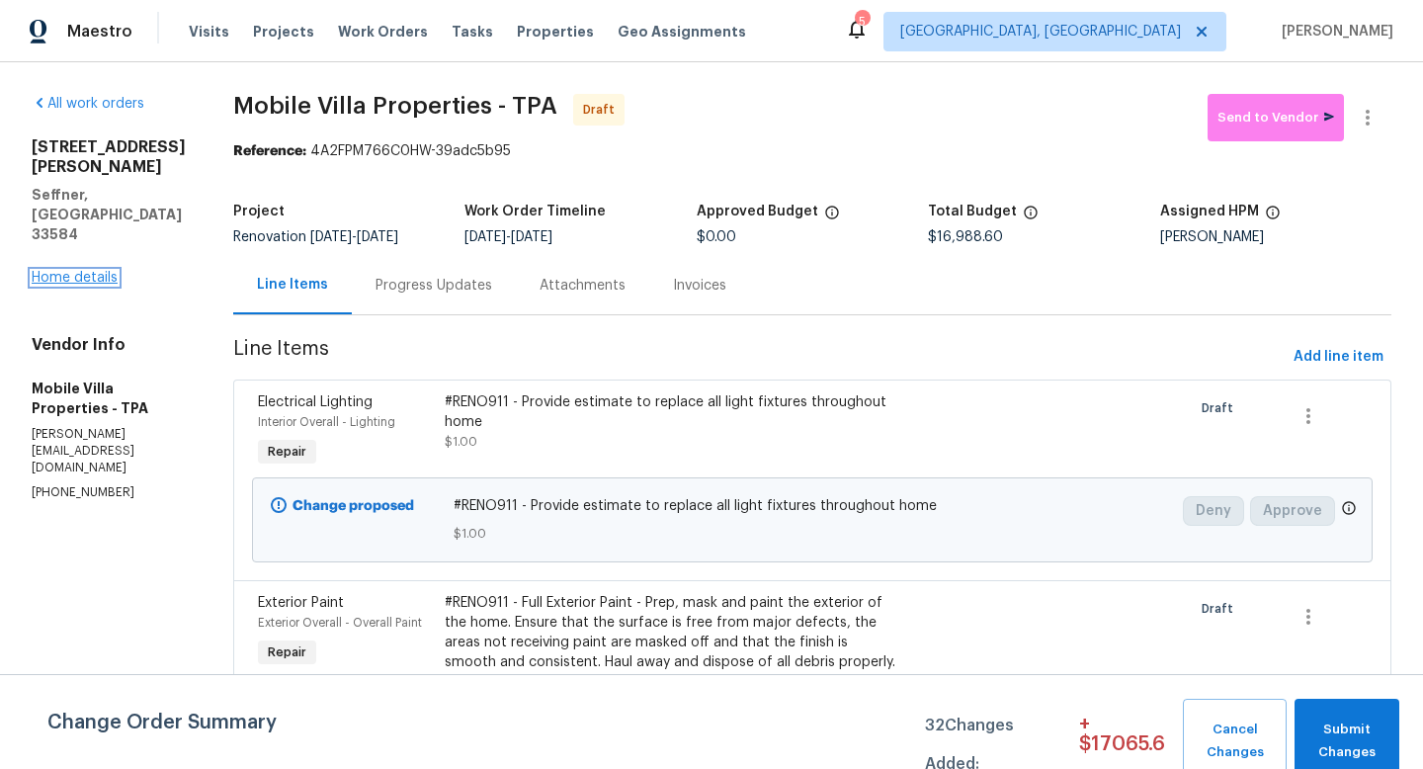
click at [45, 285] on link "Home details" at bounding box center [75, 278] width 86 height 14
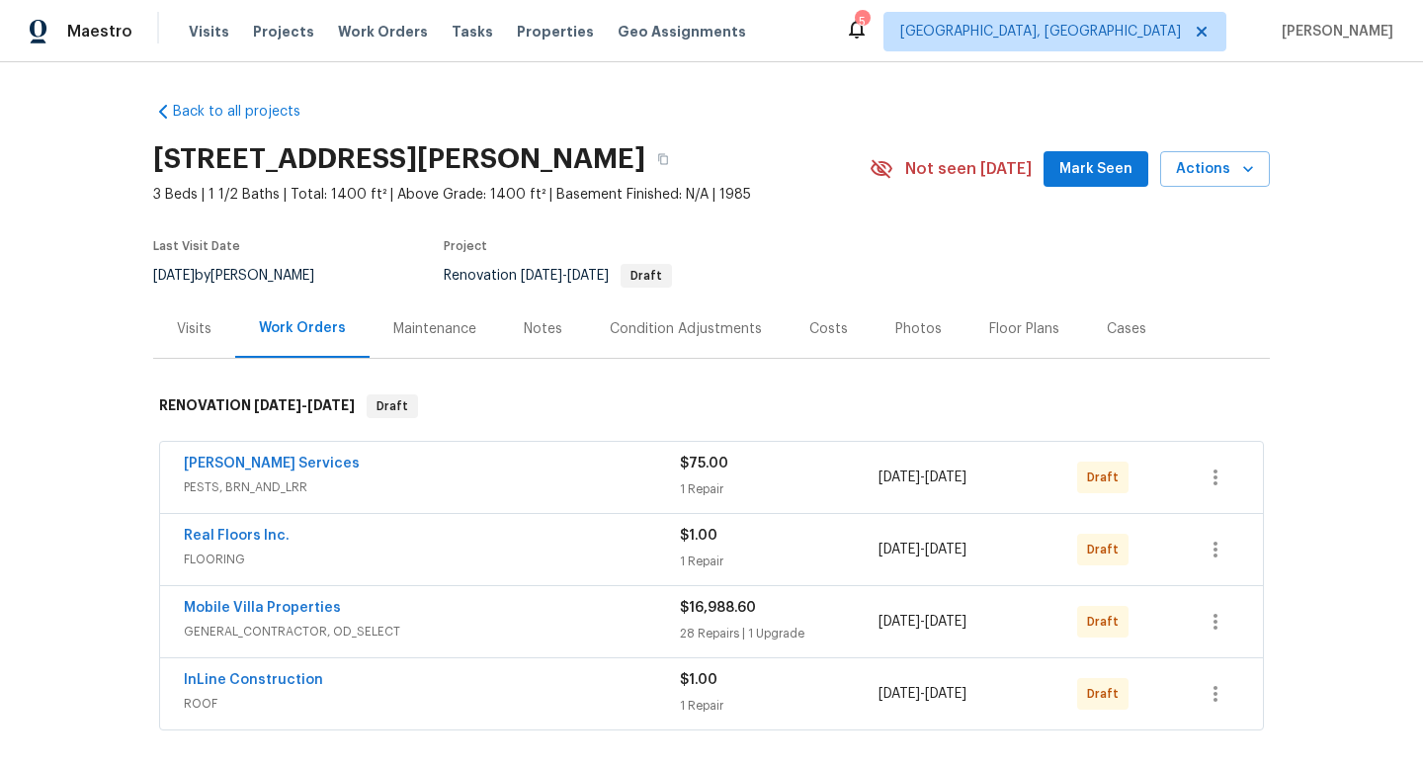
scroll to position [194, 0]
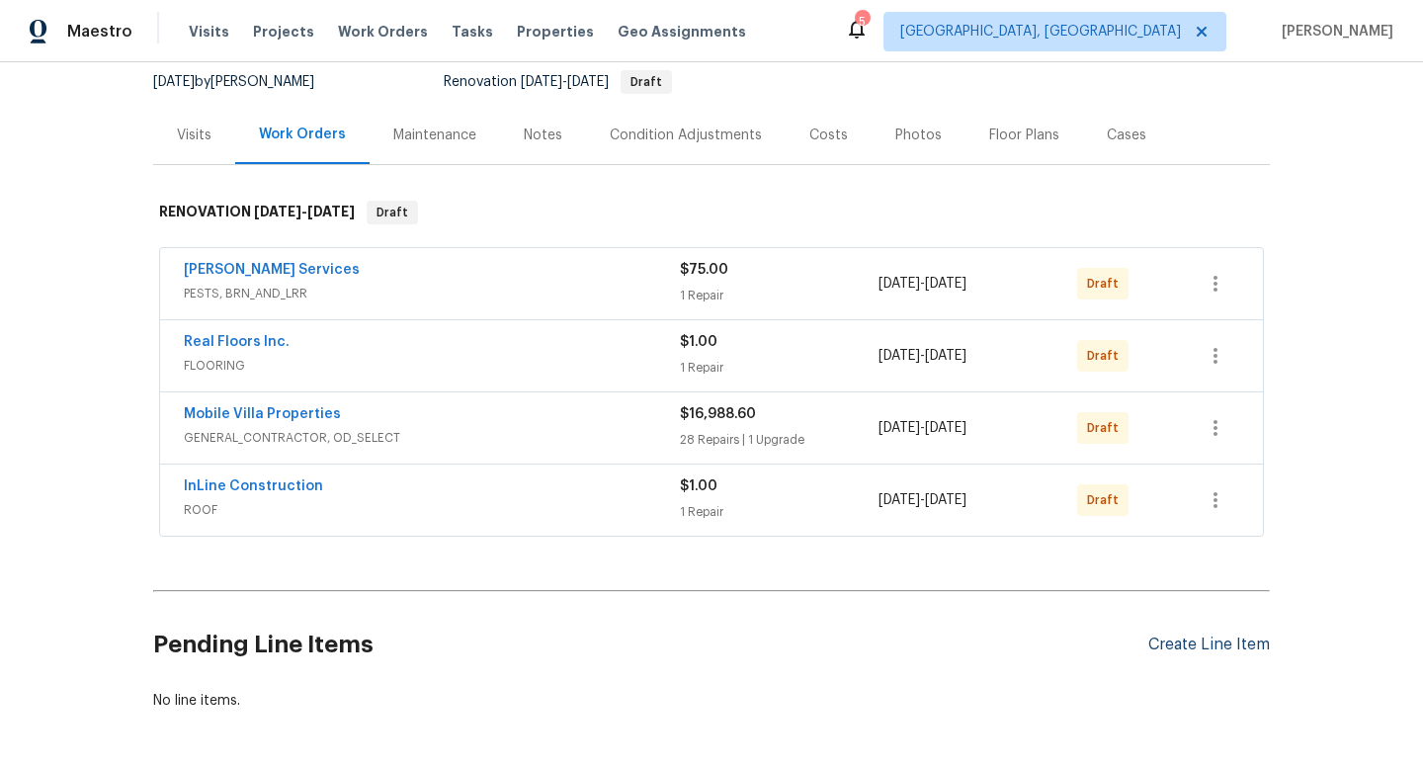
click at [1195, 643] on div "Create Line Item" at bounding box center [1209, 644] width 122 height 19
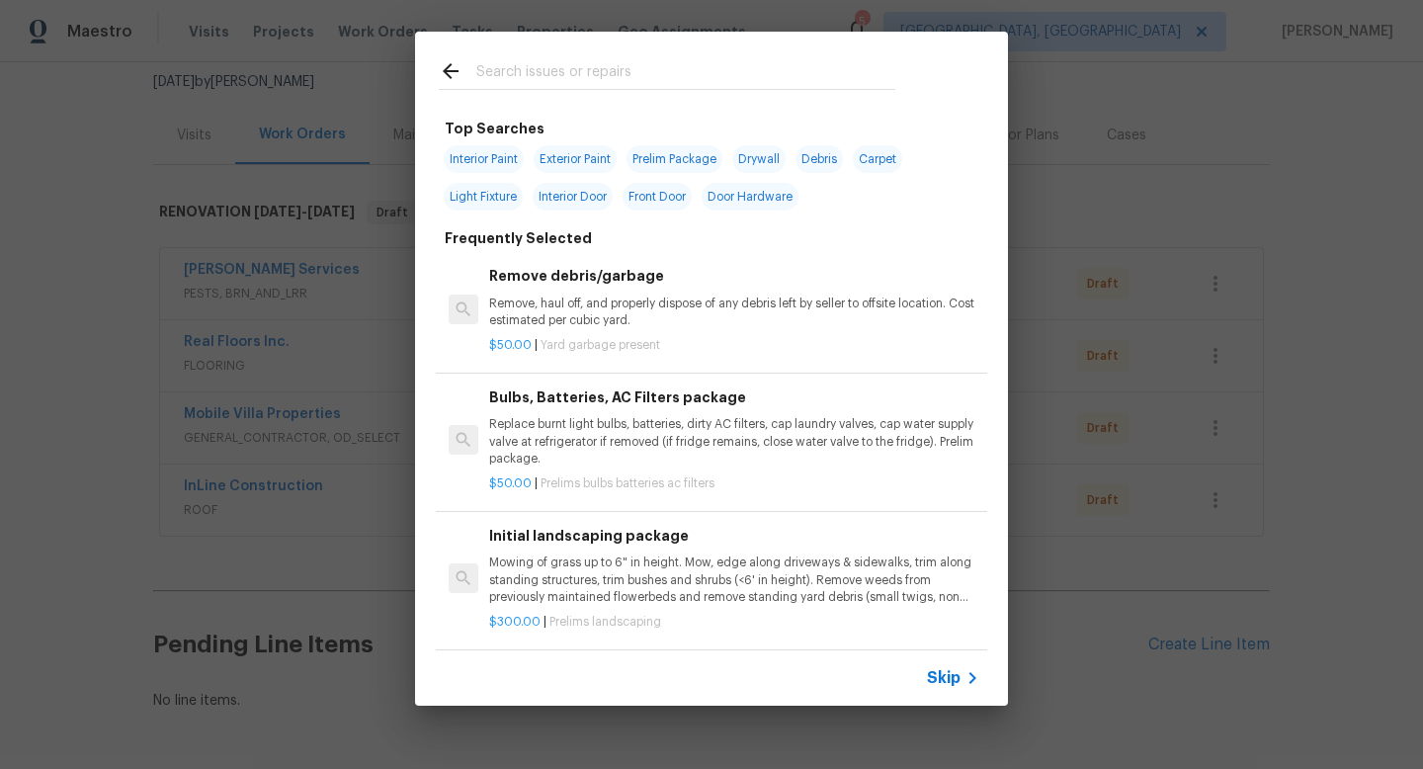
click at [943, 679] on span "Skip" at bounding box center [944, 678] width 34 height 20
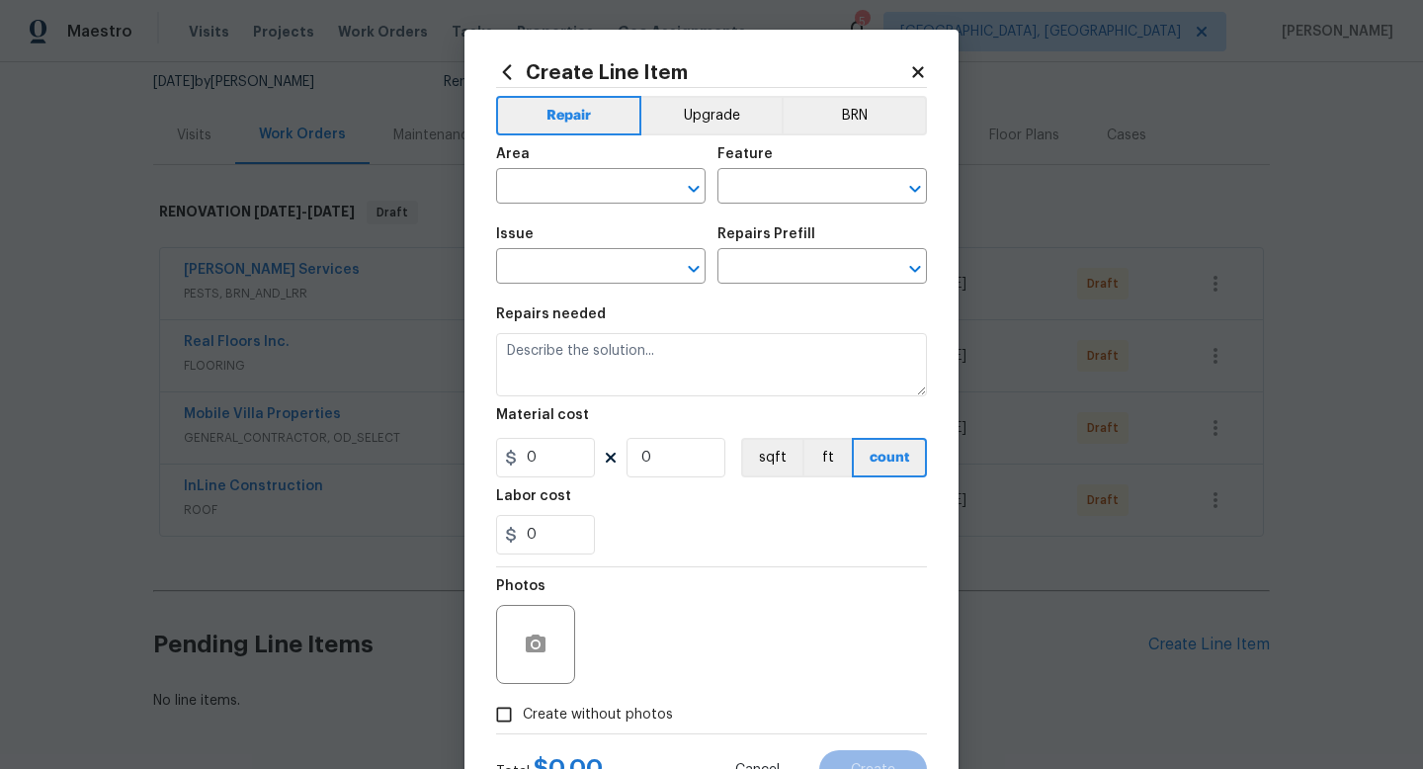
click at [508, 162] on div "Area" at bounding box center [600, 160] width 209 height 26
click at [521, 189] on input "text" at bounding box center [573, 188] width 154 height 31
type input "l"
type input "Exterior Overall"
type input "Landscaping"
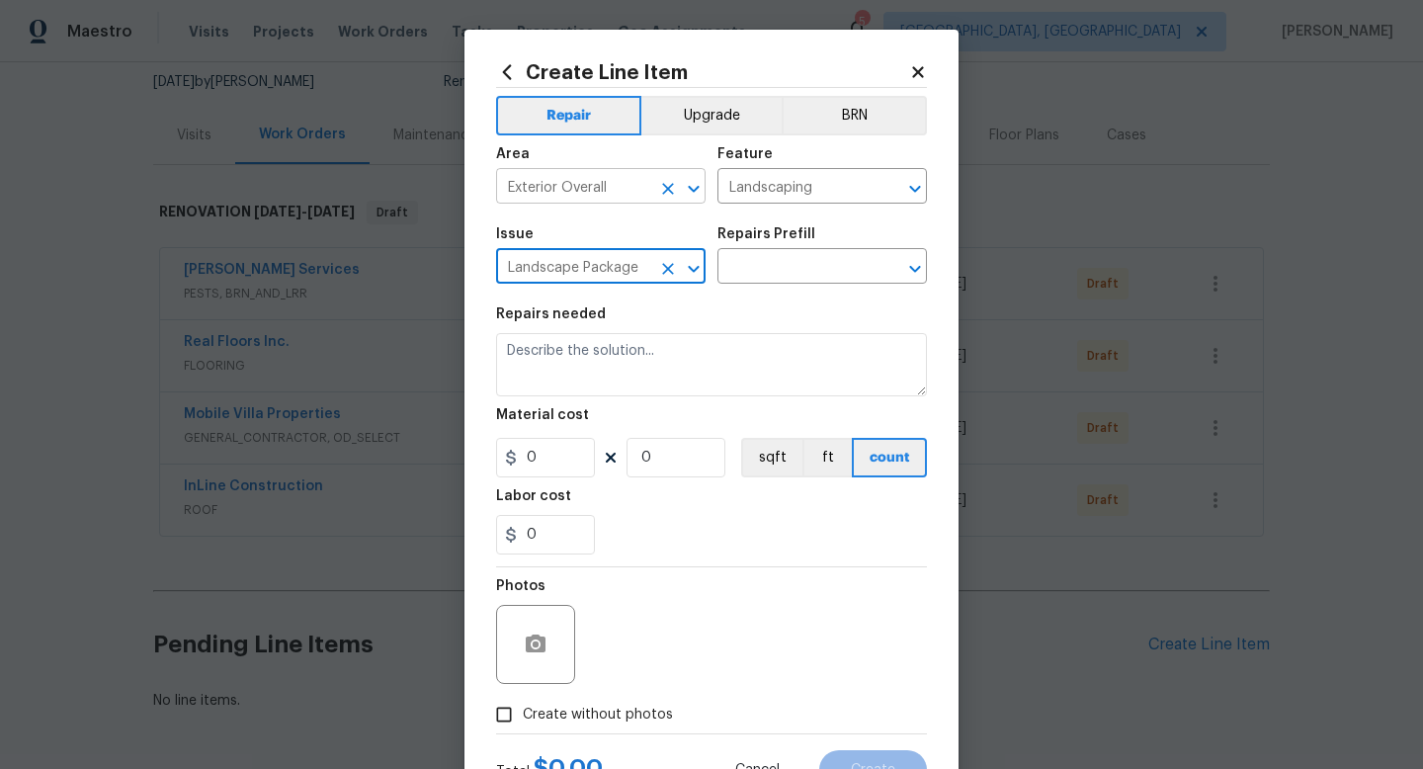
type input "Landscape Package"
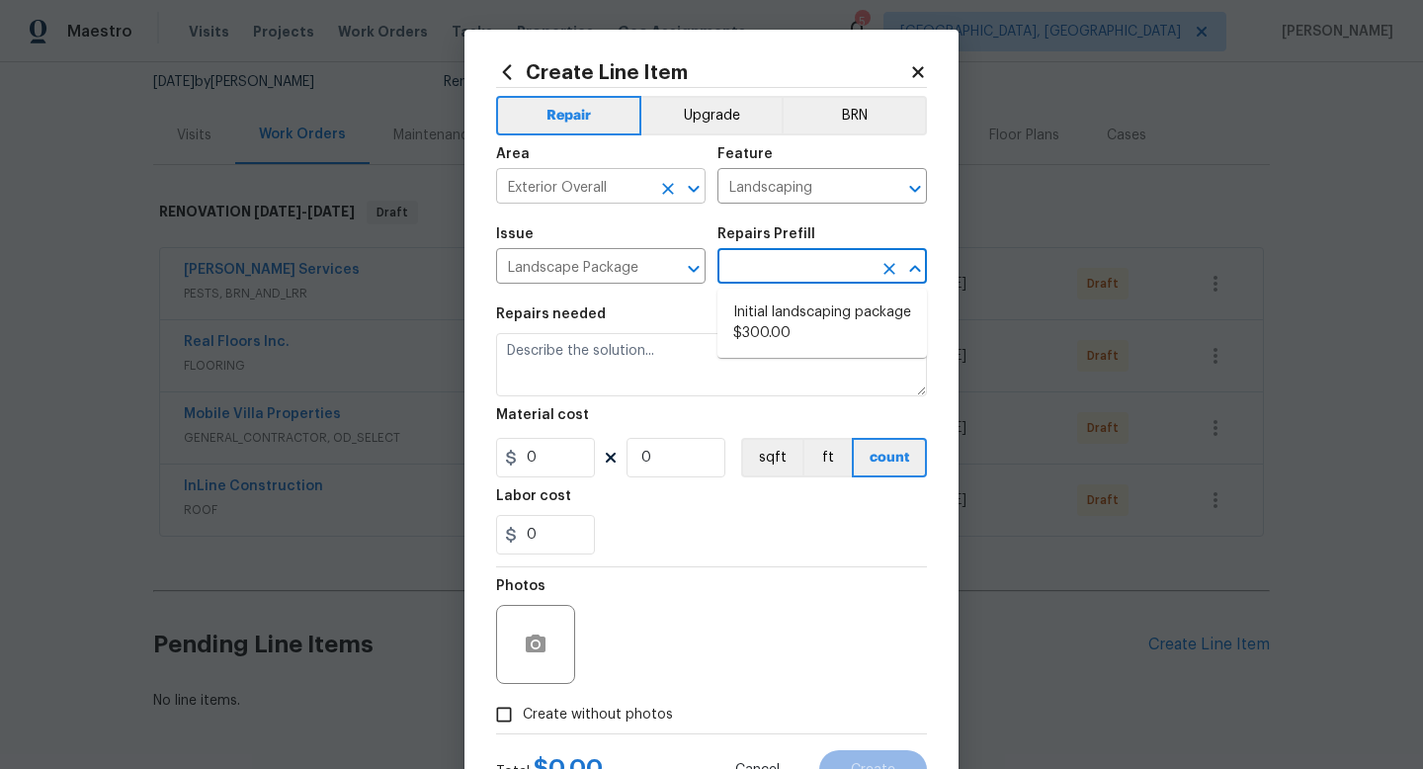
type input "Home Readiness Packages"
type input "Initial landscaping package $300.00"
type textarea "Mowing of grass up to 6" in height. Mow, edge along driveways & sidewalks, trim…"
type input "300"
type input "1"
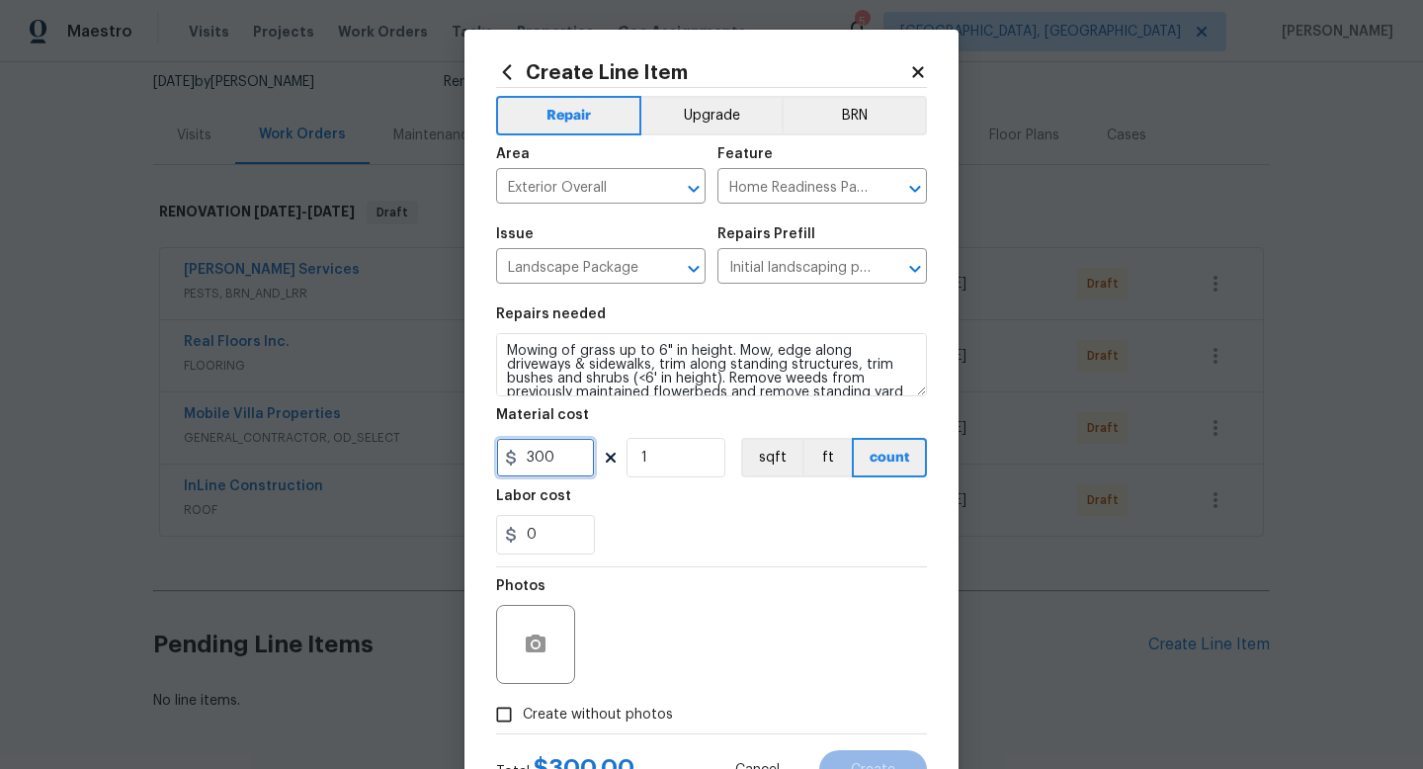
click at [557, 462] on input "300" at bounding box center [545, 458] width 99 height 40
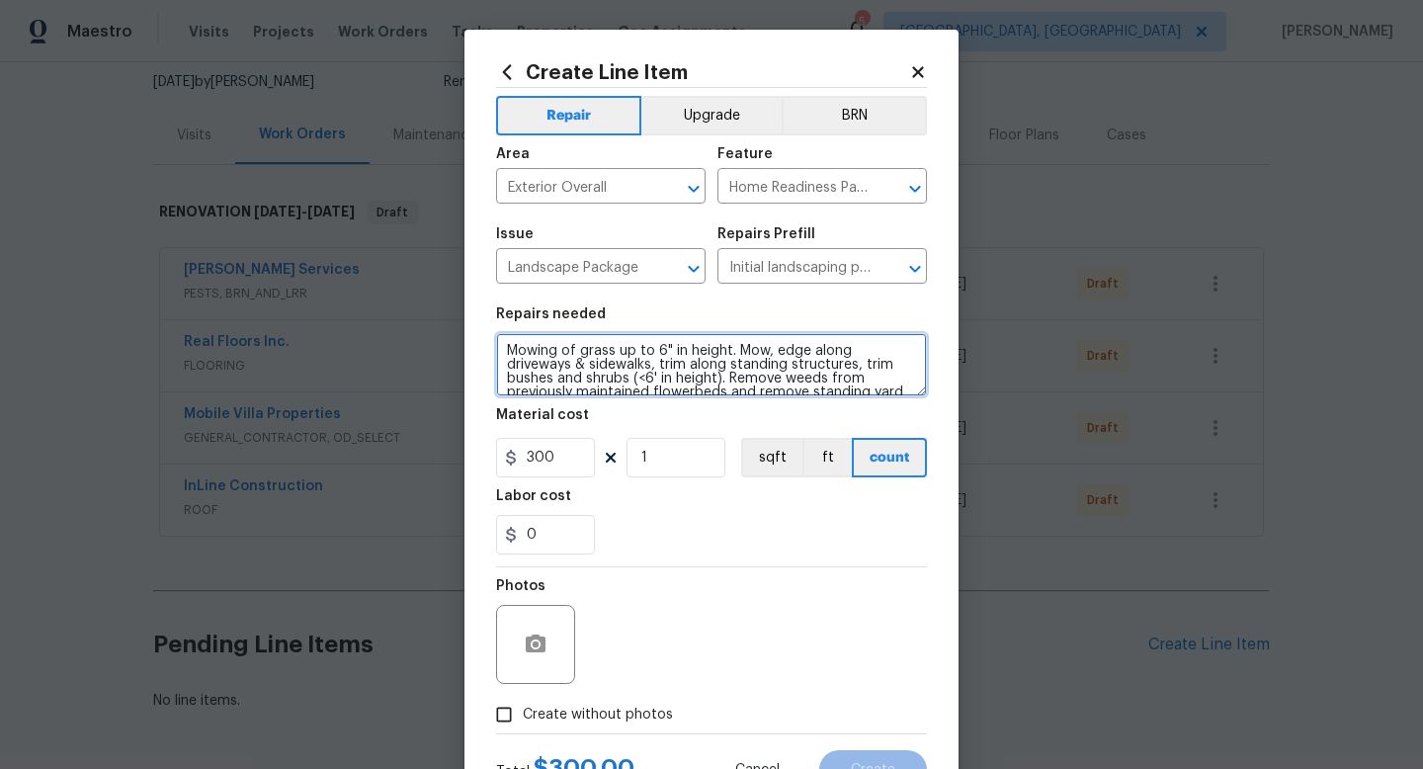
click at [510, 344] on textarea "Mowing of grass up to 6" in height. Mow, edge along driveways & sidewalks, trim…" at bounding box center [711, 364] width 431 height 63
type textarea "TO INCLUDE NEW MULCH IN FRONT BEDS - Mowing of grass up to 6" in height. Mow, e…"
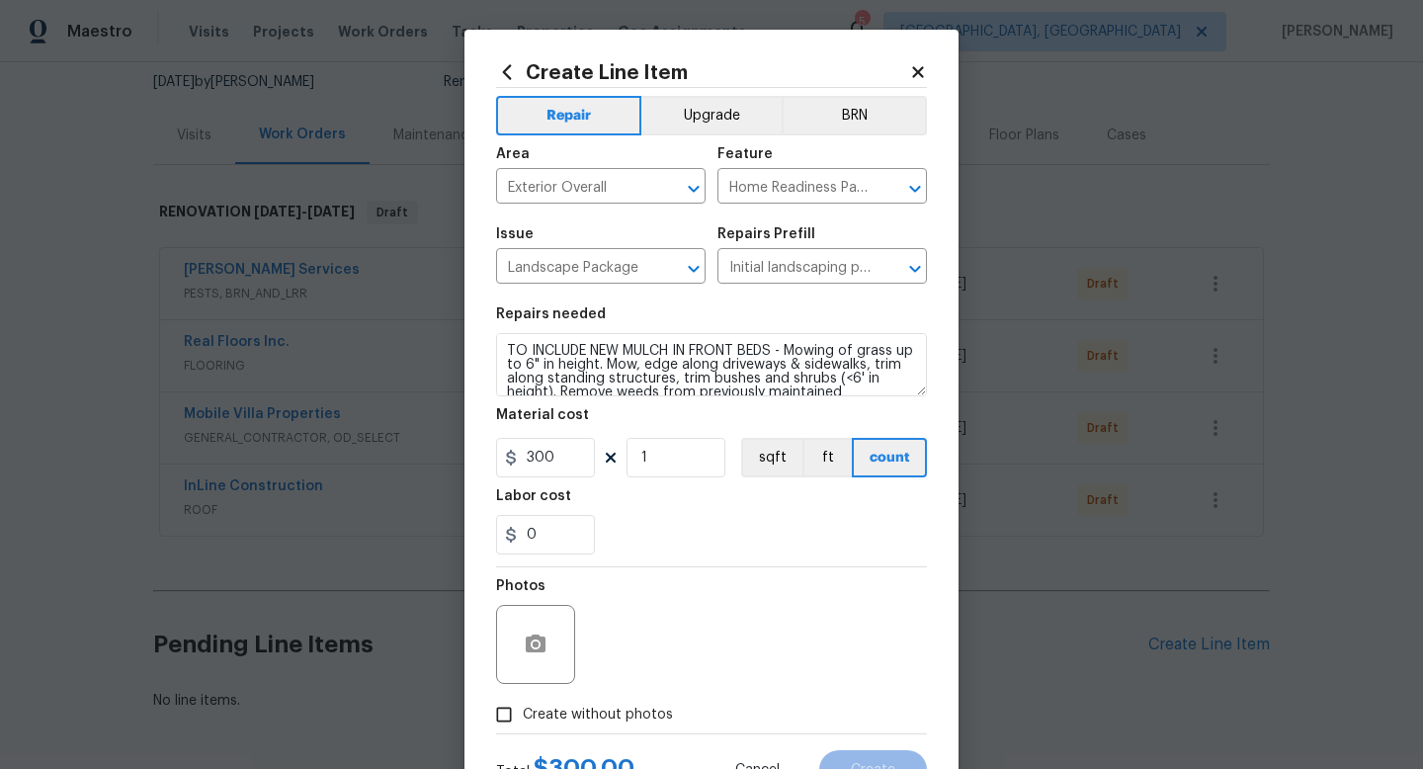
click at [572, 727] on label "Create without photos" at bounding box center [579, 714] width 188 height 38
click at [523, 727] on input "Create without photos" at bounding box center [504, 714] width 38 height 38
checkbox input "true"
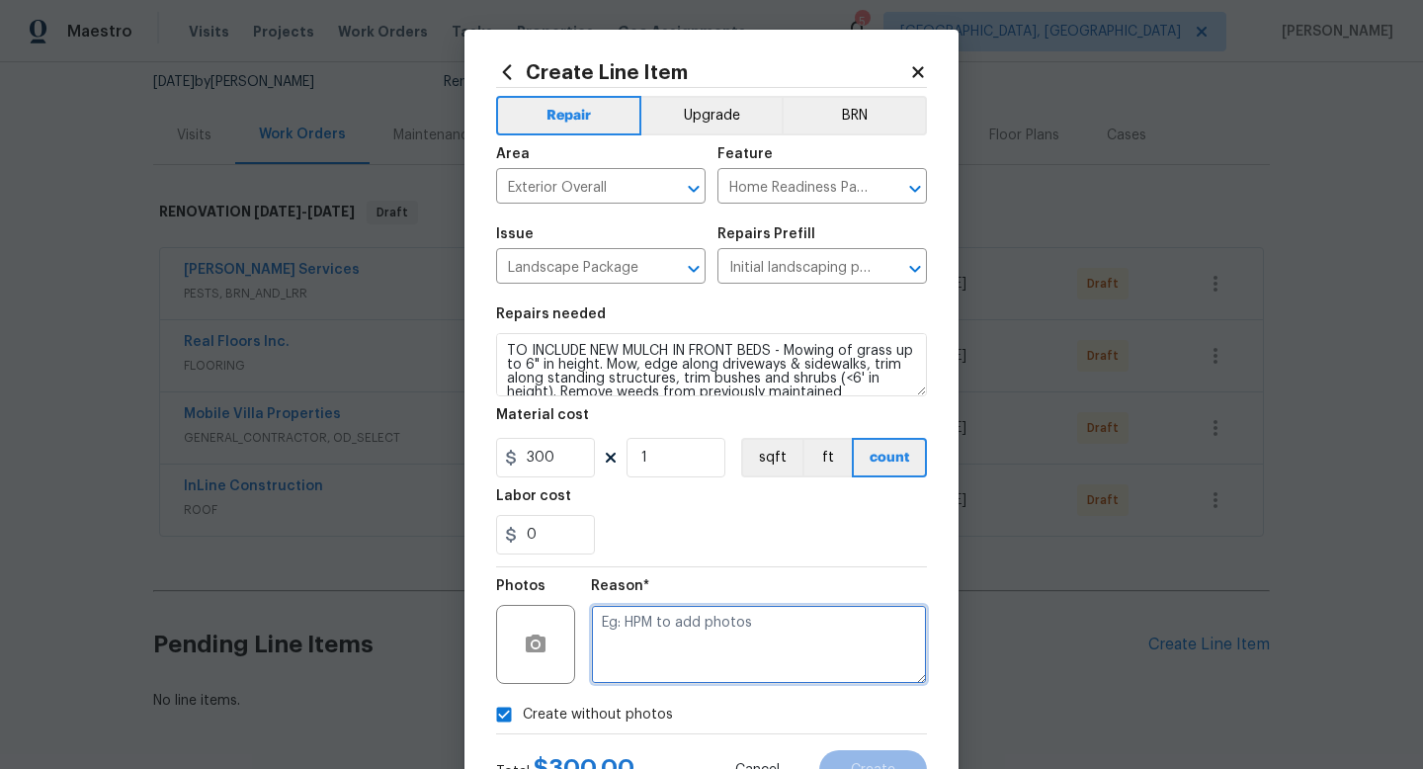
click at [630, 655] on textarea at bounding box center [759, 644] width 336 height 79
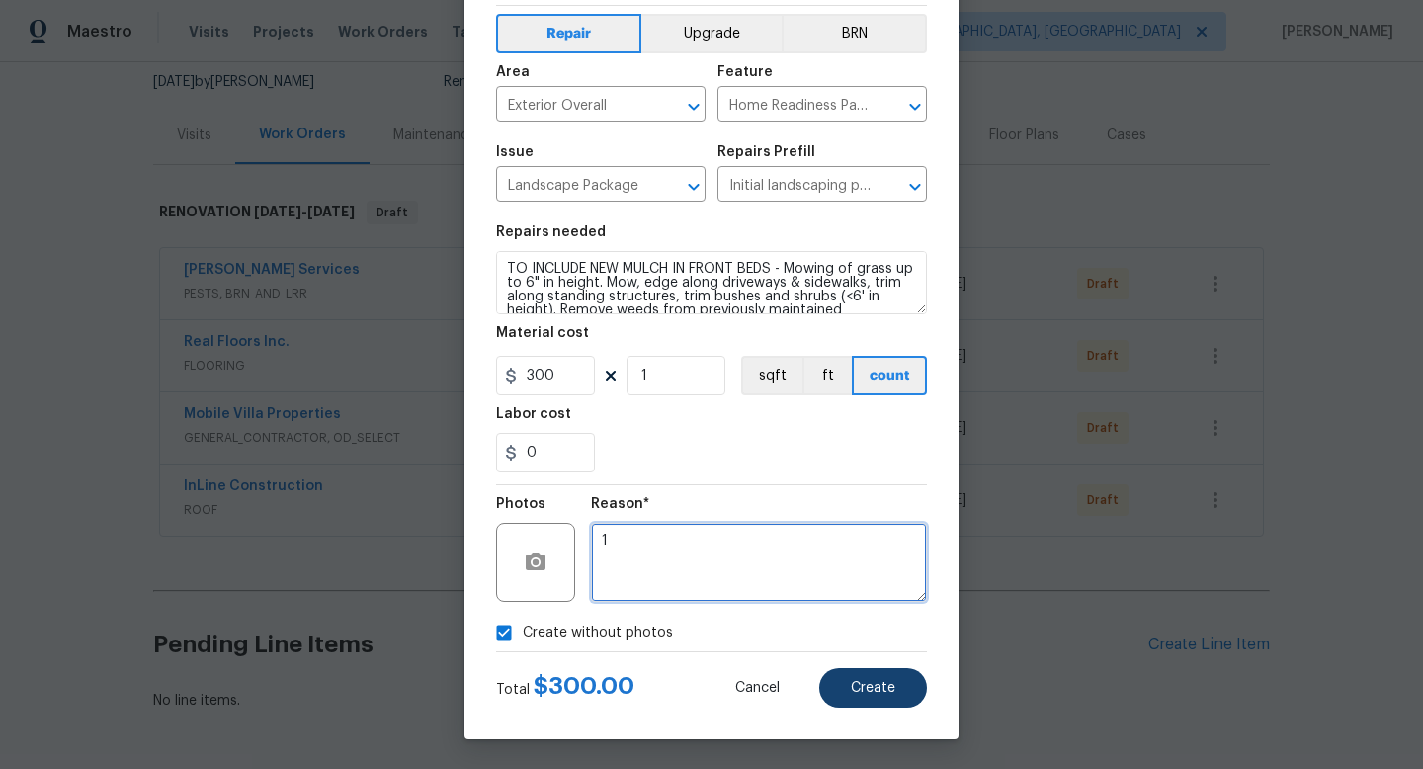
type textarea "1"
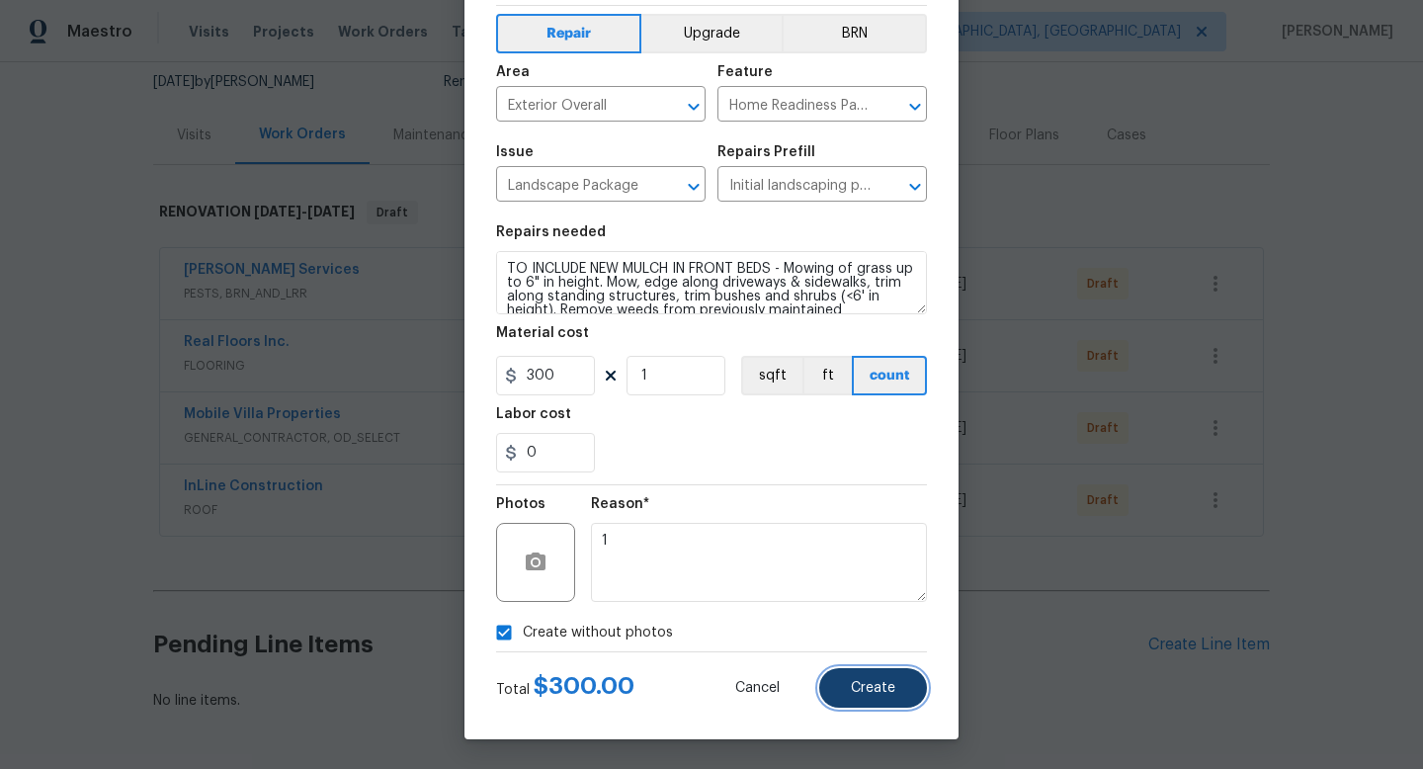
click at [869, 689] on span "Create" at bounding box center [873, 688] width 44 height 15
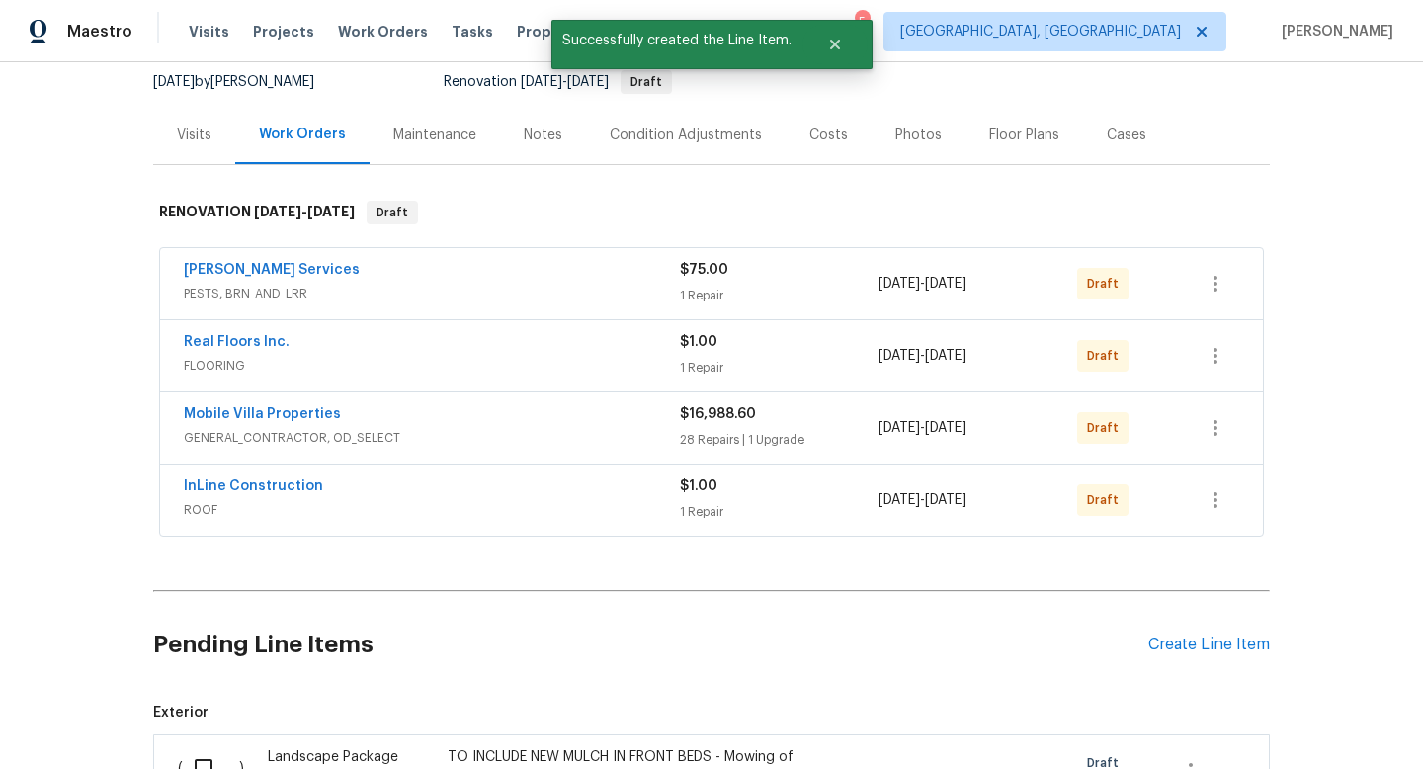
scroll to position [267, 0]
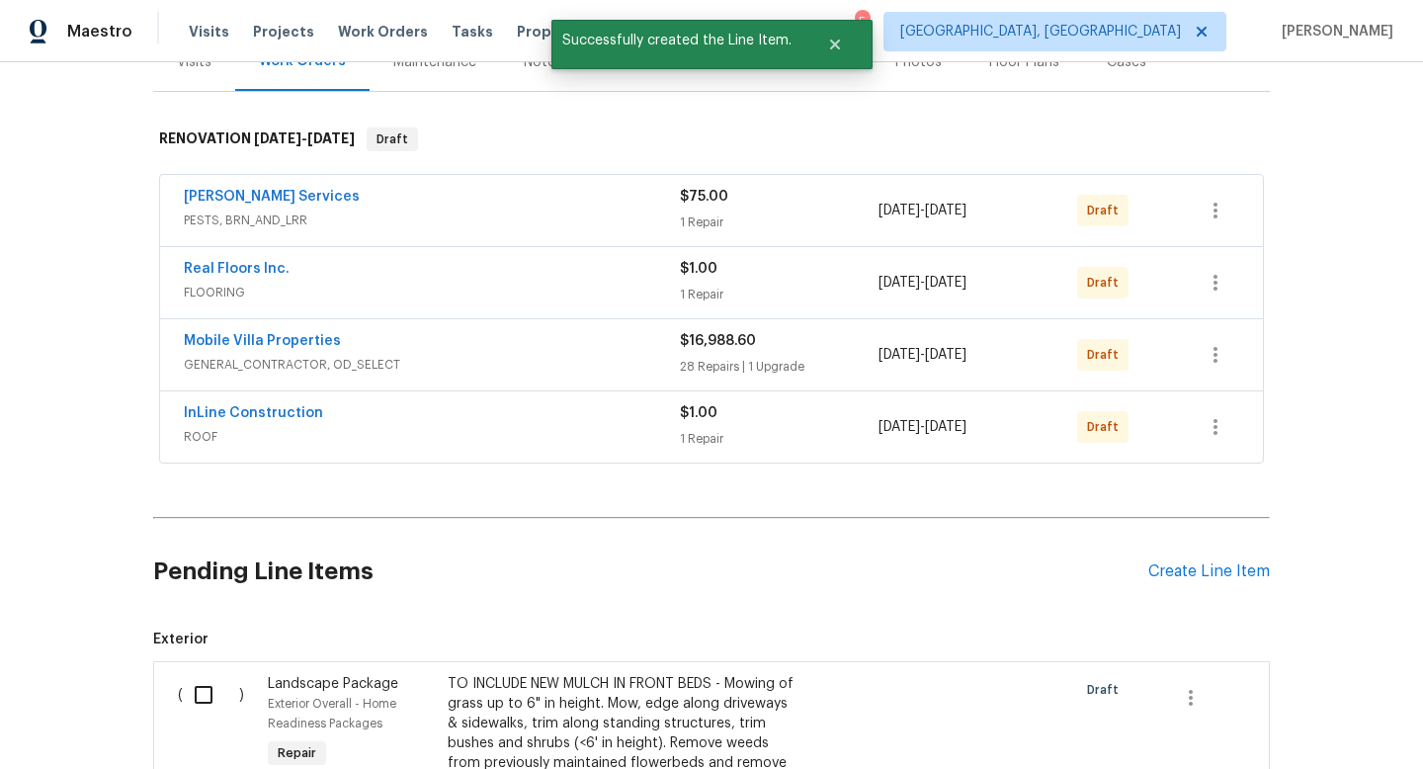
click at [201, 697] on input "checkbox" at bounding box center [211, 694] width 56 height 41
checkbox input "true"
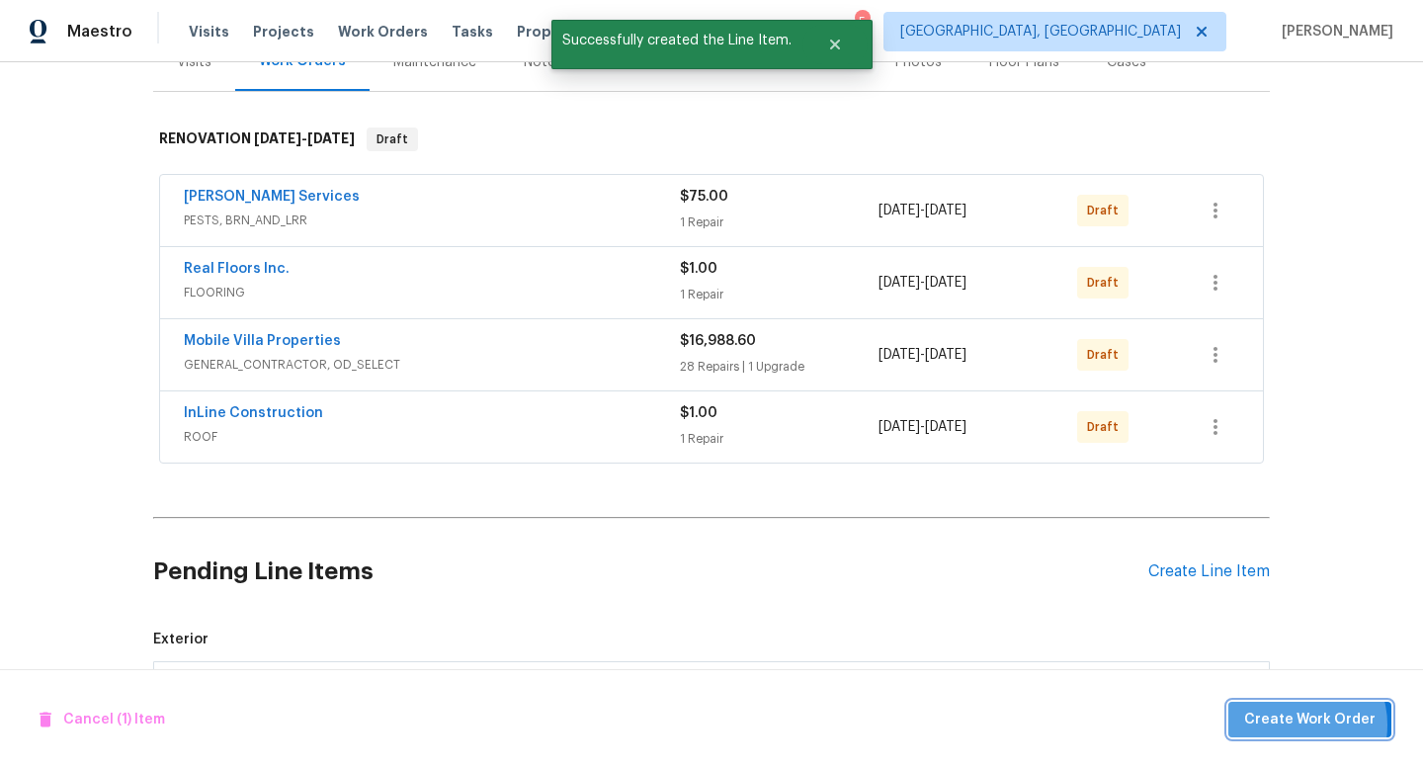
click at [1300, 724] on span "Create Work Order" at bounding box center [1309, 719] width 131 height 25
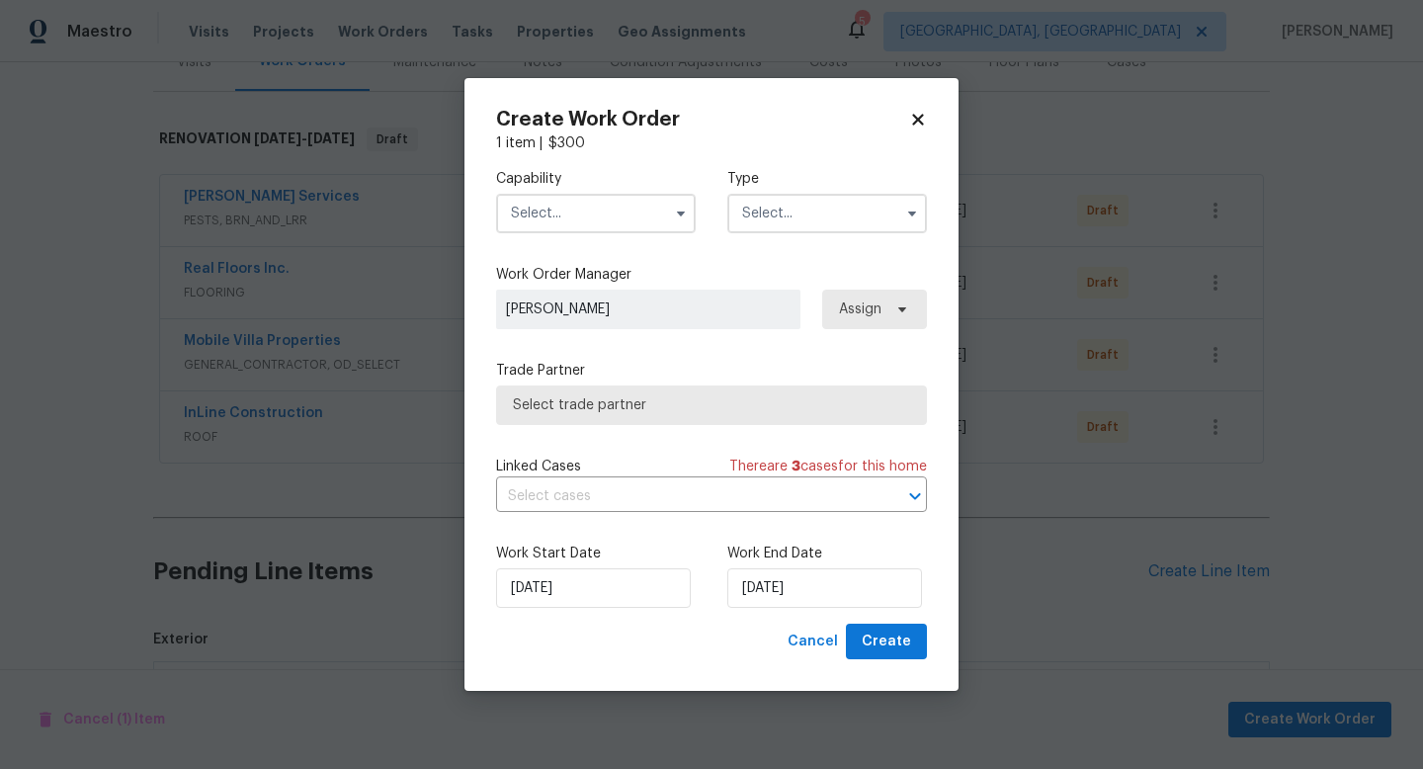
click at [522, 211] on input "text" at bounding box center [596, 214] width 200 height 40
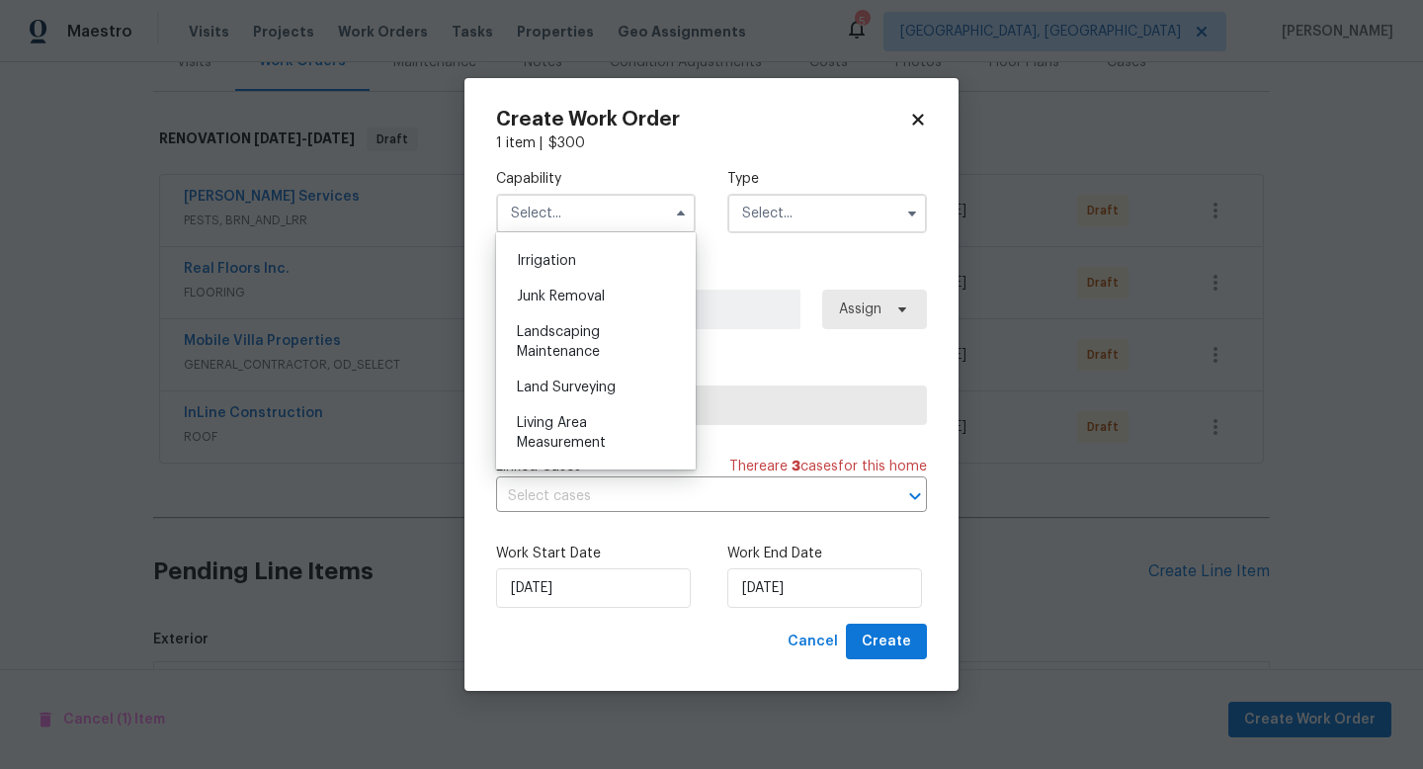
scroll to position [1225, 0]
click at [557, 328] on span "Landscaping Maintenance" at bounding box center [558, 340] width 83 height 34
type input "Landscaping Maintenance"
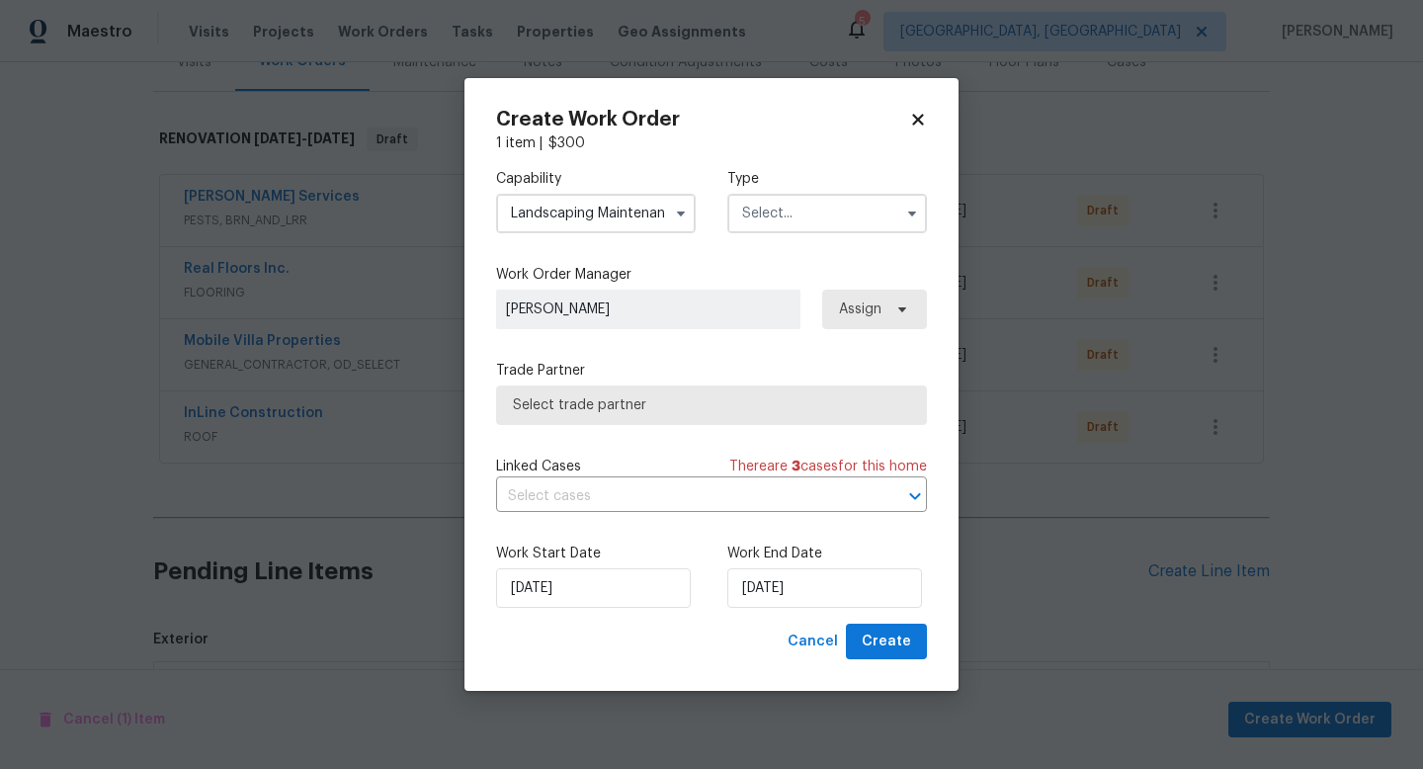
click at [766, 223] on input "text" at bounding box center [827, 214] width 200 height 40
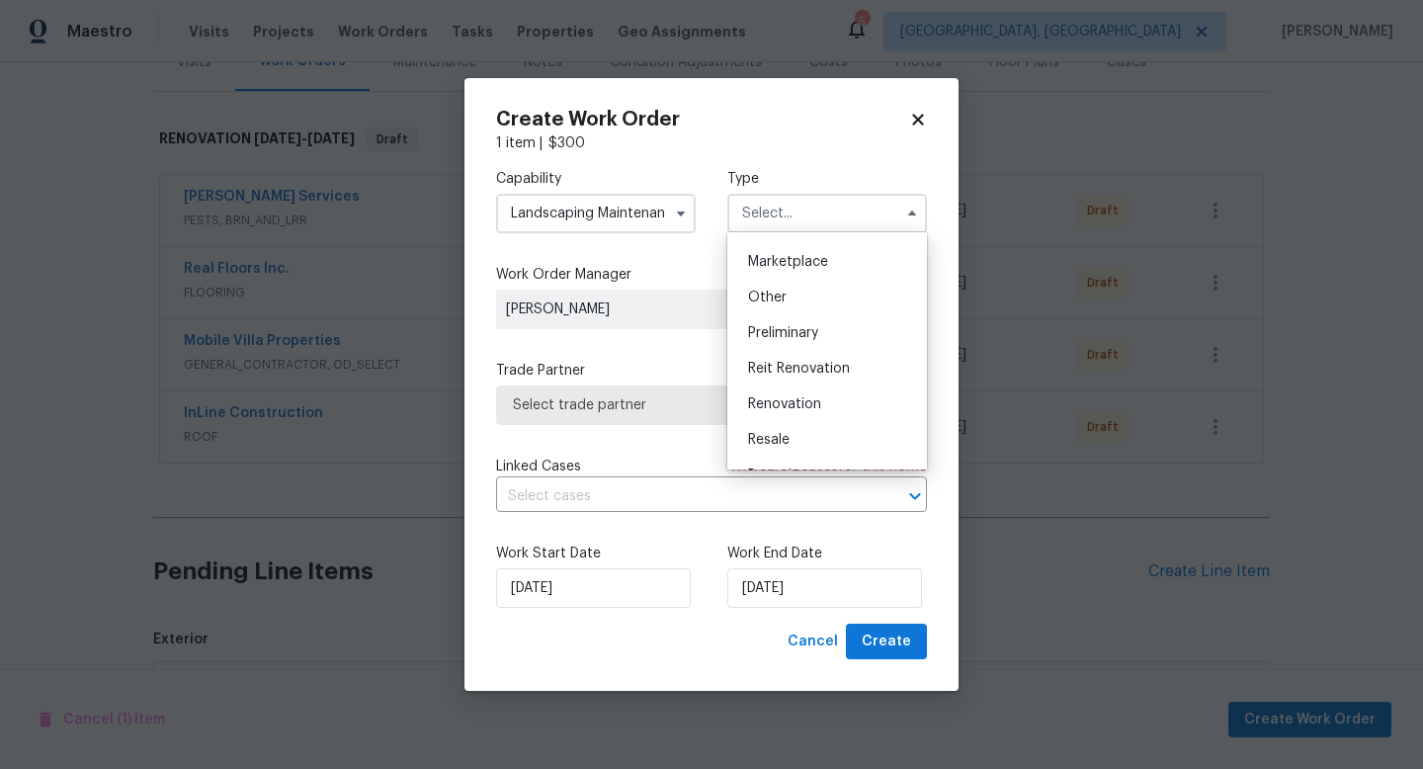
scroll to position [352, 0]
click at [791, 410] on div "Renovation" at bounding box center [827, 401] width 190 height 36
type input "Renovation"
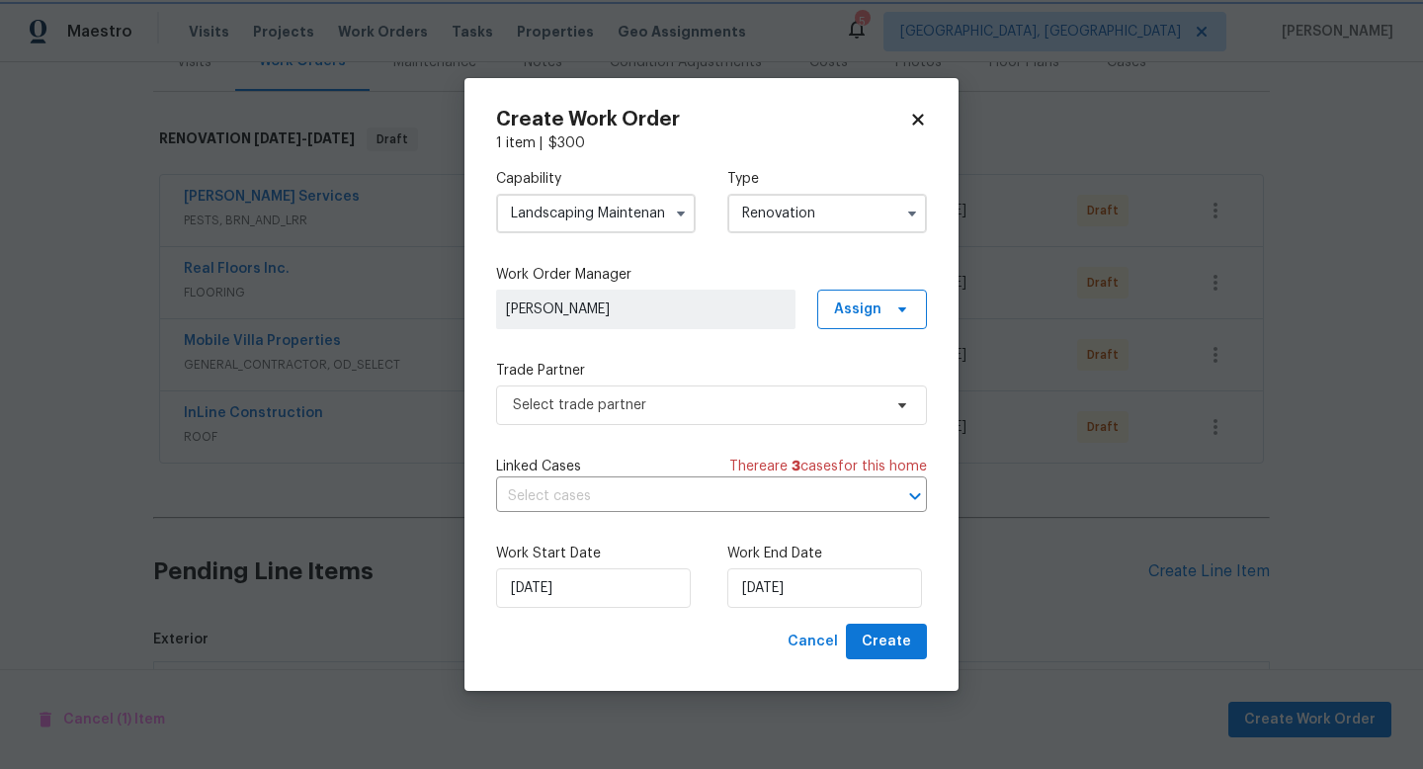
scroll to position [0, 0]
click at [635, 400] on span "Select trade partner" at bounding box center [697, 405] width 368 height 20
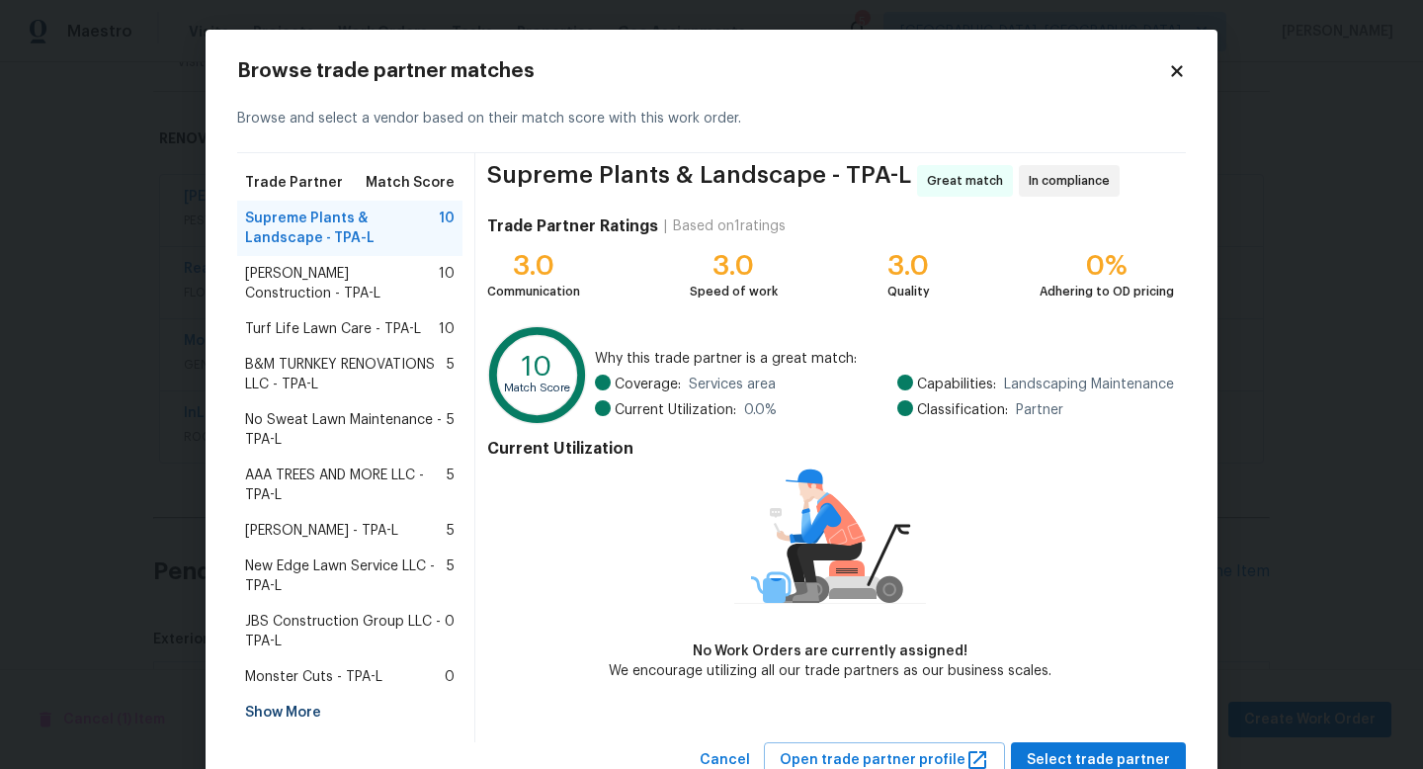
click at [321, 319] on span "Turf Life Lawn Care - TPA-L" at bounding box center [333, 329] width 176 height 20
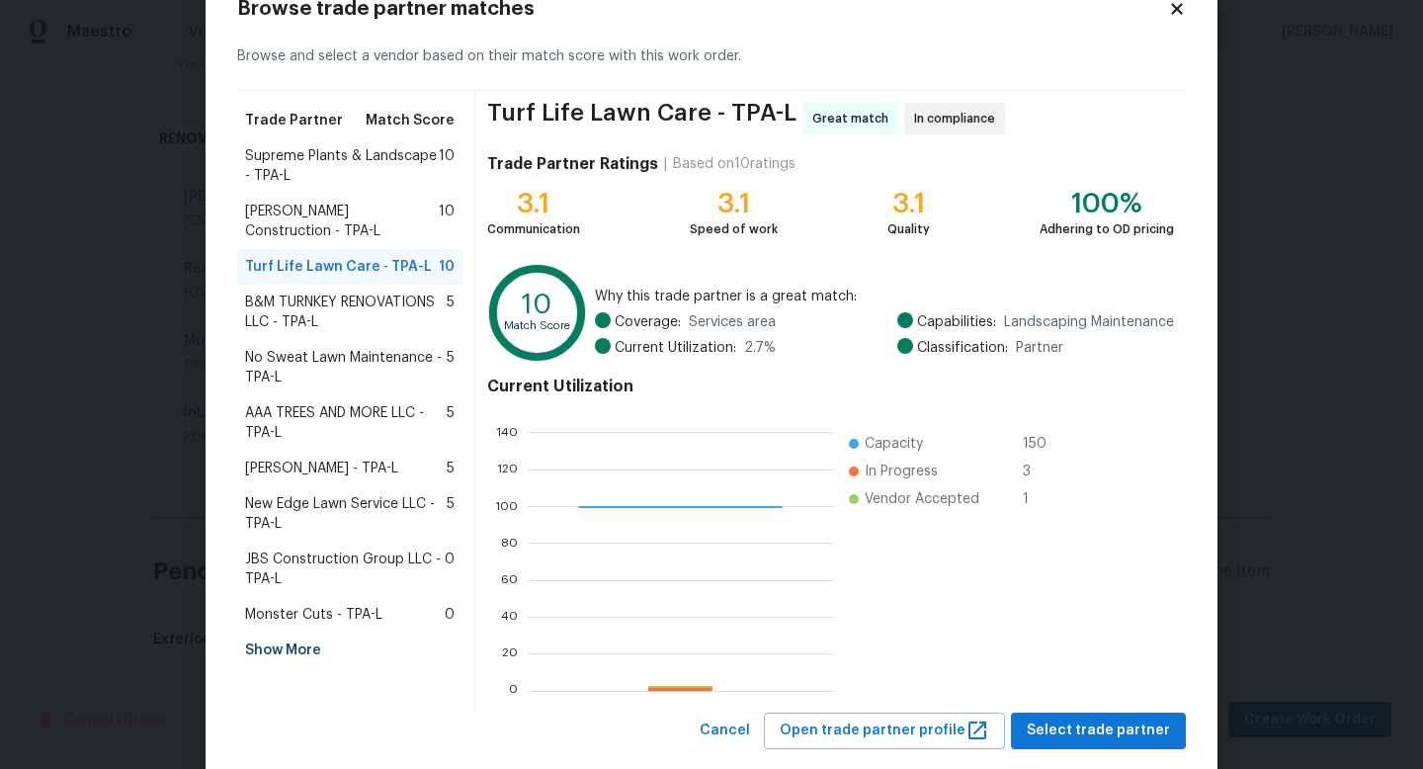
scroll to position [81, 0]
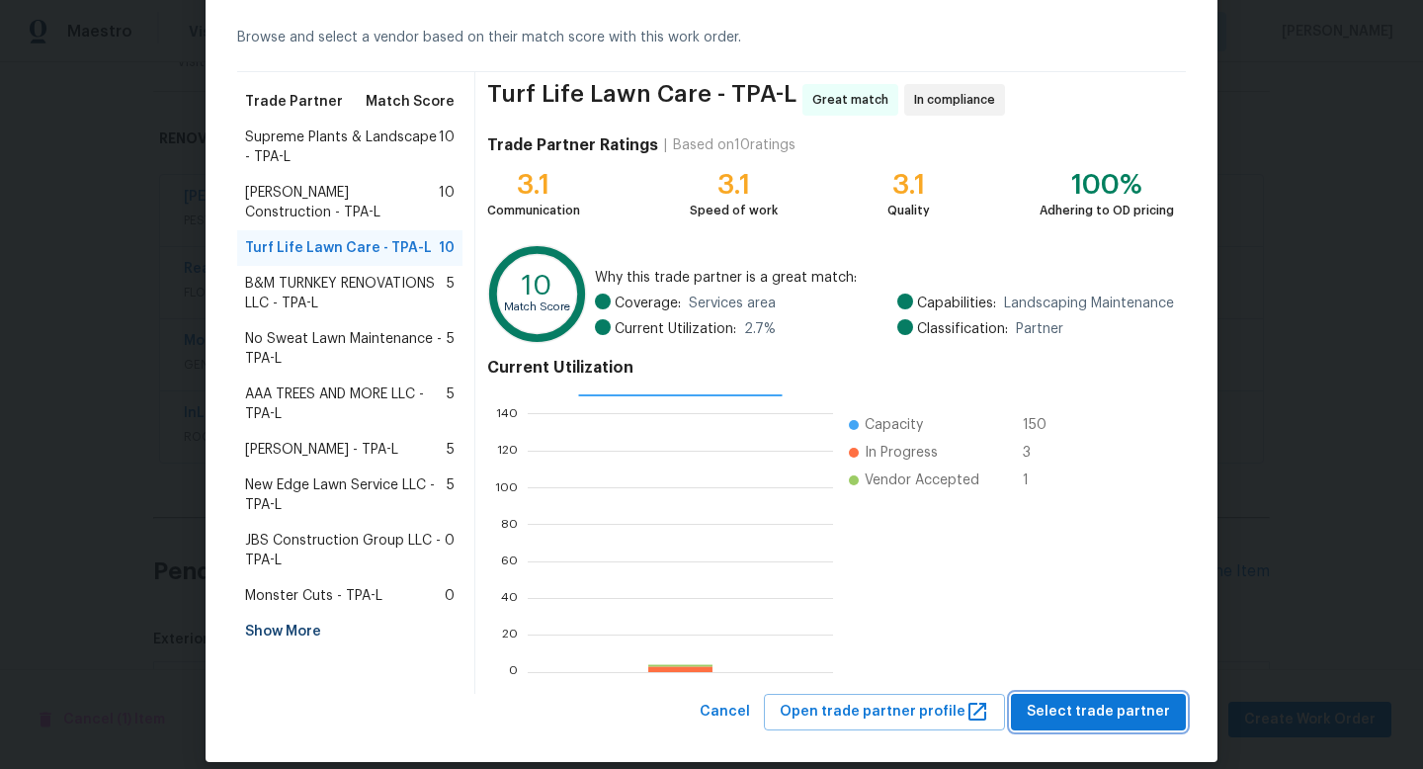
click at [1097, 719] on span "Select trade partner" at bounding box center [1097, 711] width 143 height 25
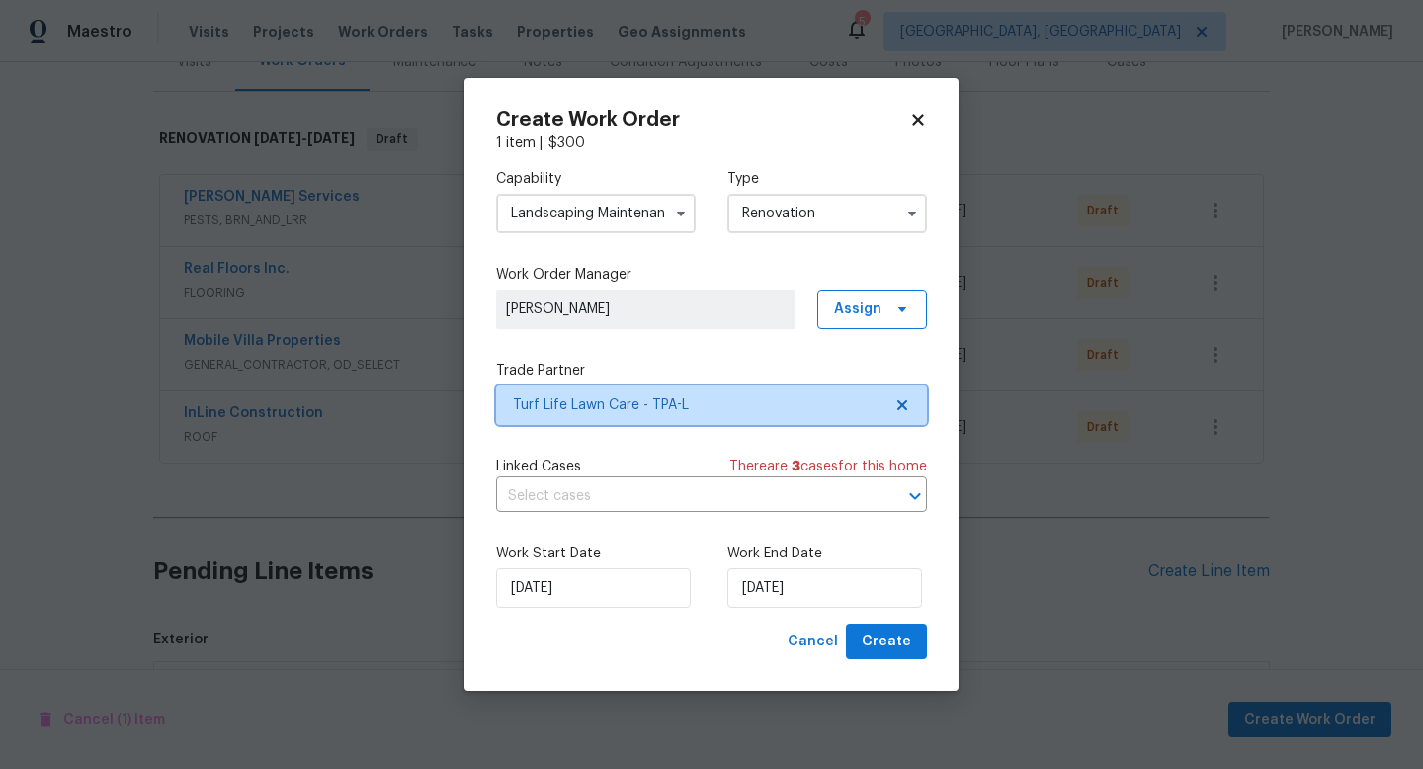
scroll to position [0, 0]
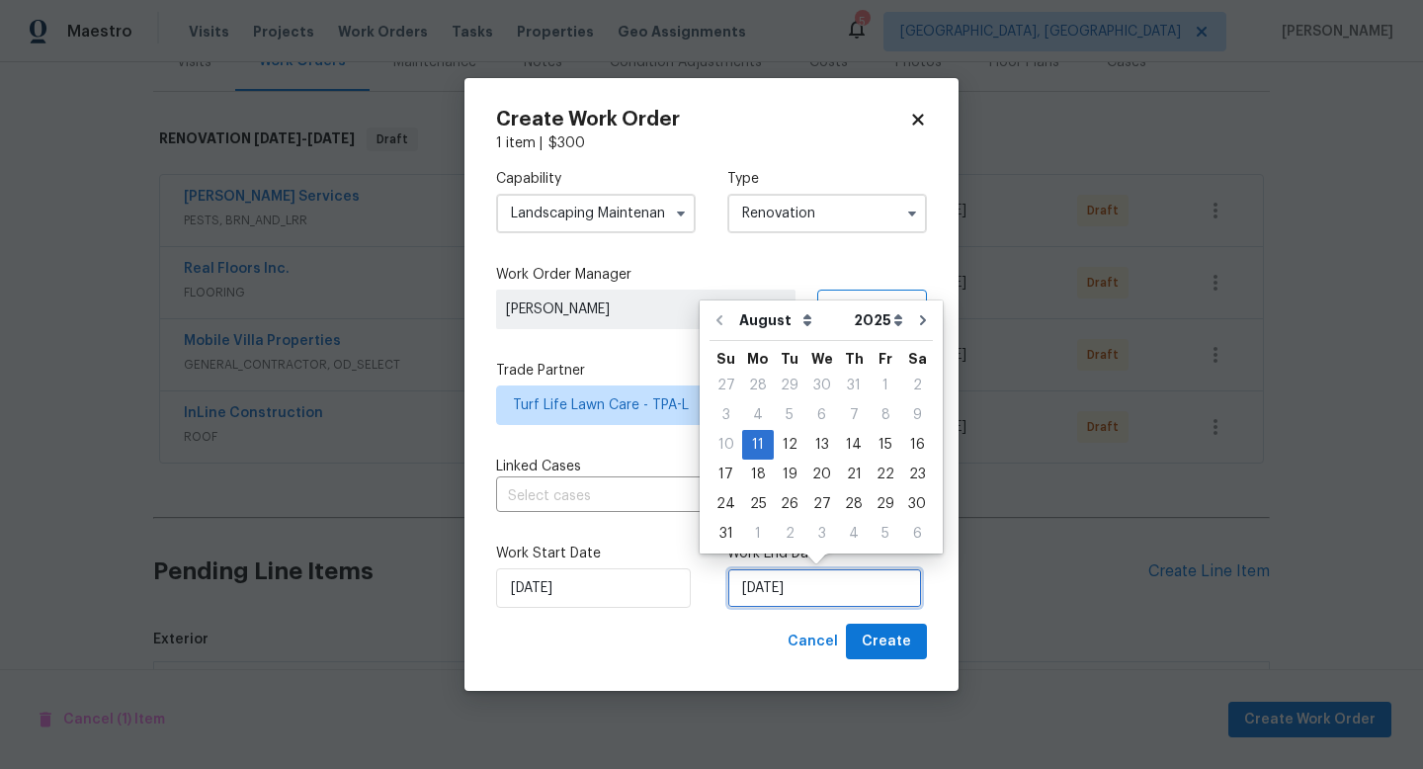
click at [787, 593] on input "[DATE]" at bounding box center [824, 588] width 195 height 40
click at [823, 480] on div "20" at bounding box center [821, 474] width 33 height 28
type input "8/20/2025"
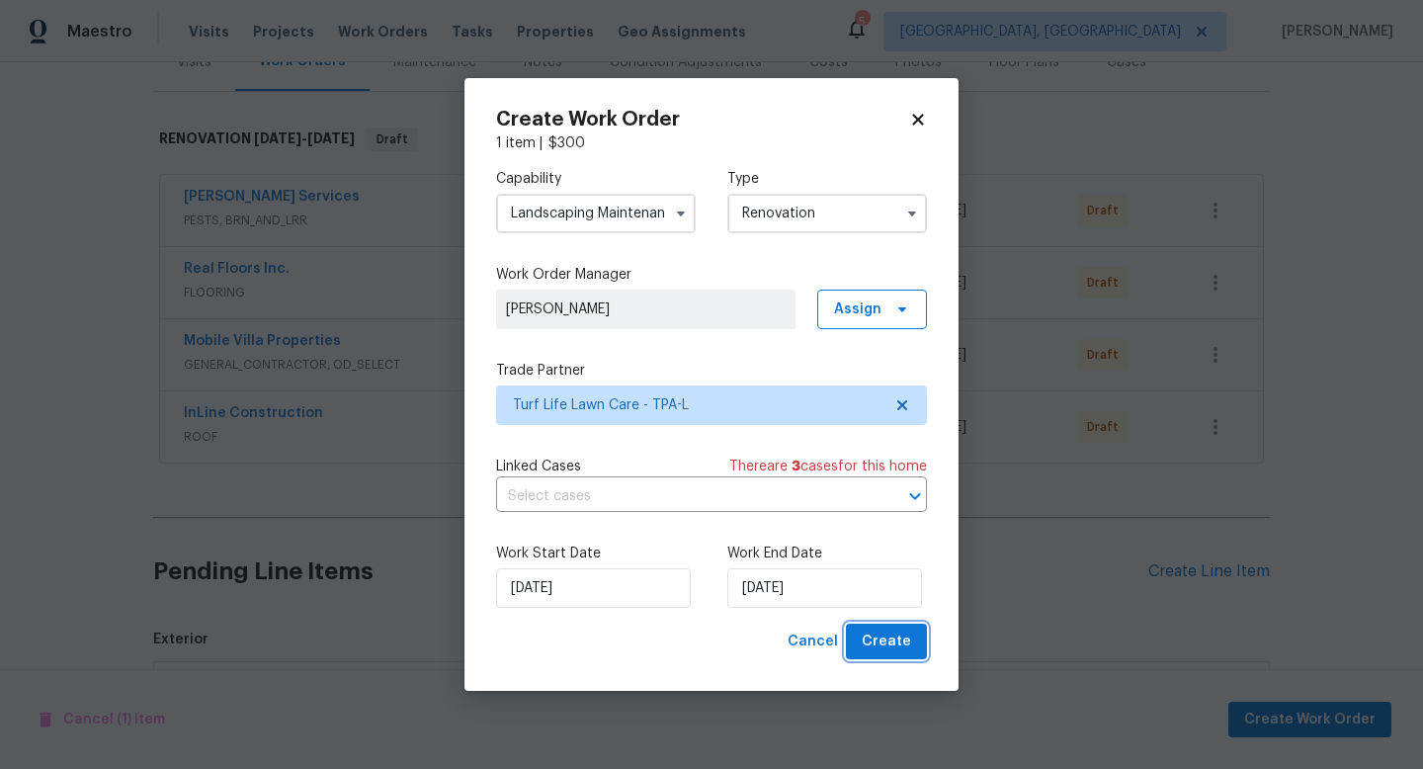
click at [892, 651] on span "Create" at bounding box center [885, 641] width 49 height 25
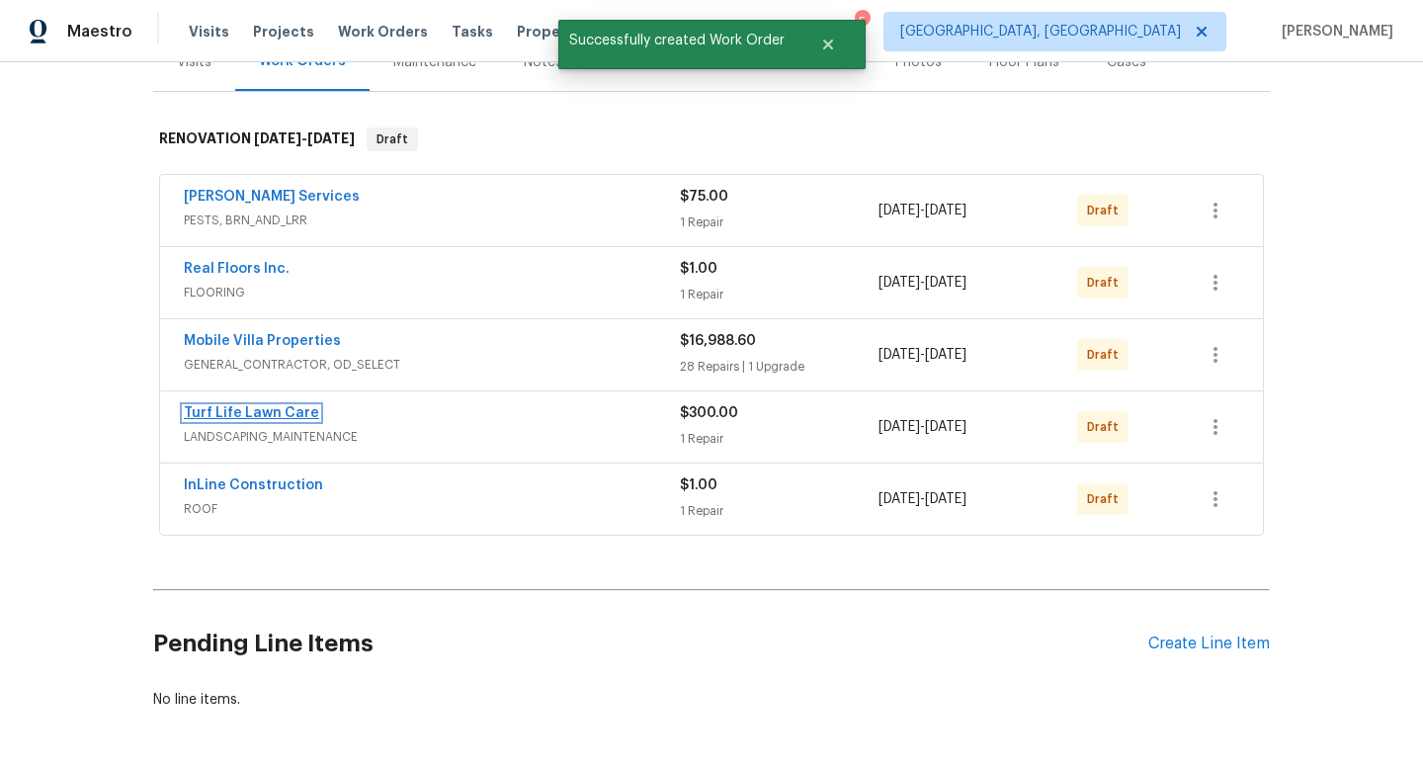
click at [249, 412] on link "Turf Life Lawn Care" at bounding box center [251, 413] width 135 height 14
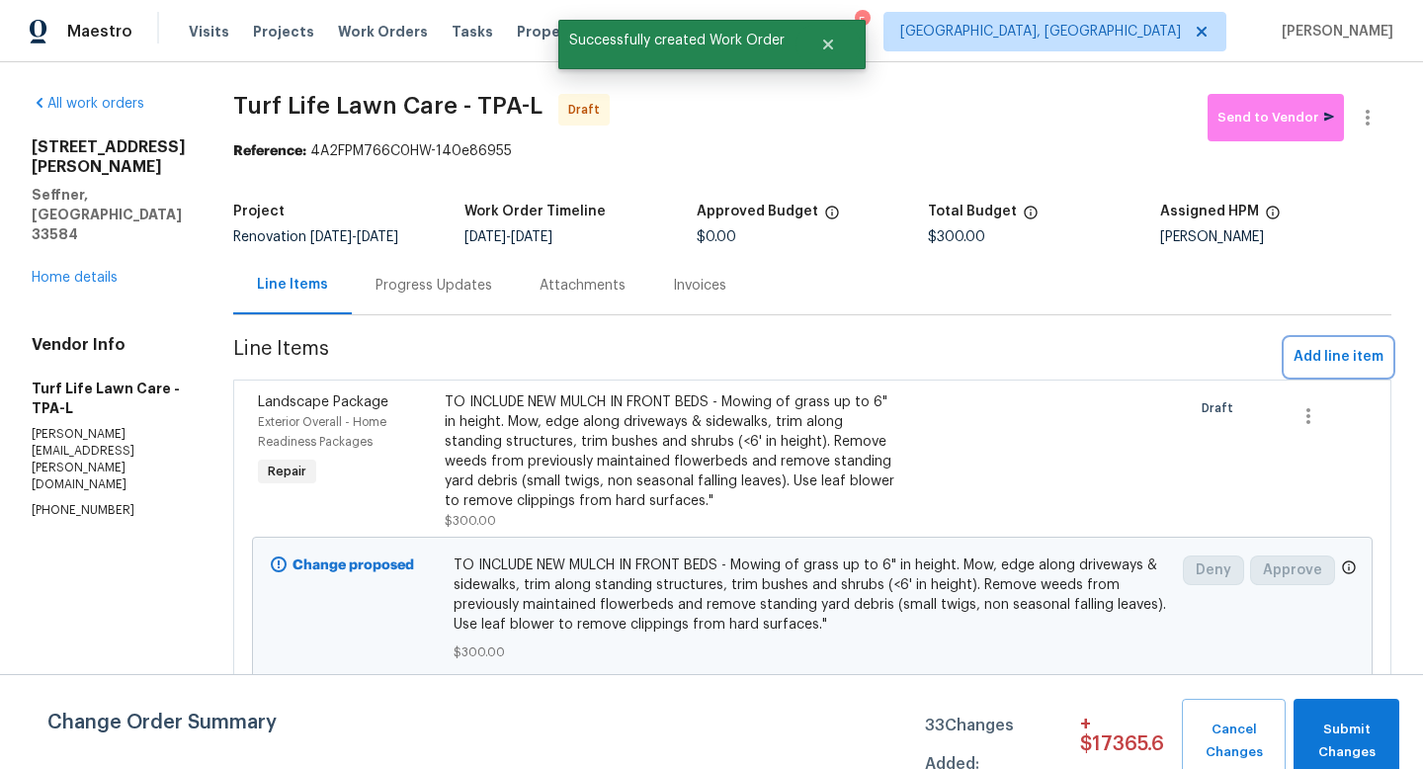
click at [1357, 353] on span "Add line item" at bounding box center [1338, 357] width 90 height 25
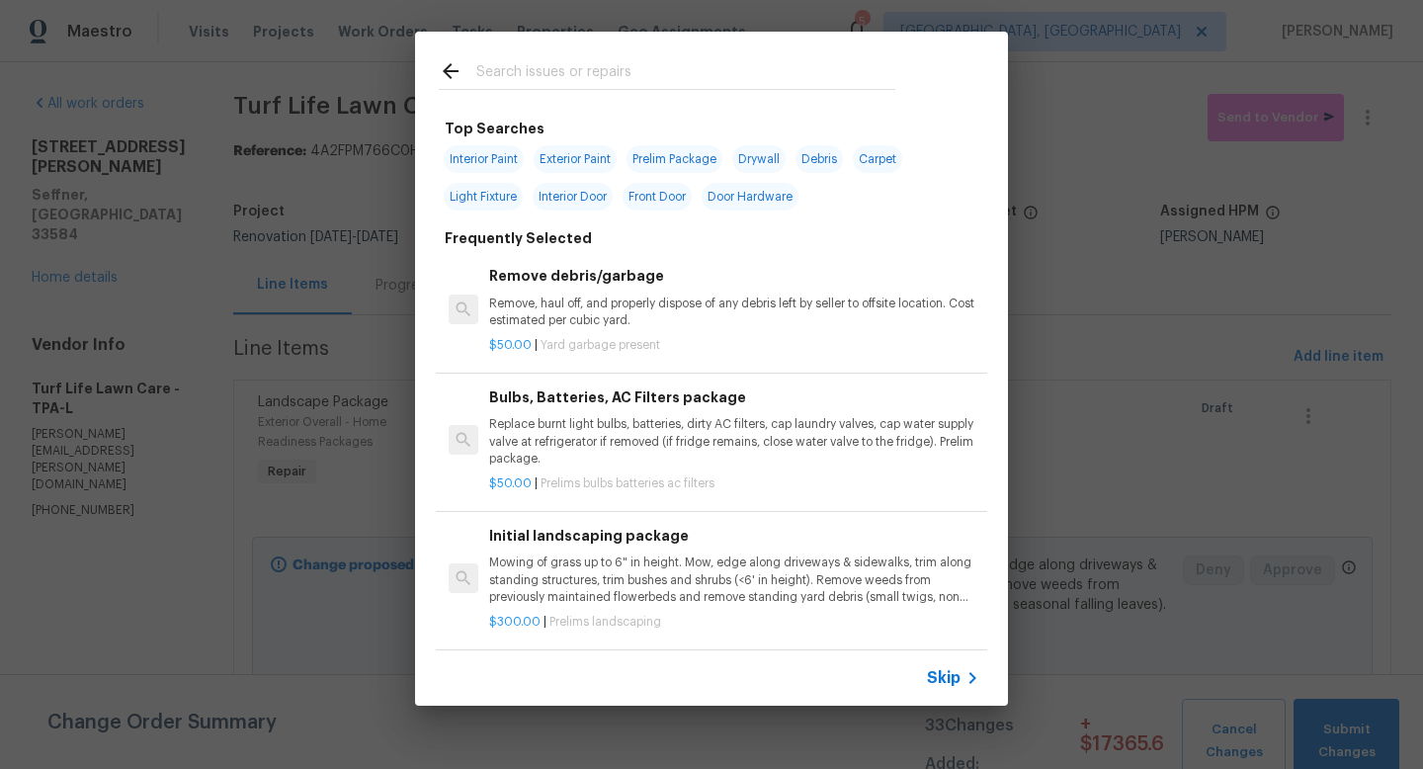
click at [947, 676] on span "Skip" at bounding box center [944, 678] width 34 height 20
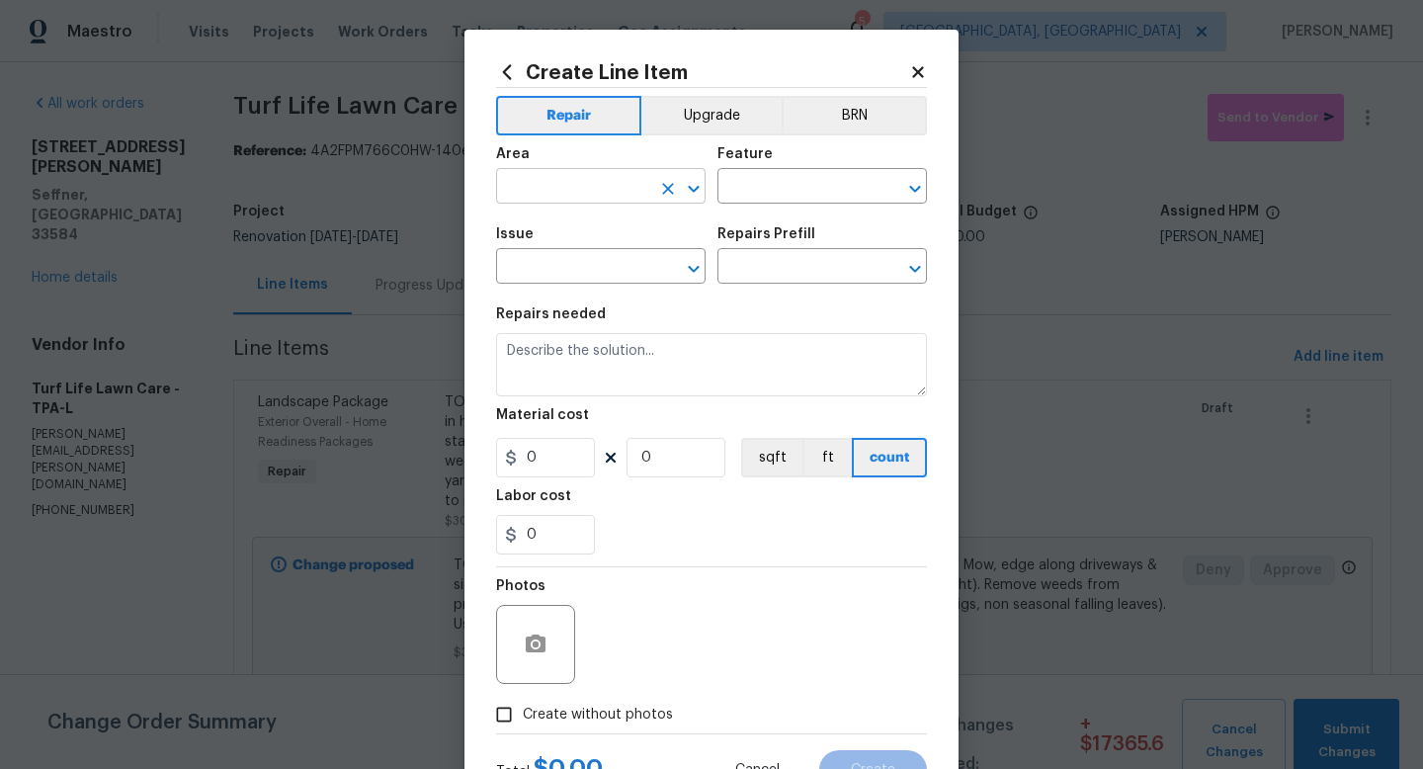
click at [593, 189] on input "text" at bounding box center [573, 188] width 154 height 31
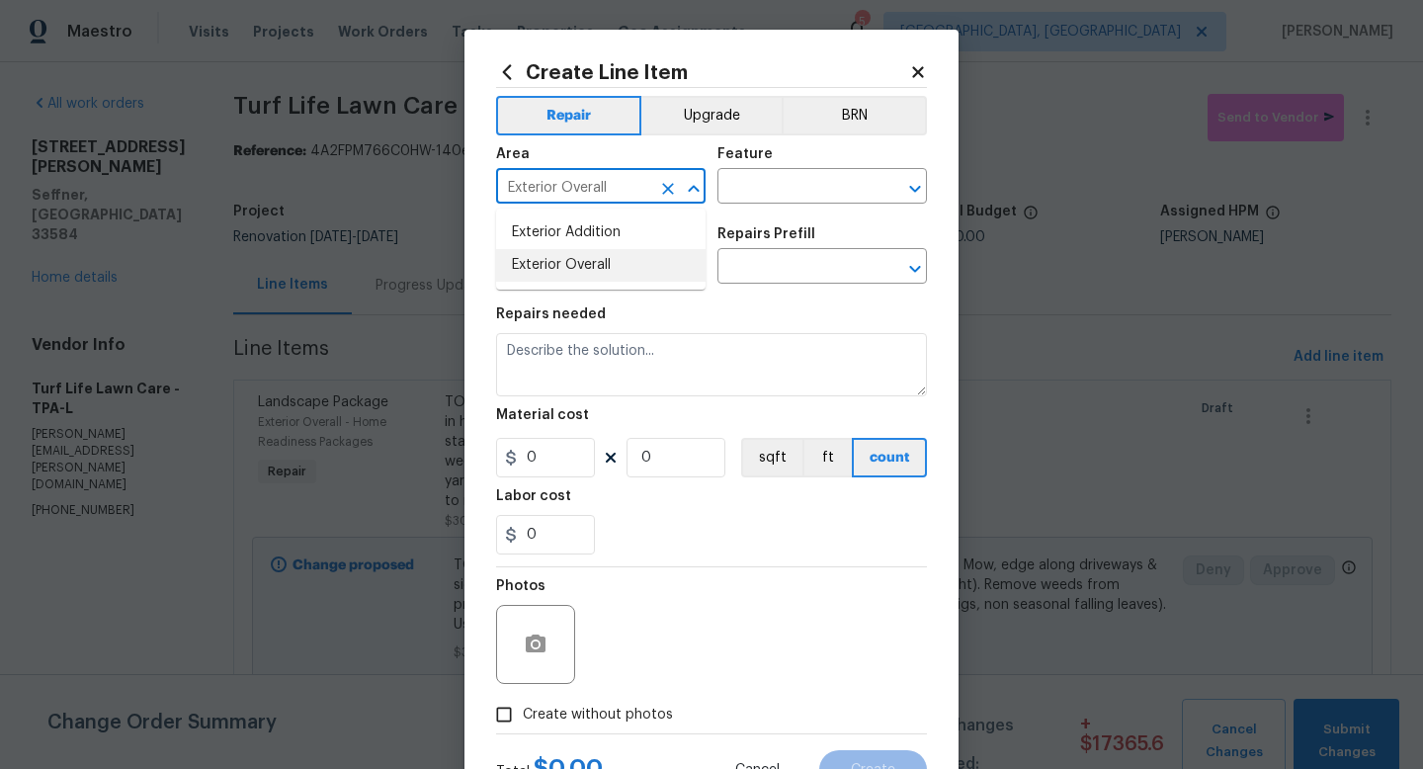
type input "Exterior Overall"
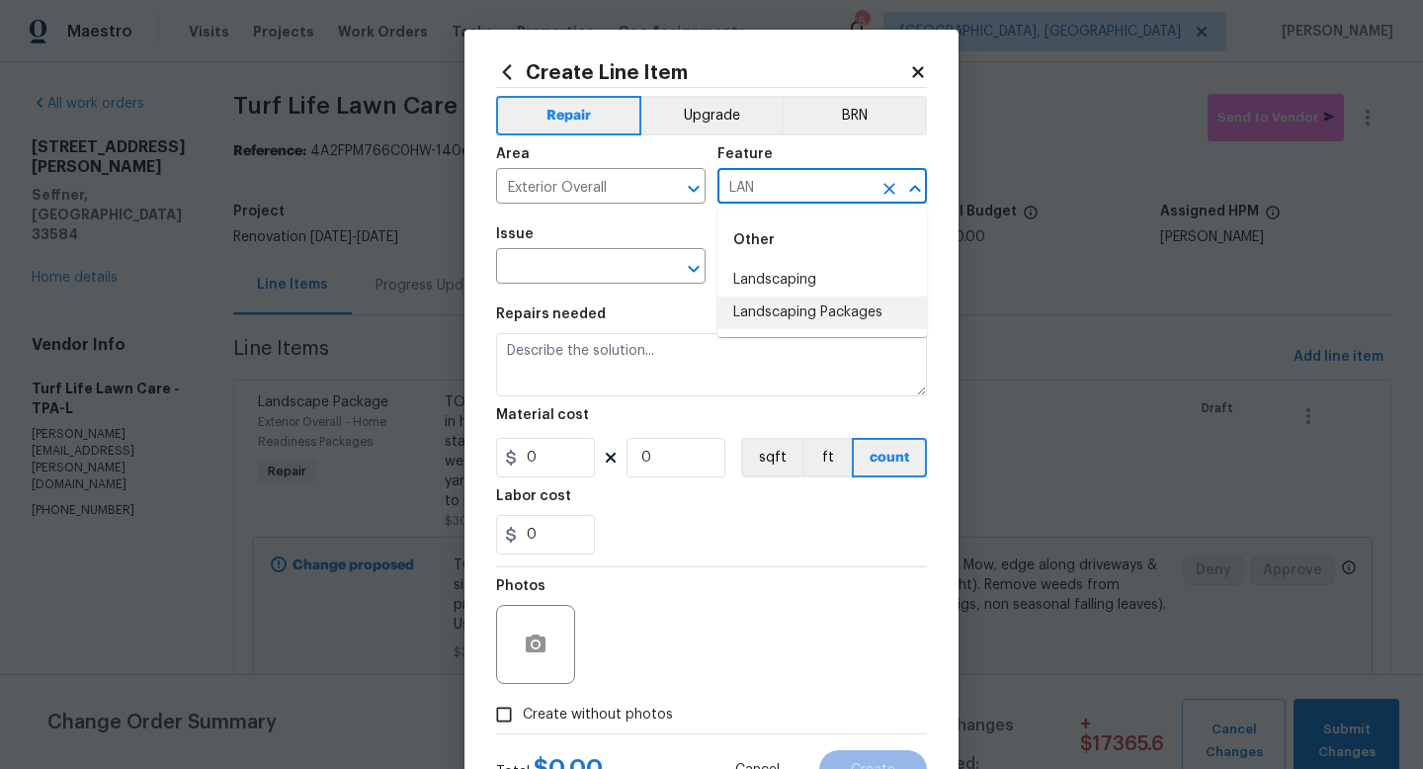
click at [763, 296] on li "Landscaping Packages" at bounding box center [821, 312] width 209 height 33
type input "Landscaping Packages"
click at [858, 190] on input "Landscaping Packages" at bounding box center [794, 188] width 154 height 31
click at [882, 188] on icon "Clear" at bounding box center [889, 189] width 20 height 20
type input "Landscaping"
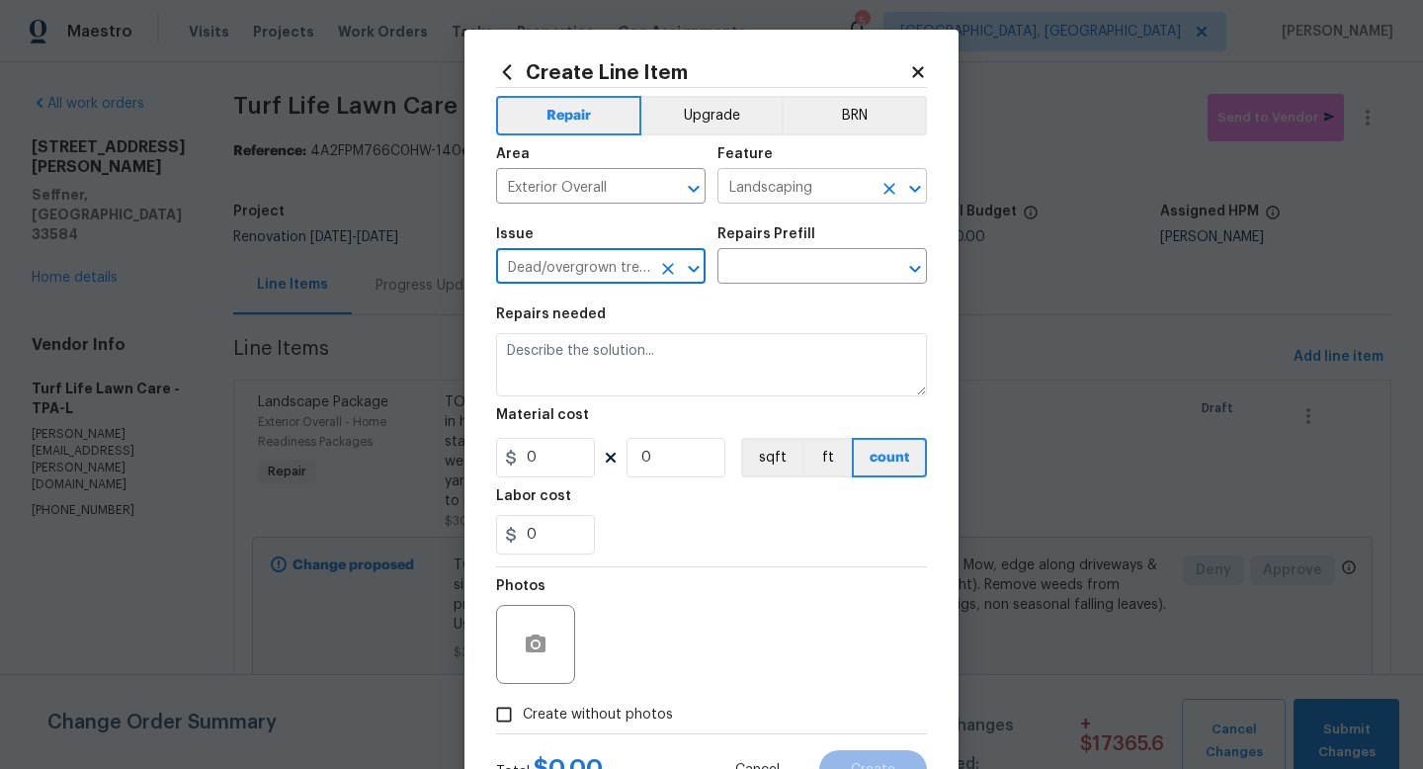
type input "Dead/overgrown tree or foliage"
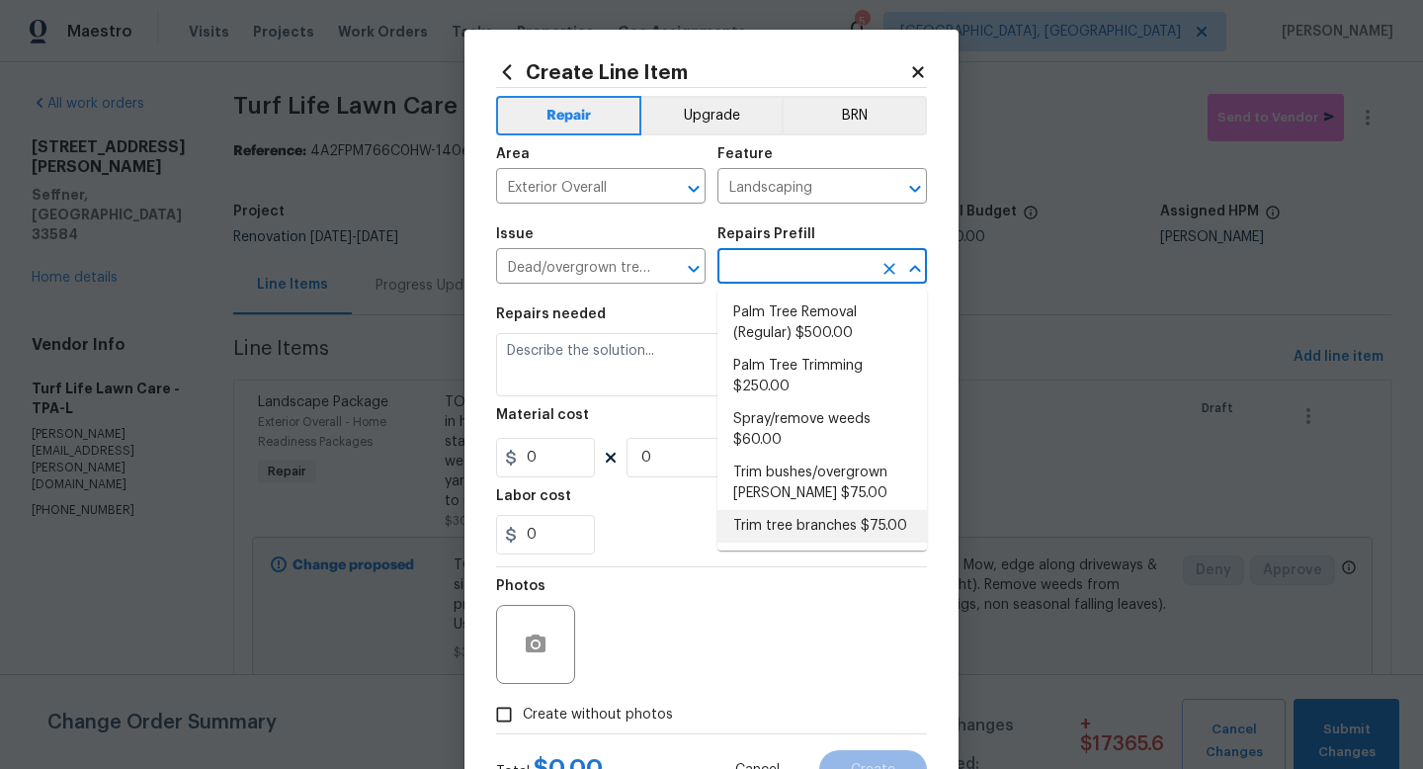
click at [826, 516] on li "Trim tree branches $75.00" at bounding box center [821, 526] width 209 height 33
type input "Trim tree branches $75.00"
type textarea "Trim back overgrown tree branches in contact with home & branches hanging low o…"
type input "1"
type input "75"
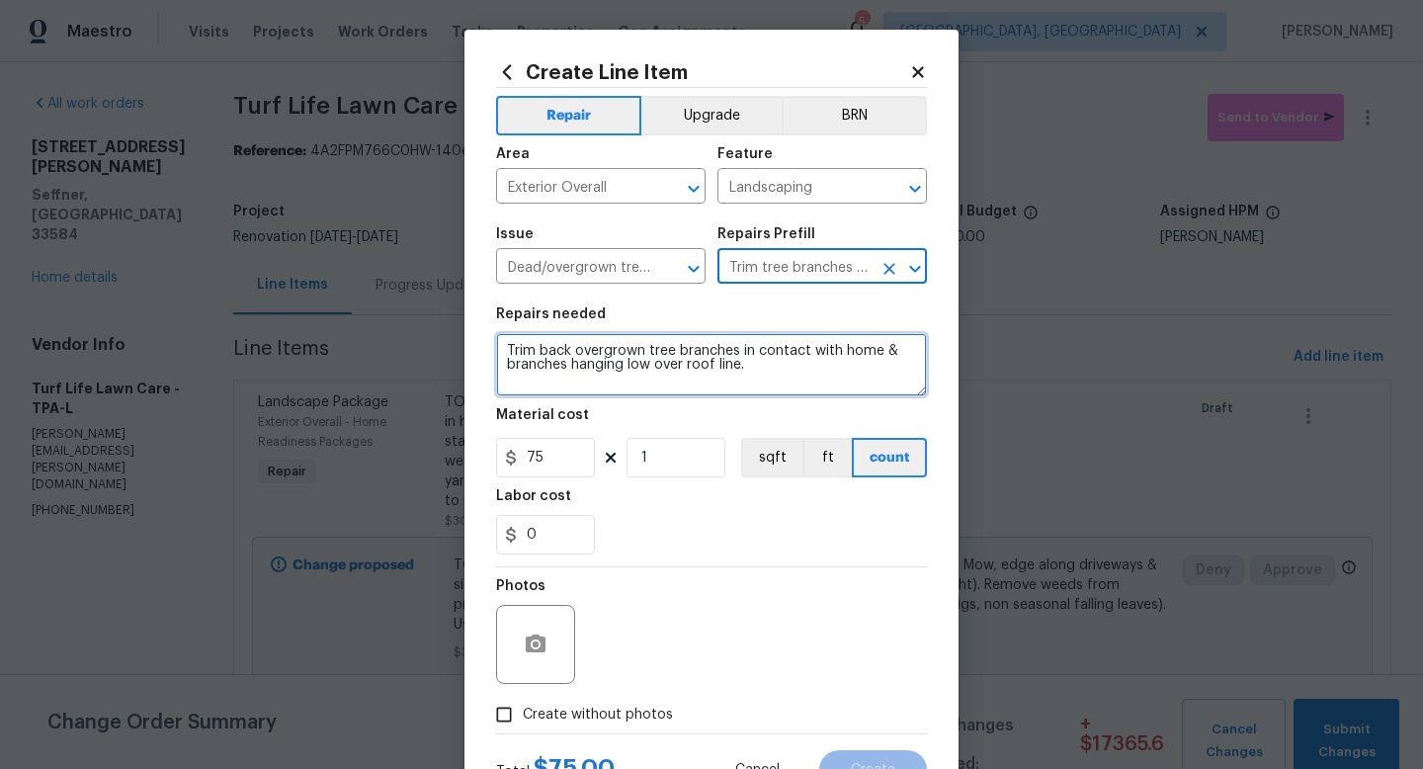
click at [666, 365] on textarea "Trim back overgrown tree branches in contact with home & branches hanging low o…" at bounding box center [711, 364] width 431 height 63
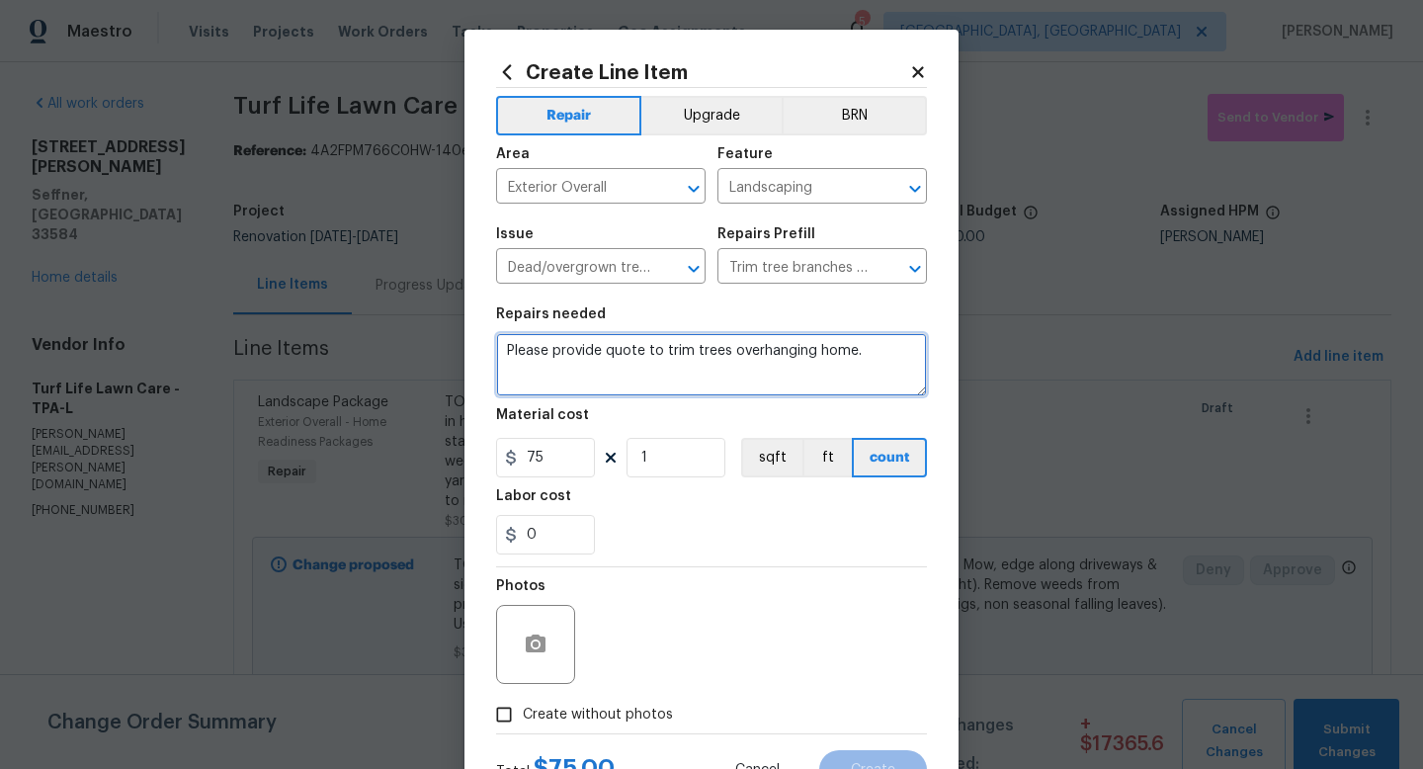
type textarea "Please provide quote to trim trees overhanging home."
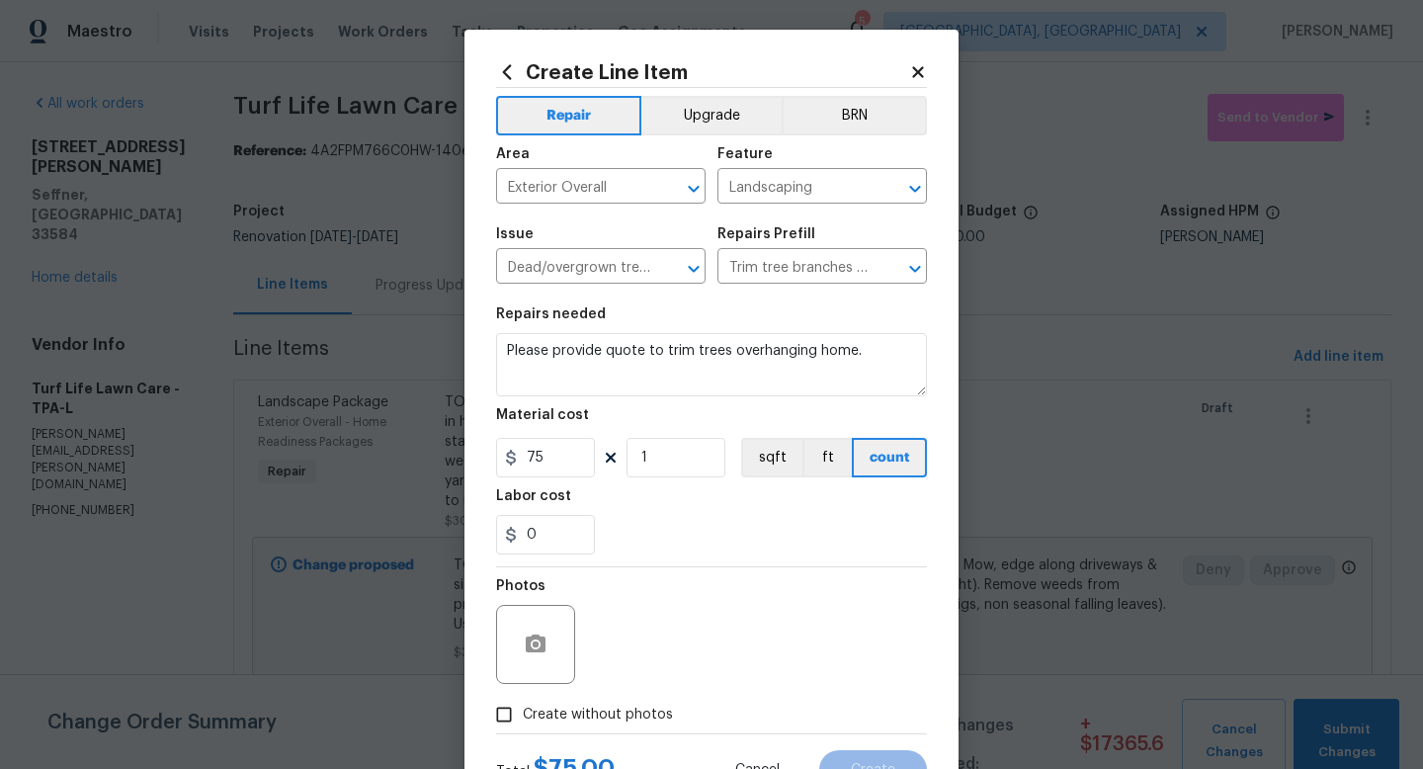
click at [608, 708] on span "Create without photos" at bounding box center [598, 714] width 150 height 21
click at [523, 708] on input "Create without photos" at bounding box center [504, 714] width 38 height 38
checkbox input "true"
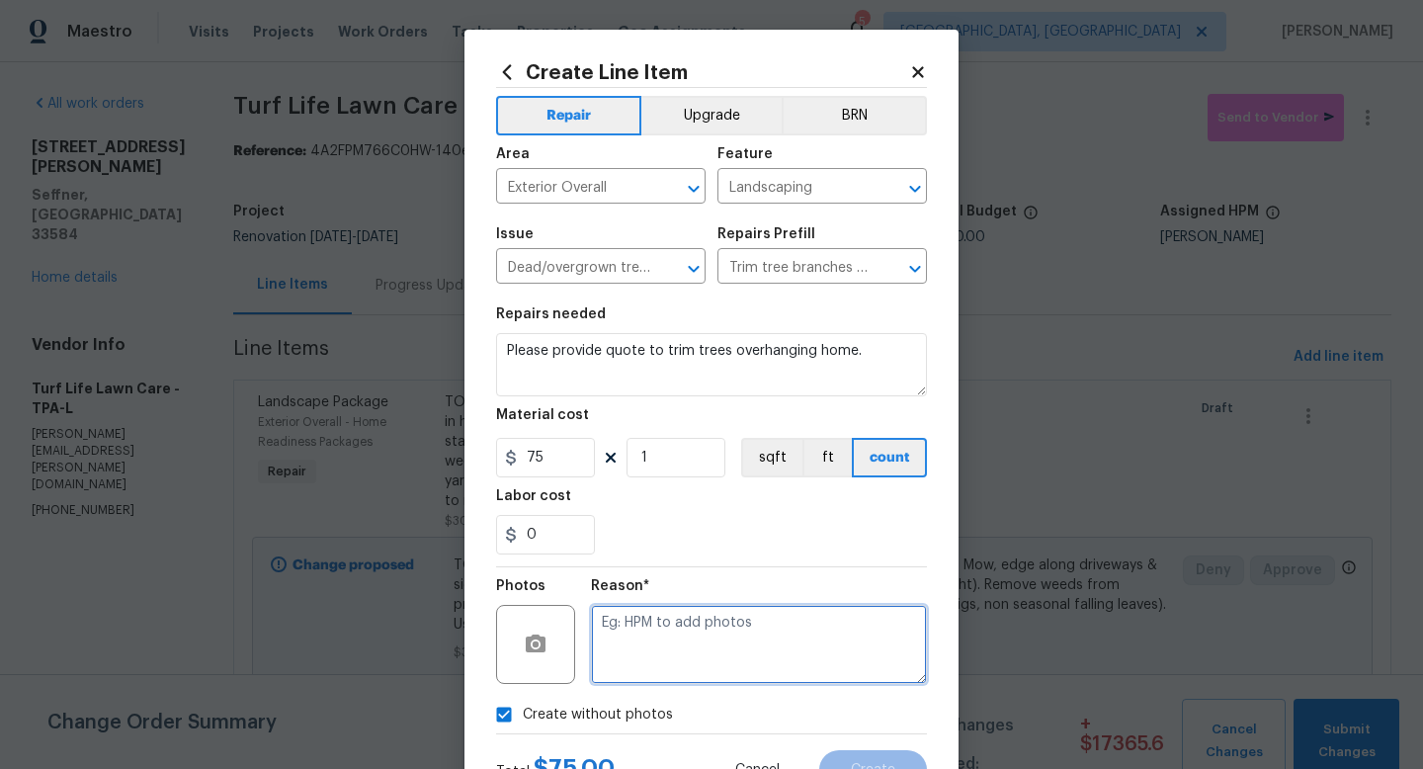
click at [651, 656] on textarea at bounding box center [759, 644] width 336 height 79
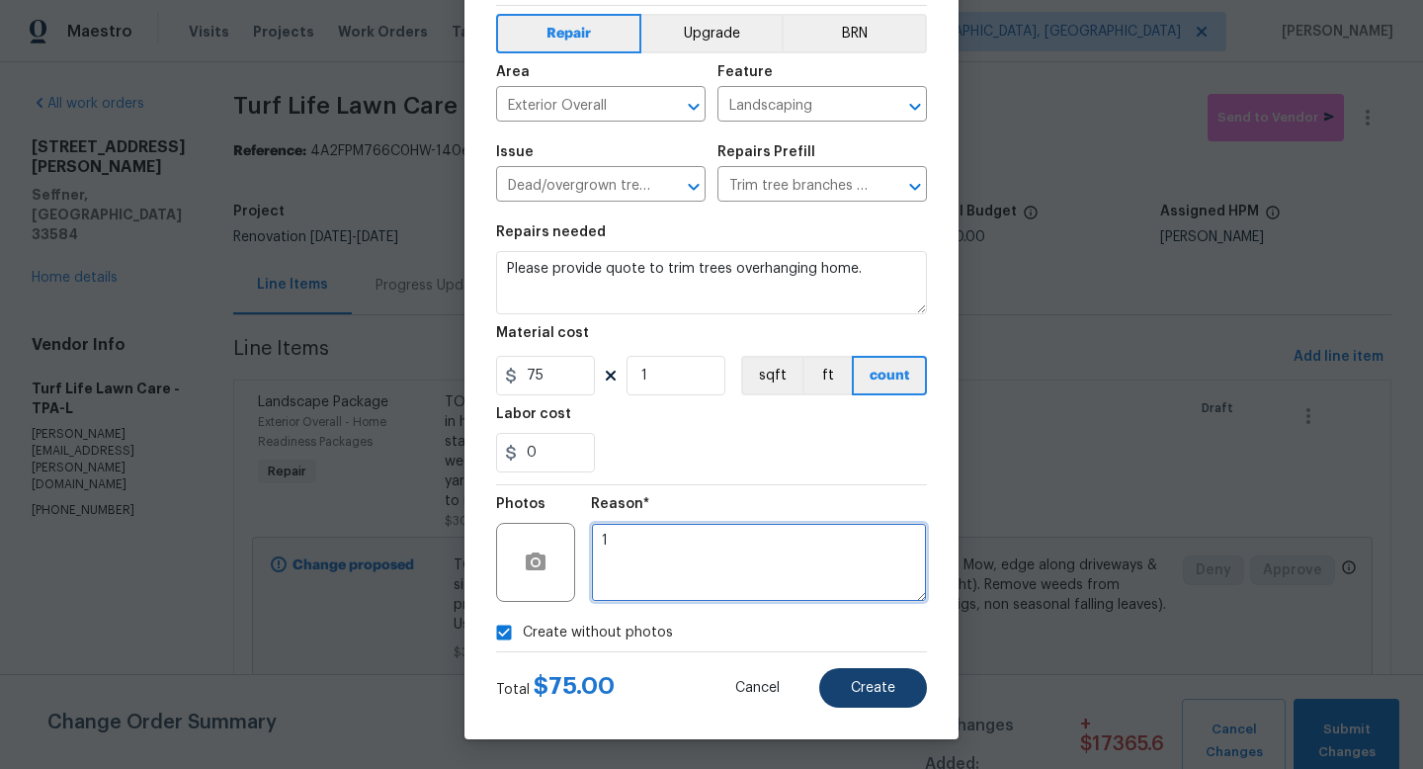
type textarea "1"
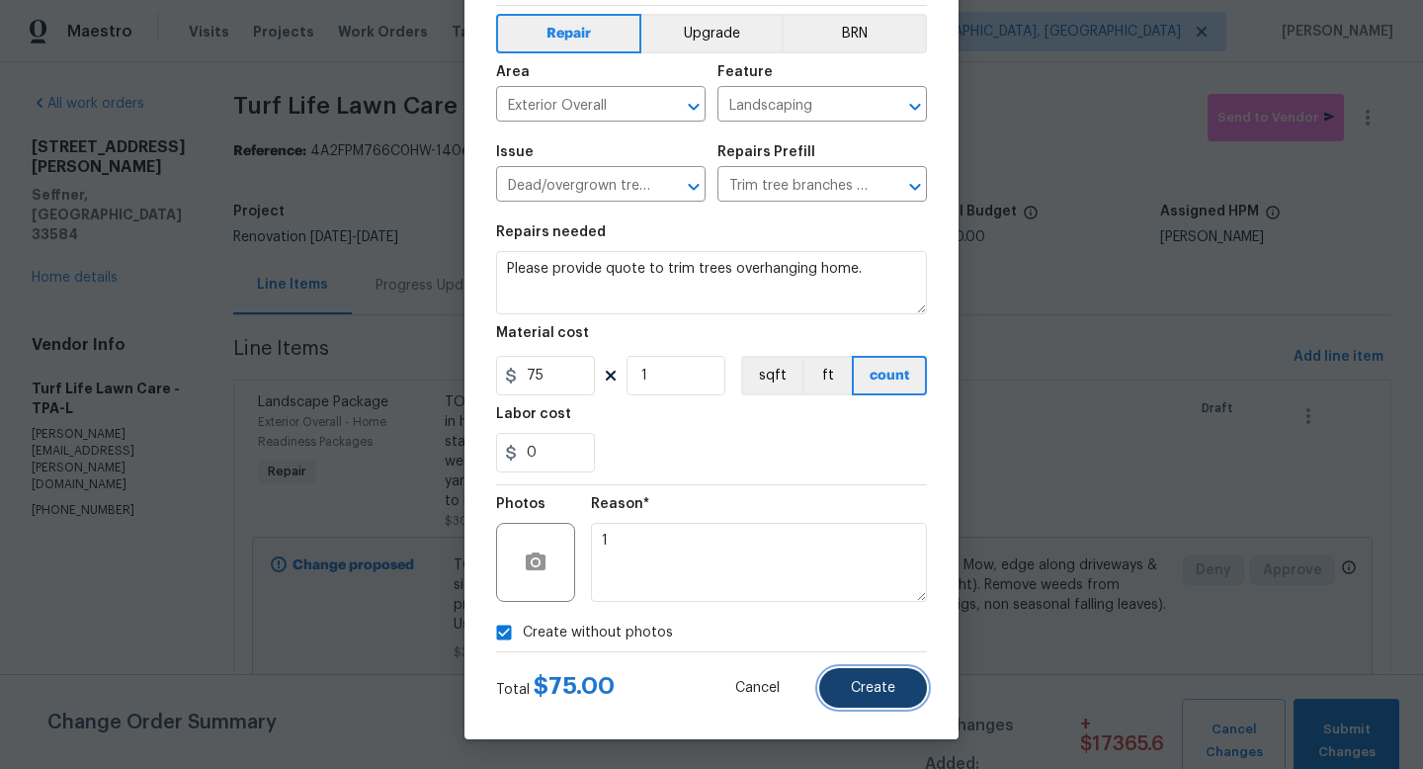
click at [844, 687] on button "Create" at bounding box center [873, 688] width 108 height 40
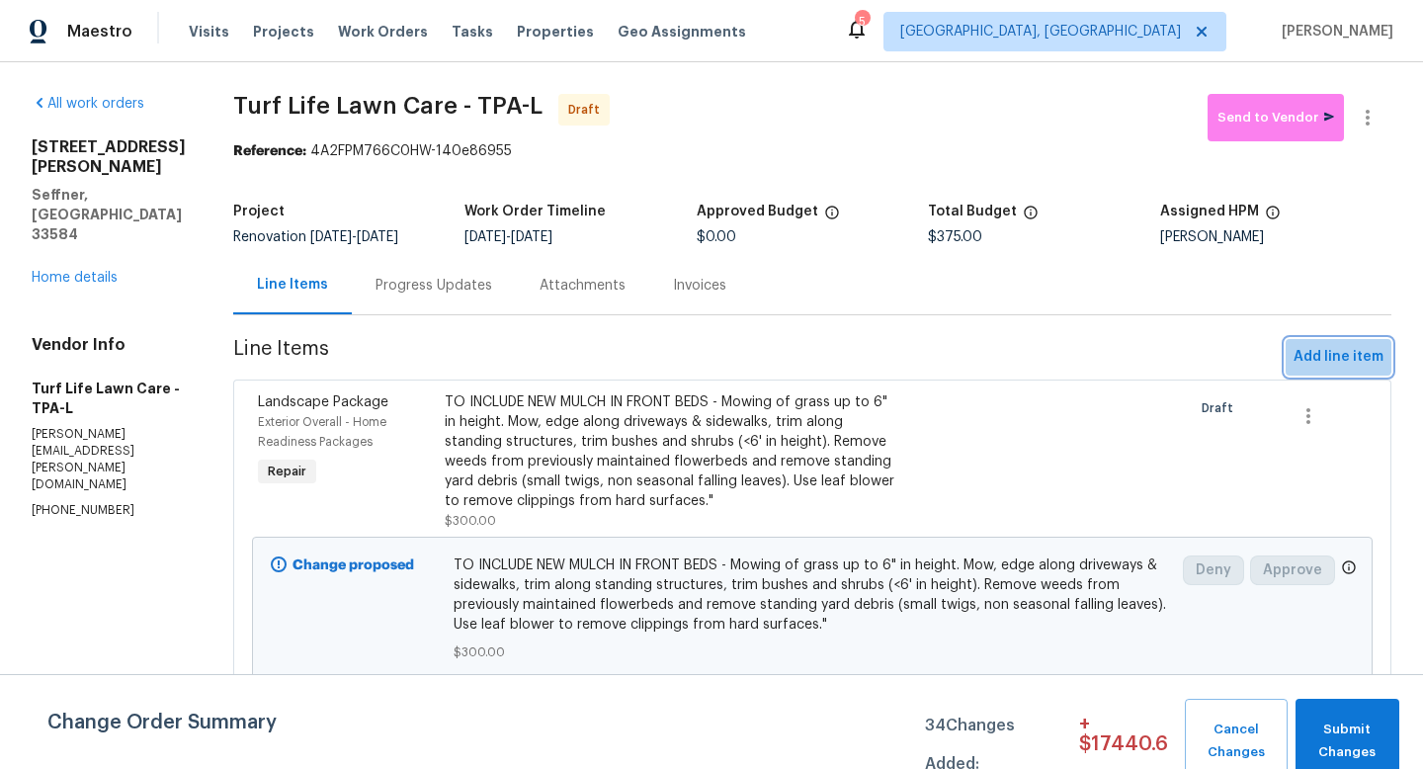
click at [1339, 357] on span "Add line item" at bounding box center [1338, 357] width 90 height 25
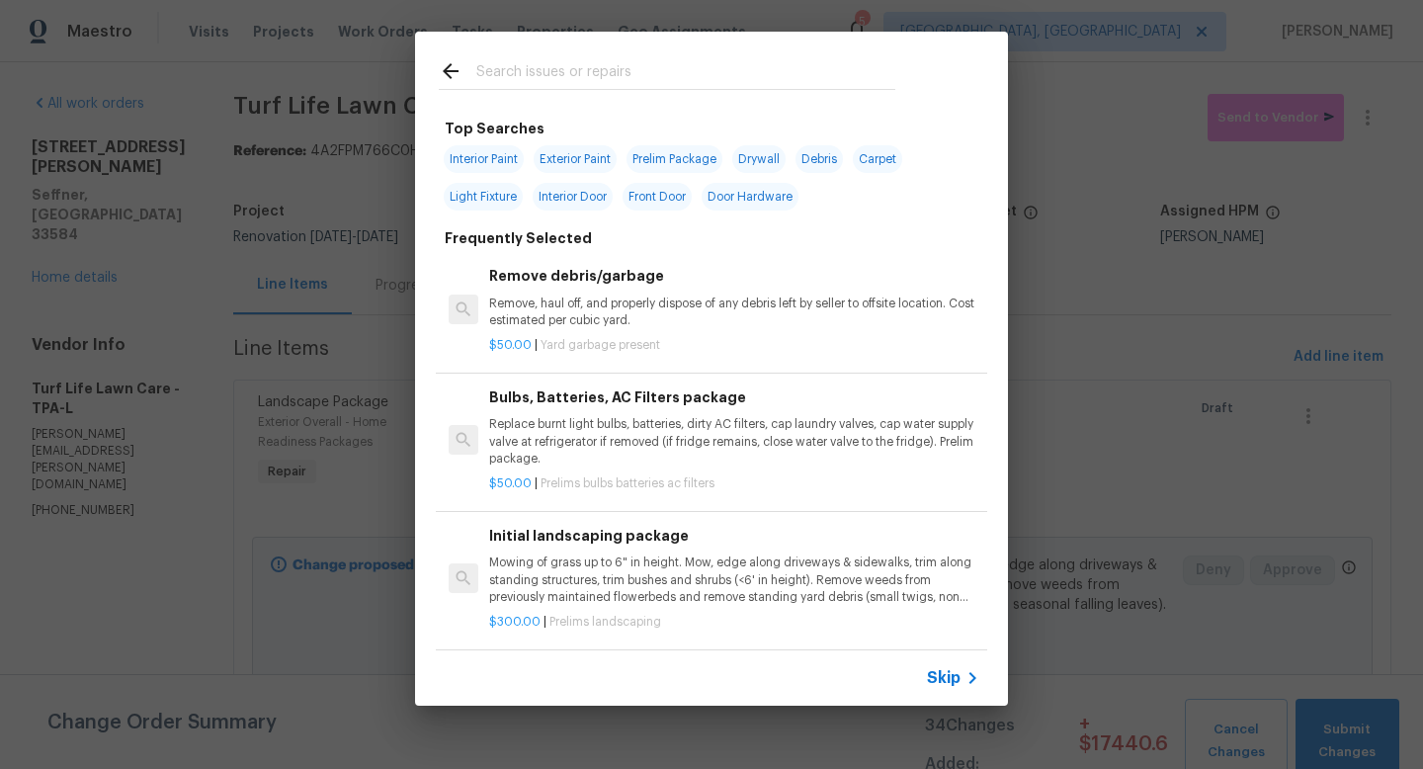
click at [941, 673] on span "Skip" at bounding box center [944, 678] width 34 height 20
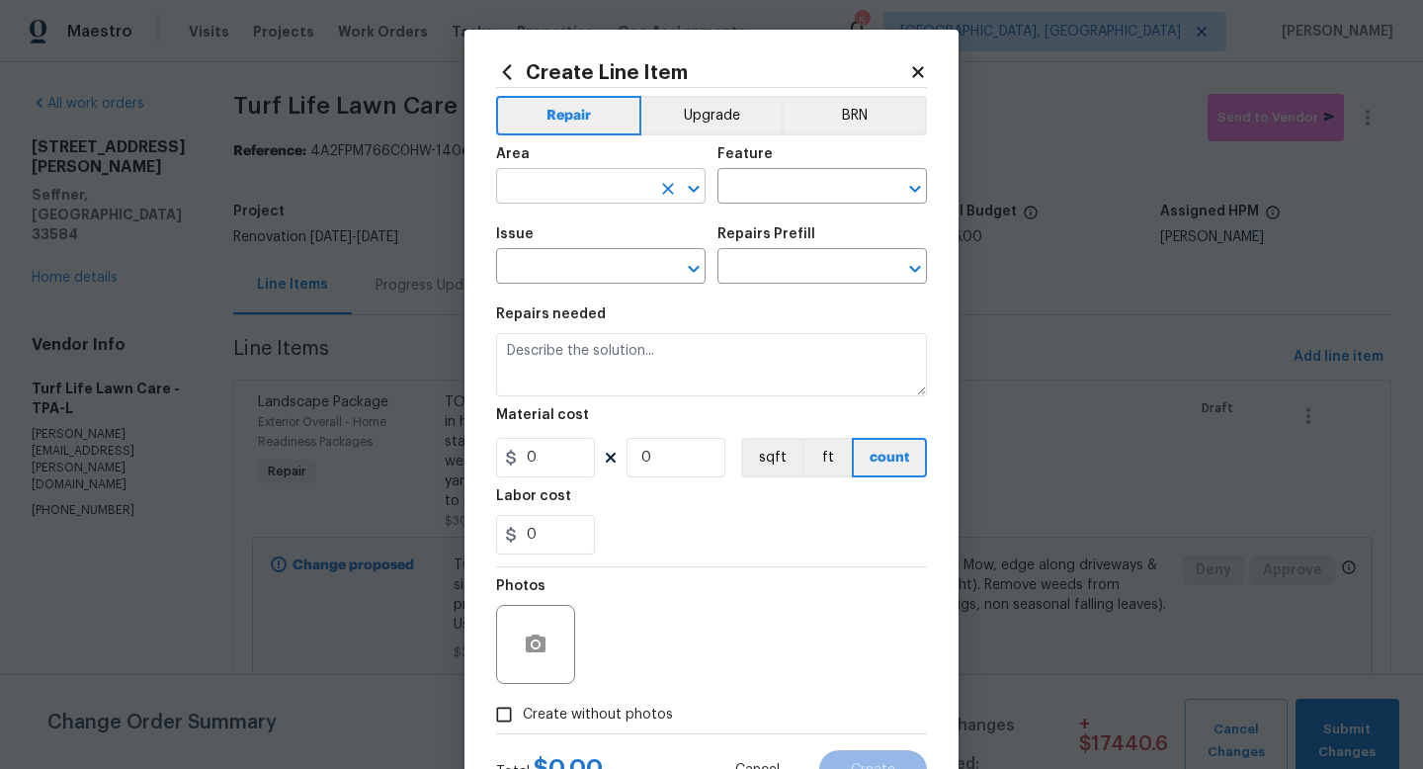
click at [532, 192] on input "text" at bounding box center [573, 188] width 154 height 31
type input "Exterior Overall"
type input "f"
type input "Landscaping"
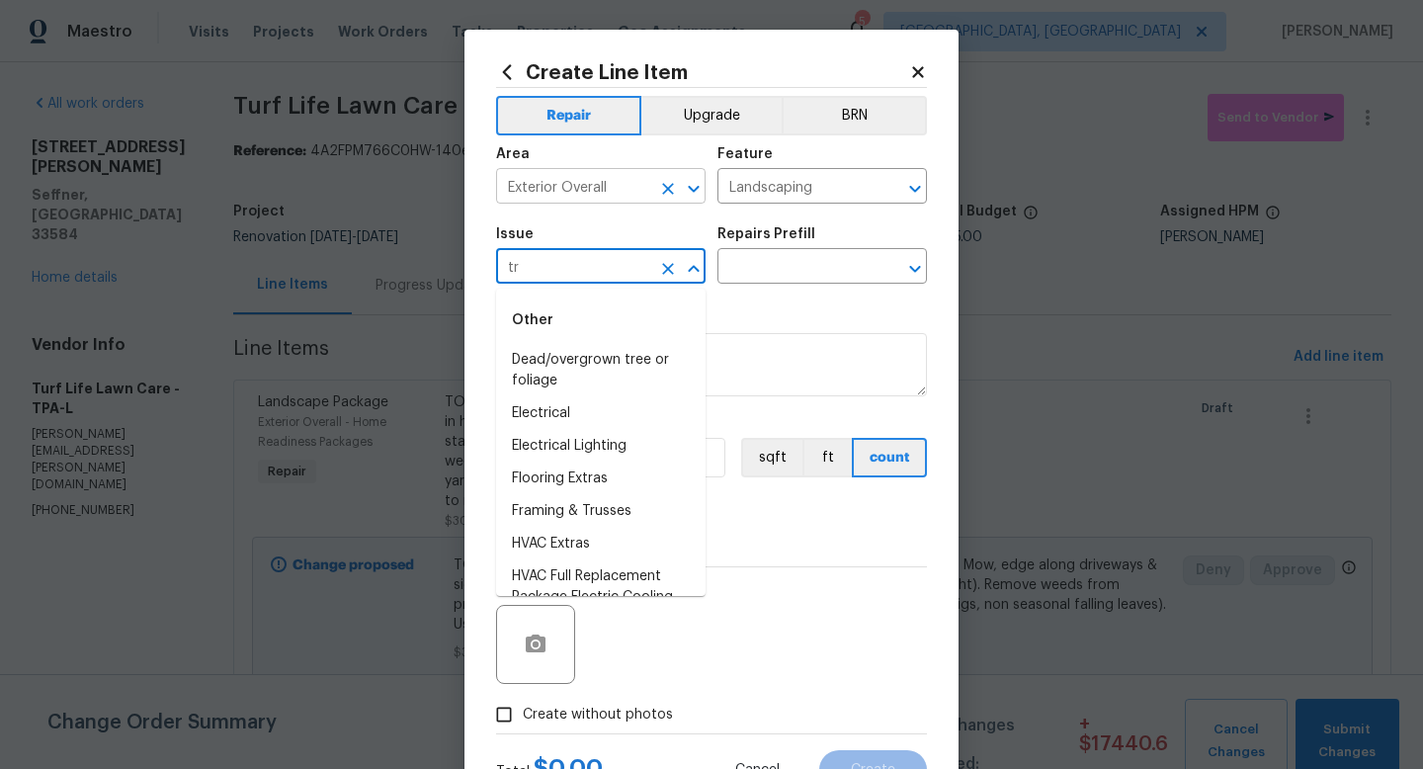
type input "t"
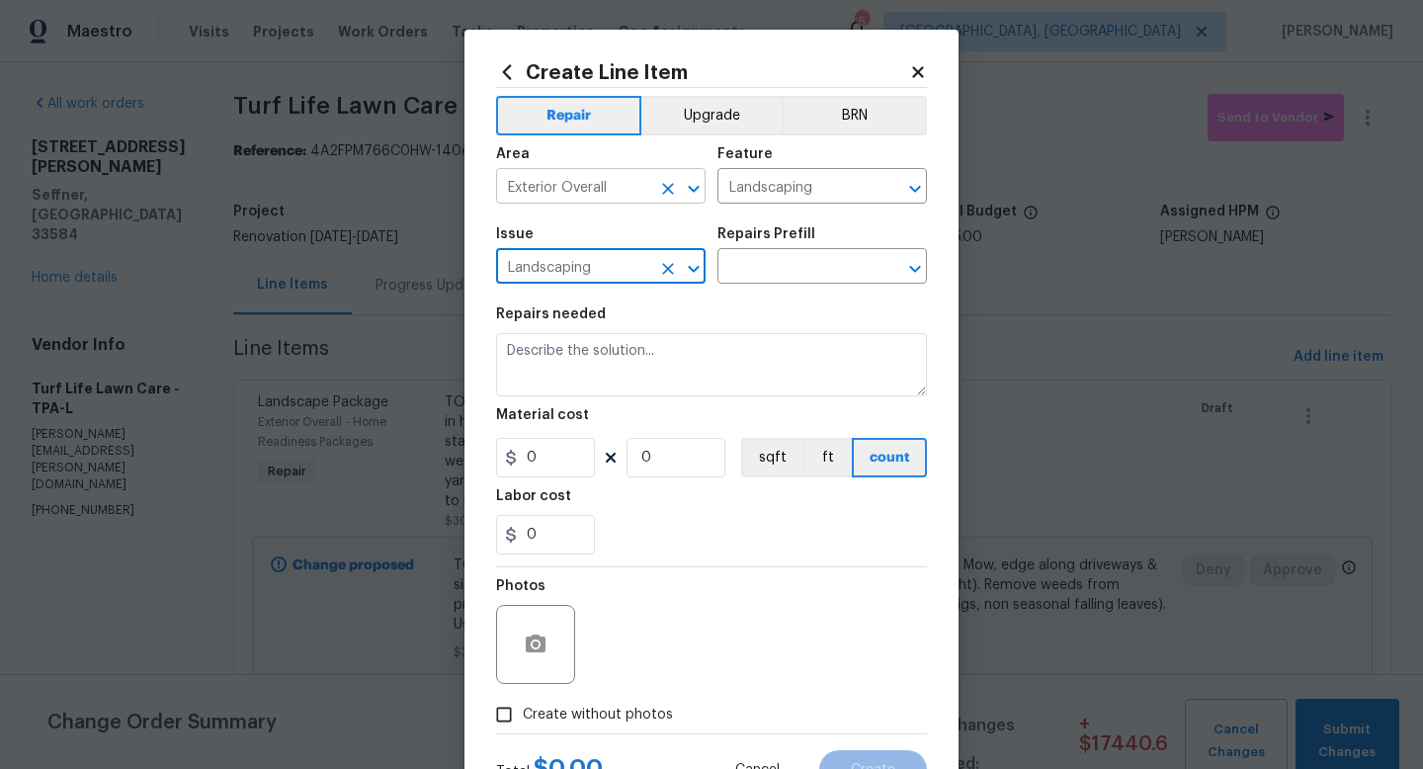
type input "Landscaping"
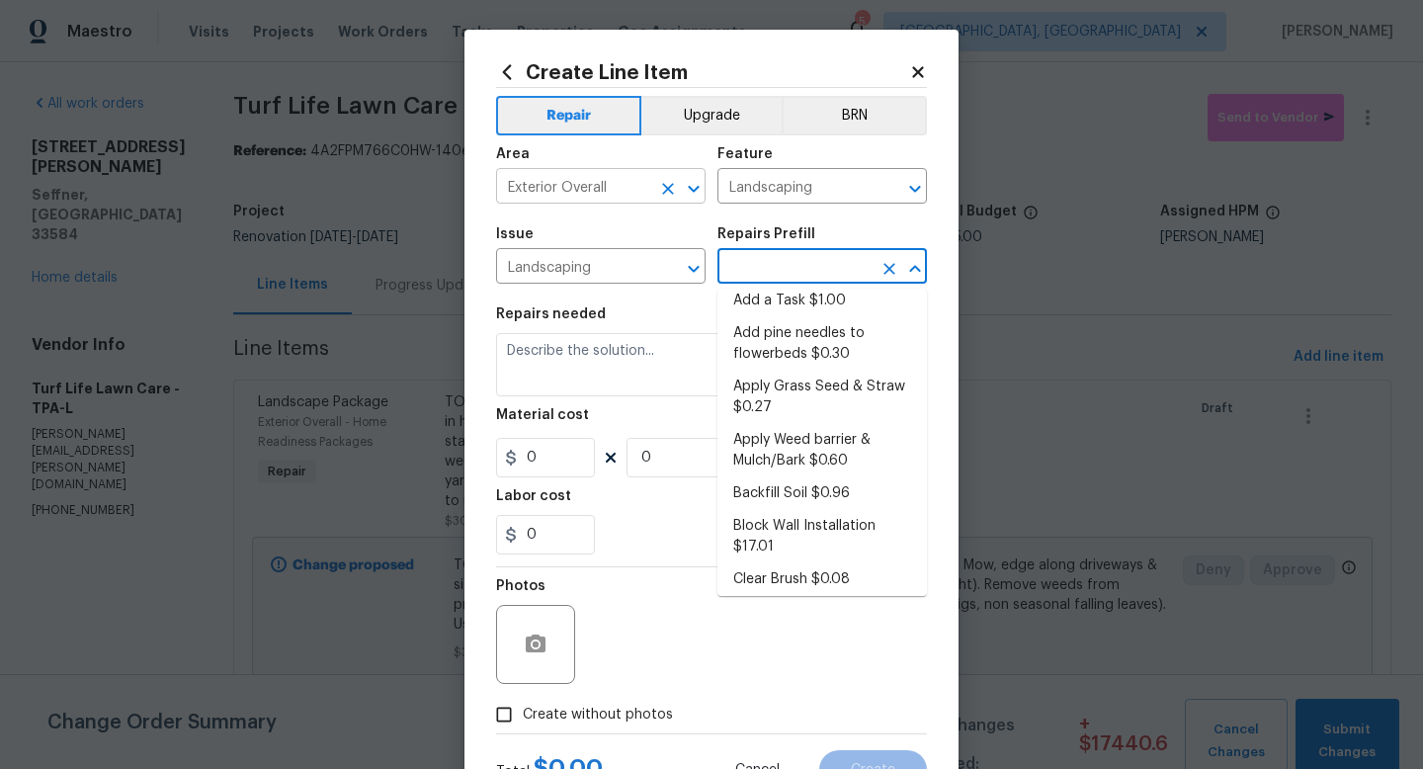
scroll to position [65, 0]
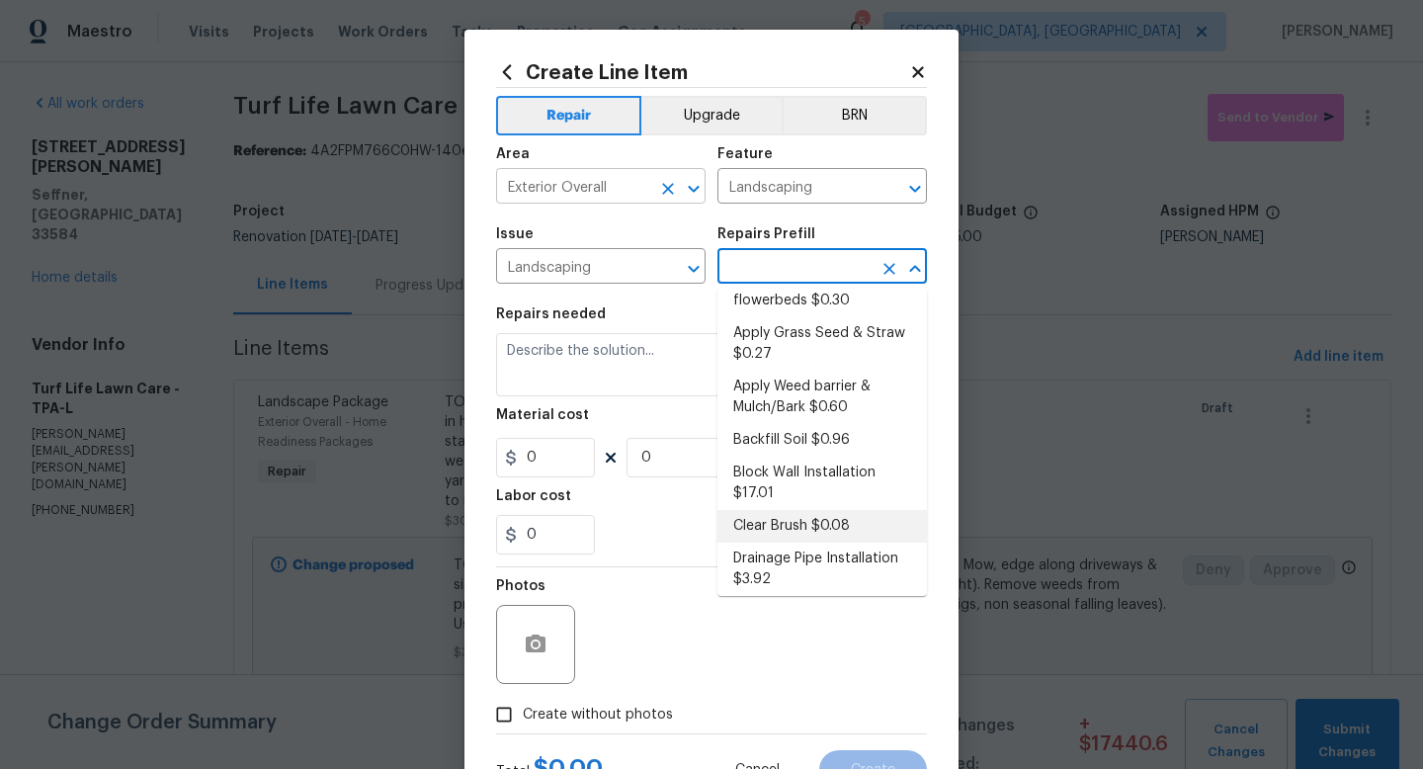
type input "Clear Brush $0.08"
type textarea "Clear and haul away all of the brush in the areas outlined by the Opendoor PM. …"
type input "0.08"
type input "1"
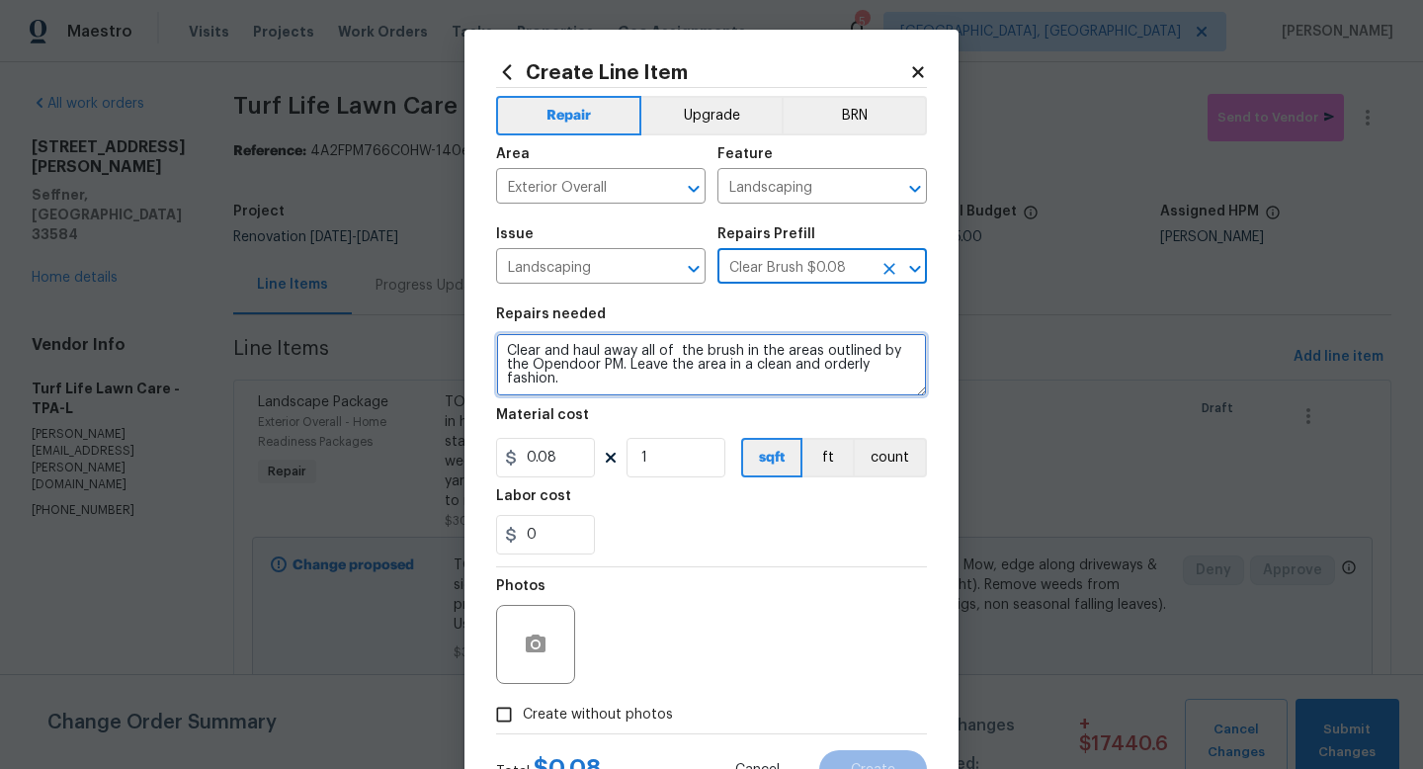
click at [564, 353] on textarea "Clear and haul away all of the brush in the areas outlined by the Opendoor PM. …" at bounding box center [711, 364] width 431 height 63
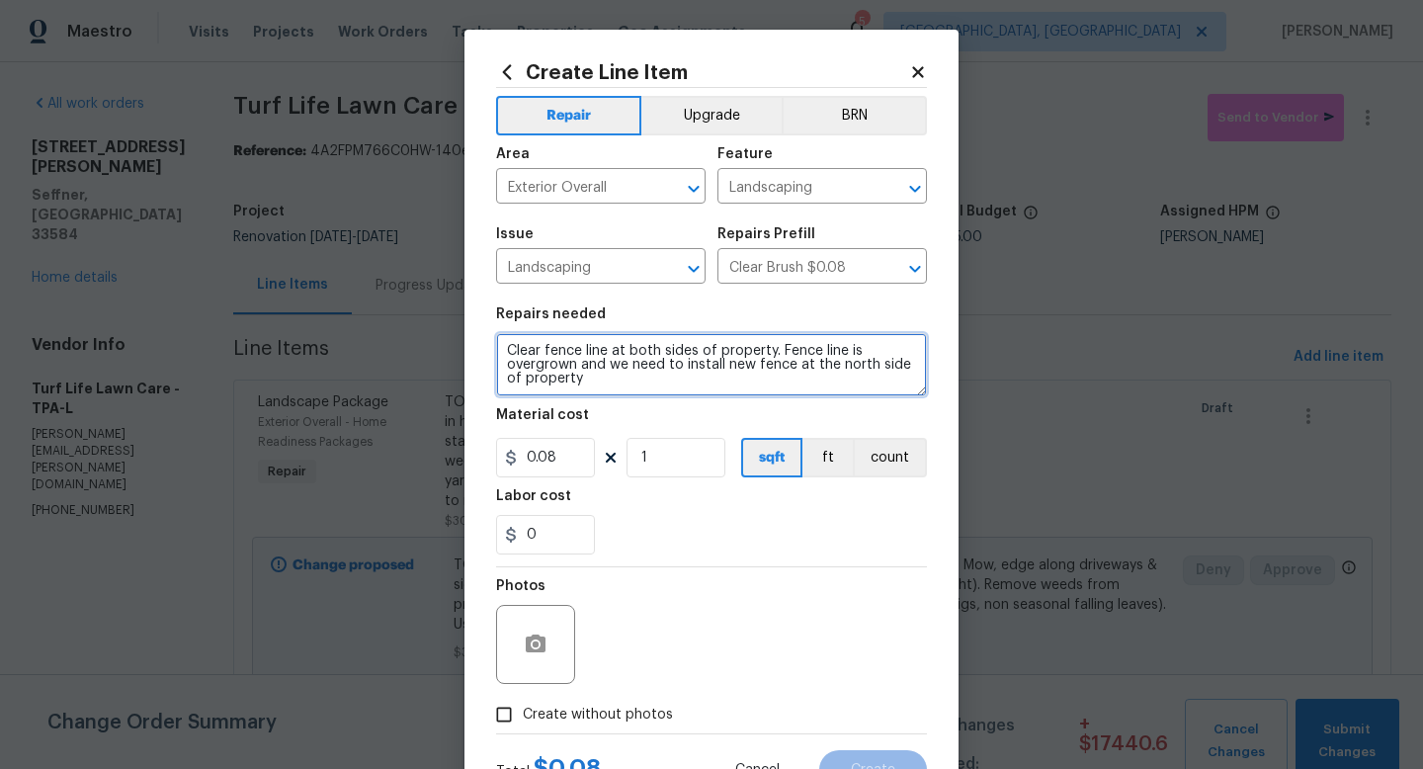
type textarea "Clear fence line at both sides of property. Fence line is overgrown and we need…"
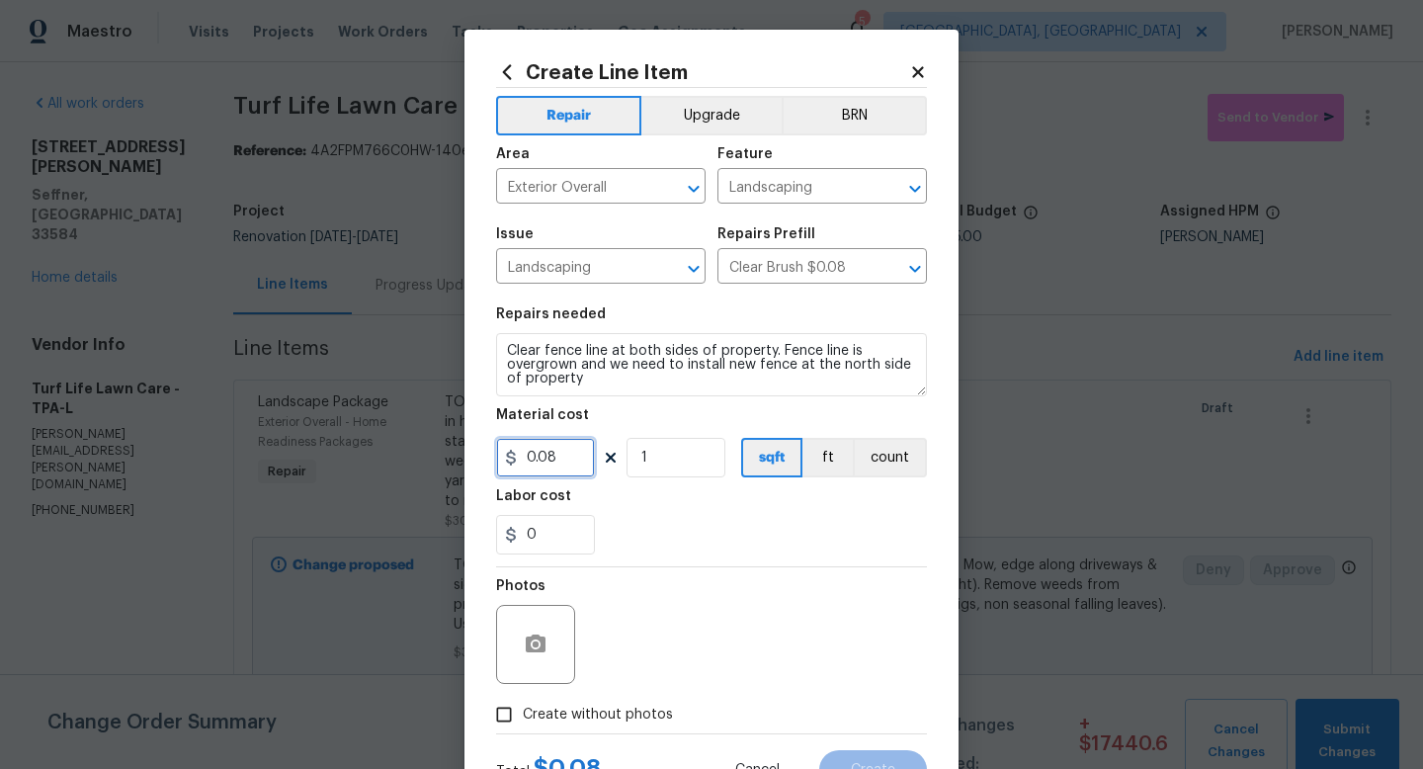
click at [561, 465] on input "0.08" at bounding box center [545, 458] width 99 height 40
type input "500"
click at [587, 722] on span "Create without photos" at bounding box center [598, 714] width 150 height 21
click at [523, 722] on input "Create without photos" at bounding box center [504, 714] width 38 height 38
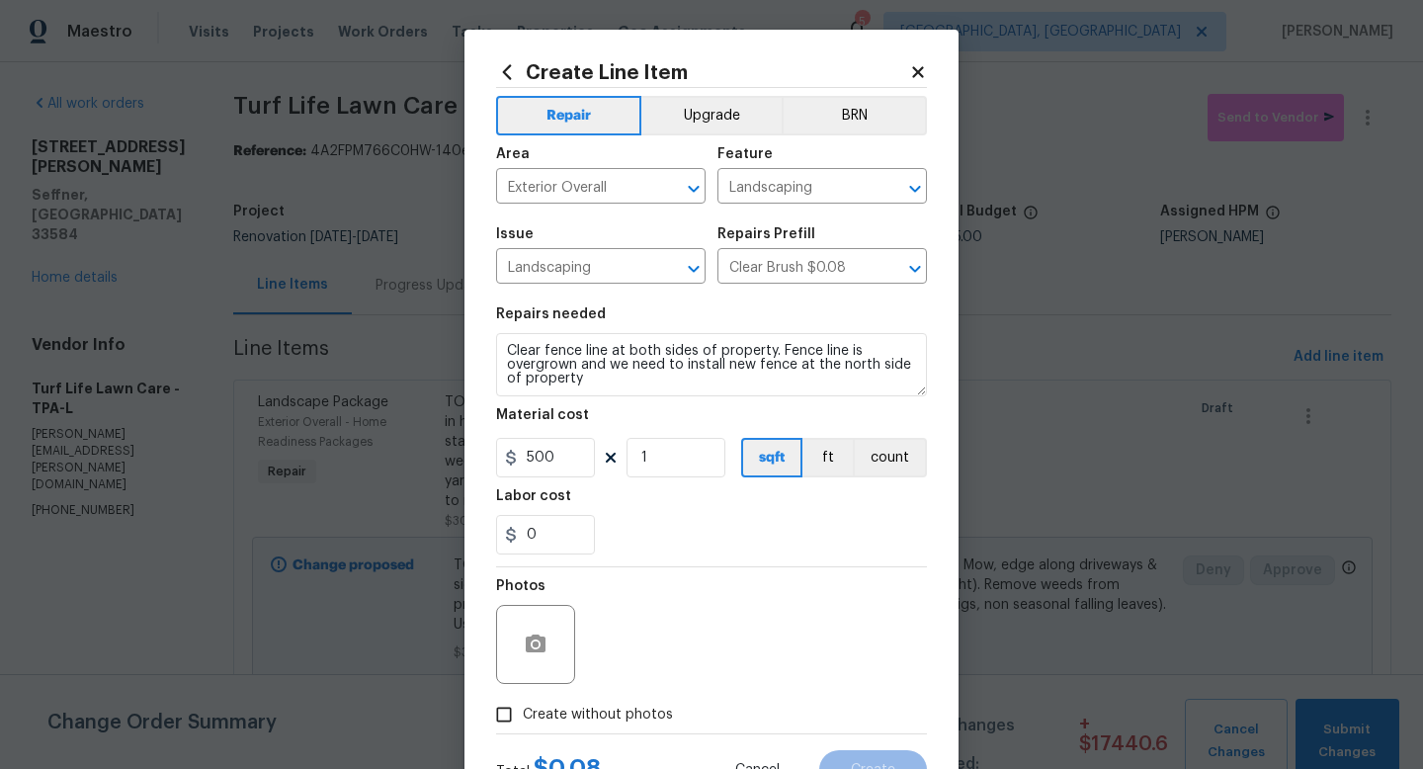
checkbox input "true"
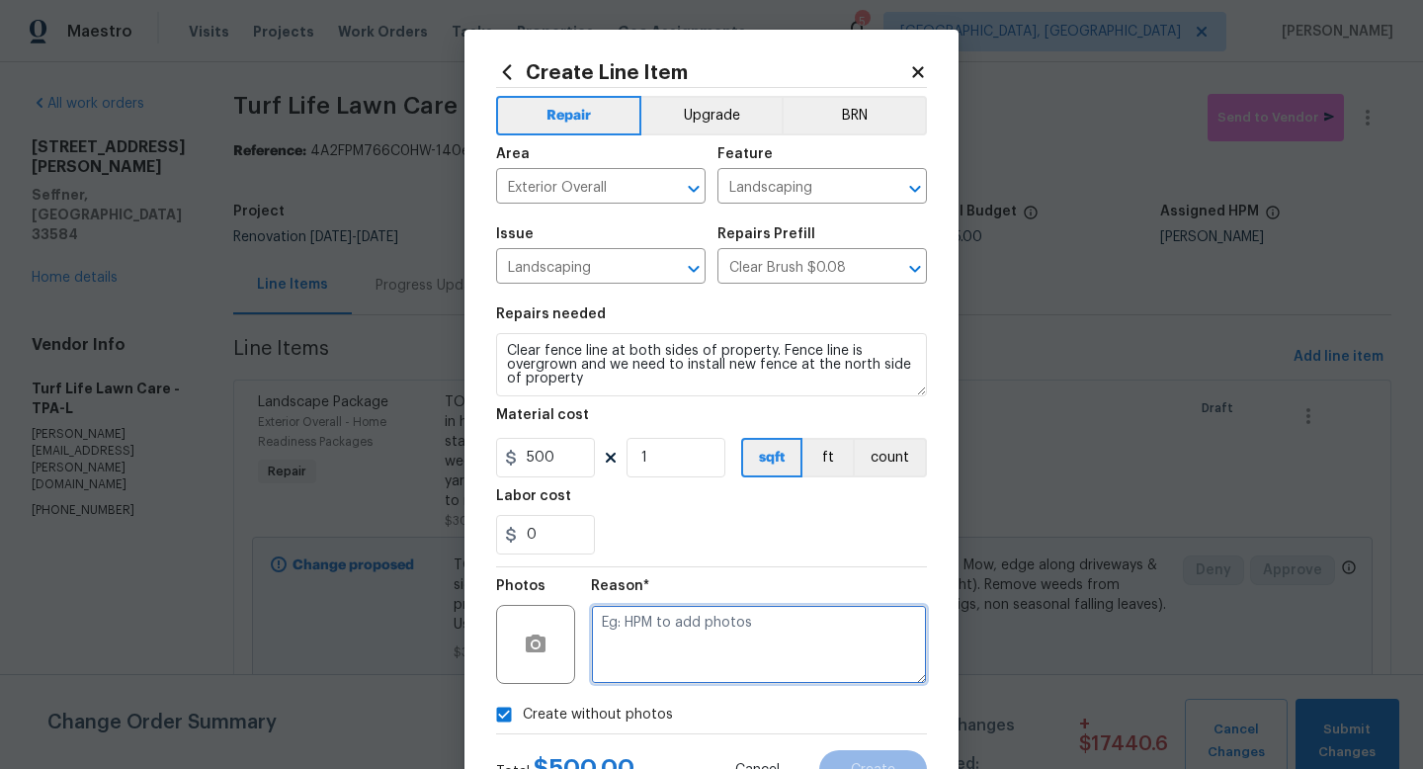
click at [631, 666] on textarea at bounding box center [759, 644] width 336 height 79
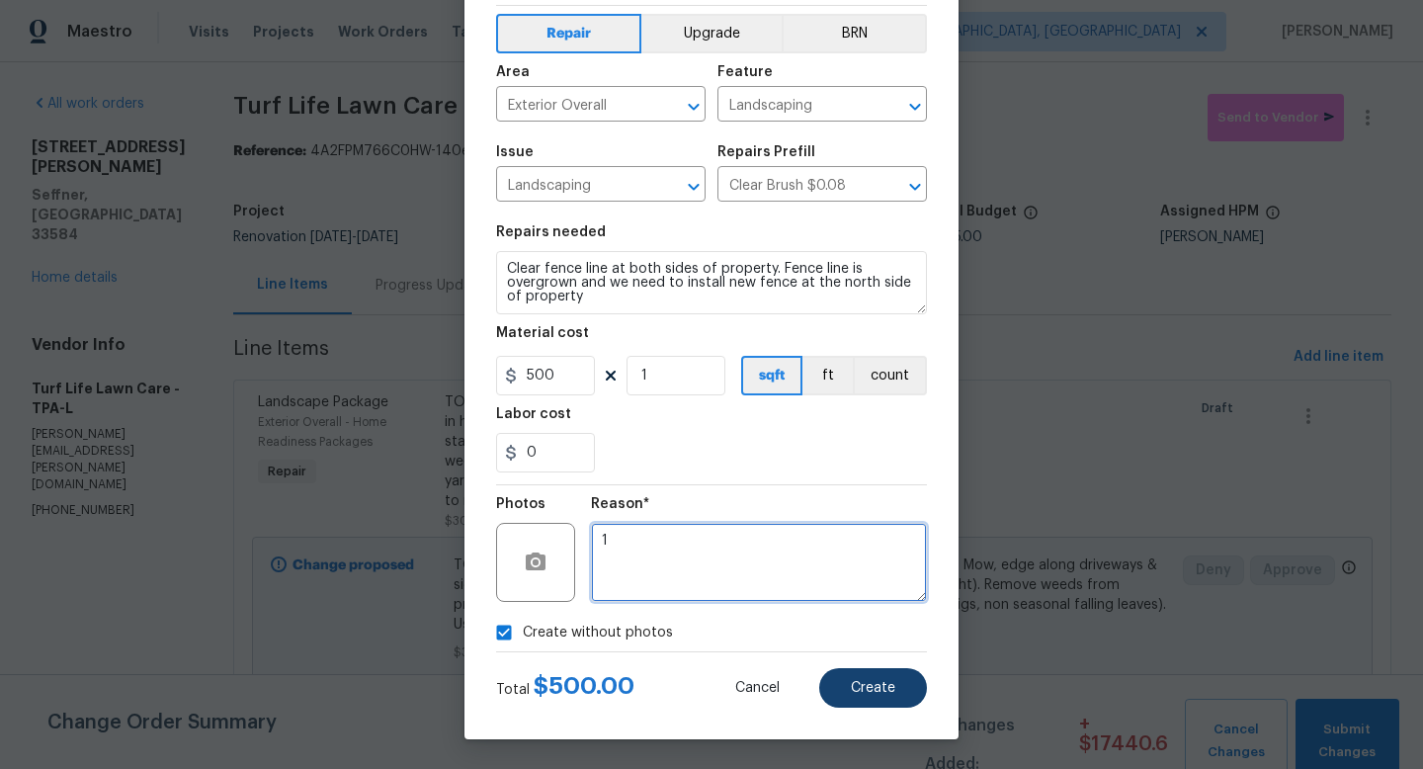
type textarea "1"
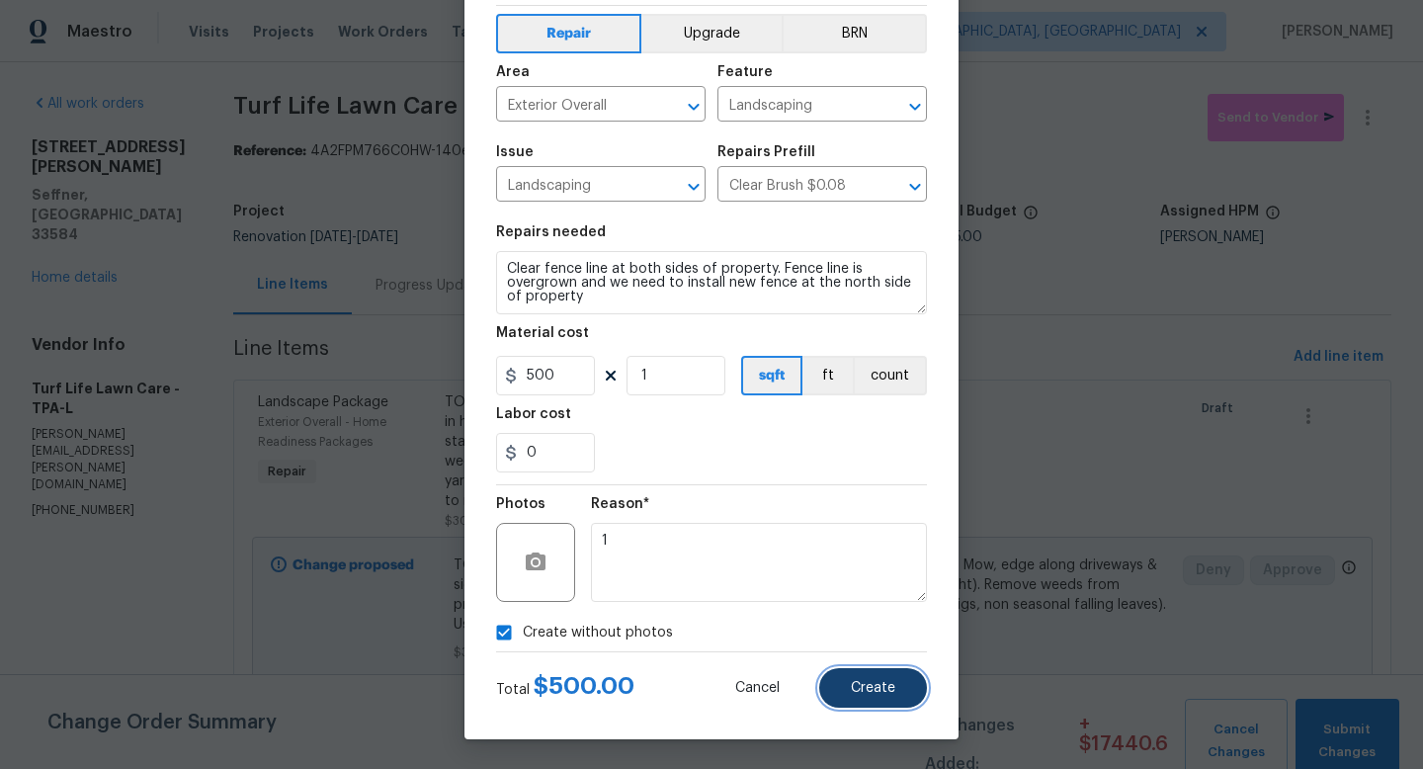
click at [862, 679] on button "Create" at bounding box center [873, 688] width 108 height 40
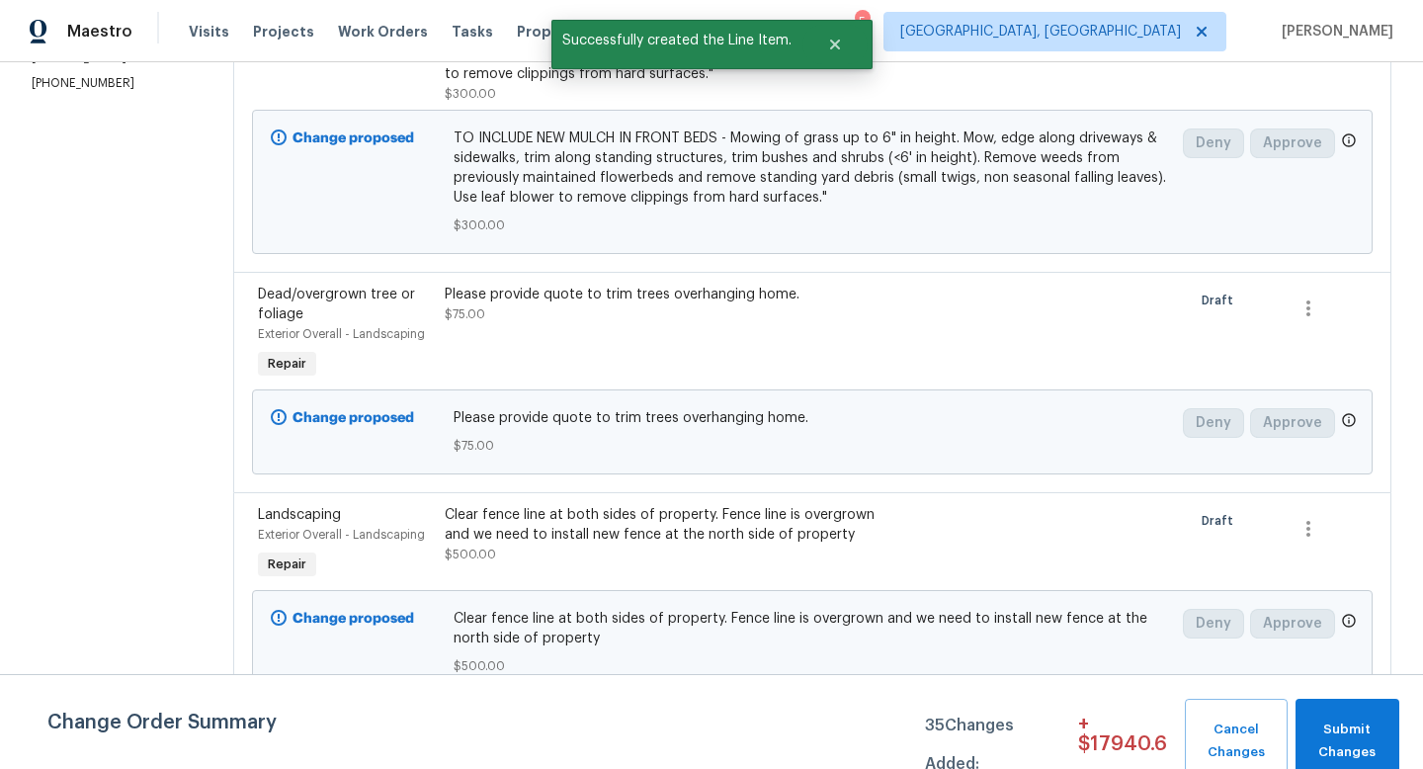
scroll to position [0, 0]
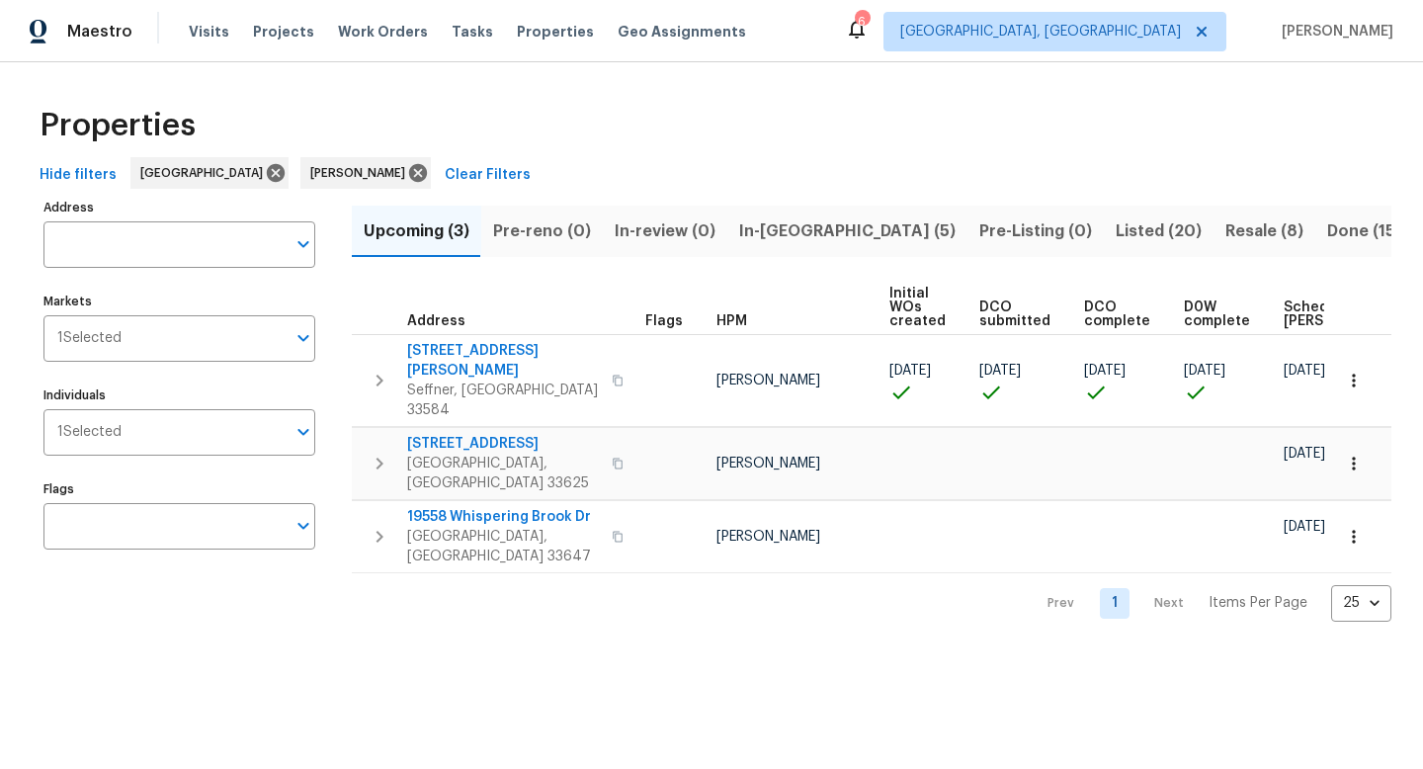
click at [771, 214] on button "In-reno (5)" at bounding box center [847, 230] width 240 height 51
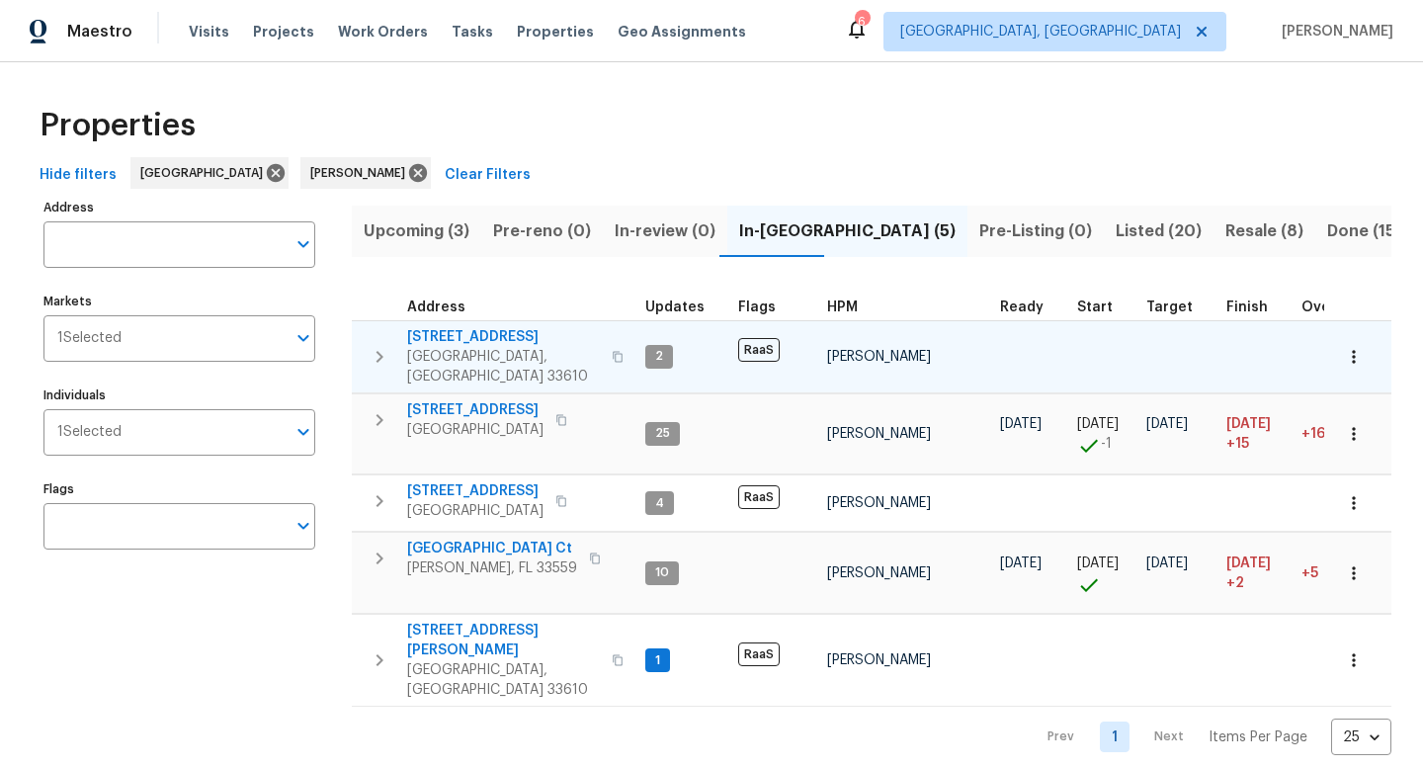
click at [451, 331] on span "[STREET_ADDRESS]" at bounding box center [503, 337] width 193 height 20
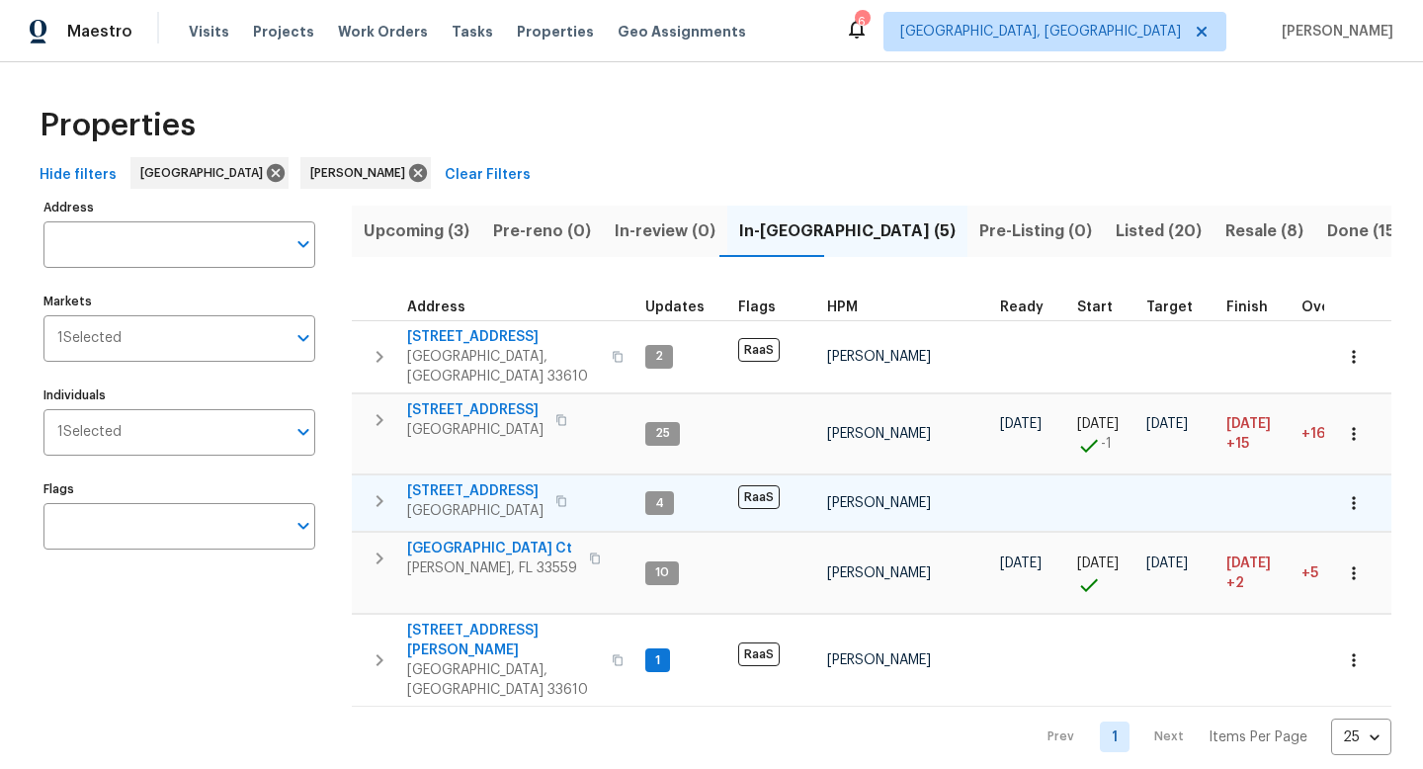
click at [445, 481] on span "[STREET_ADDRESS]" at bounding box center [475, 491] width 136 height 20
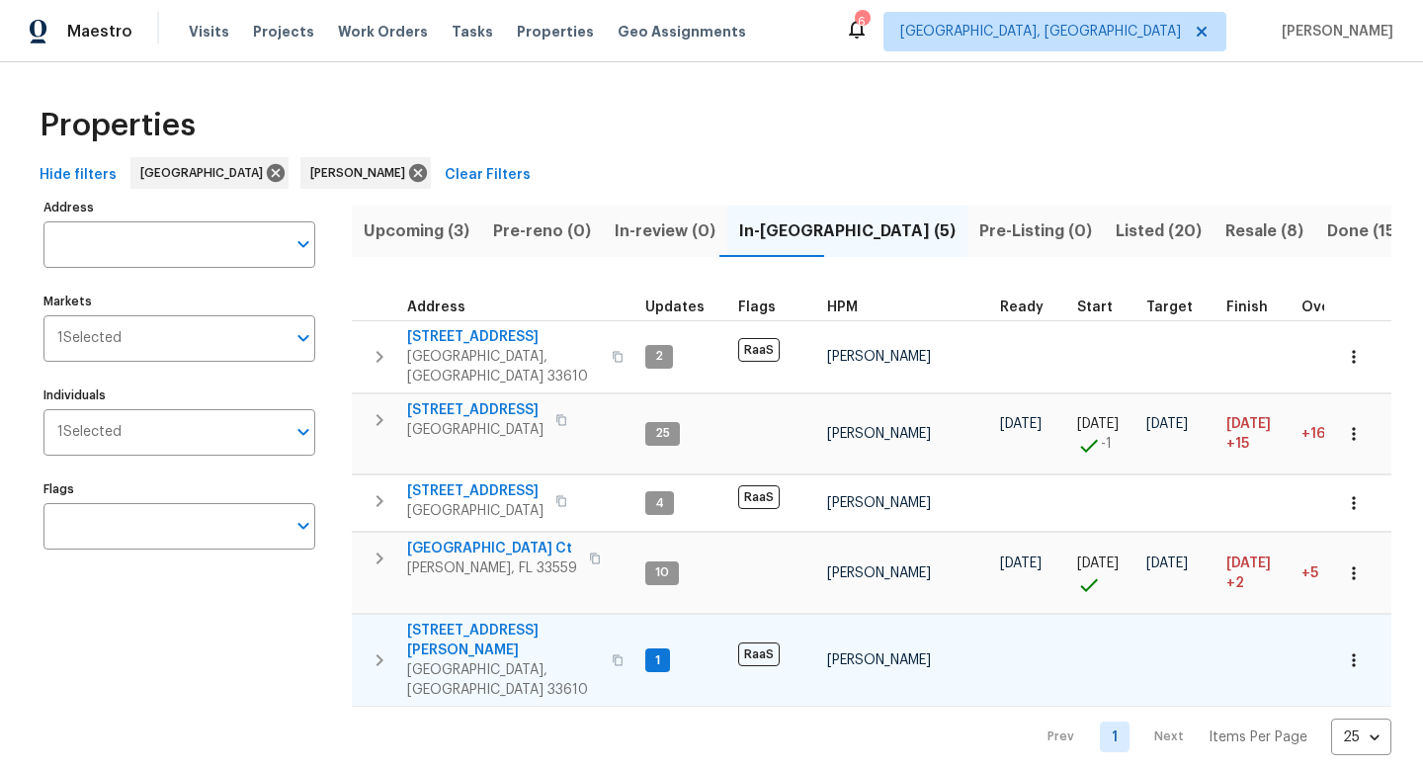
click at [446, 620] on span "4226 E Emma St" at bounding box center [503, 640] width 193 height 40
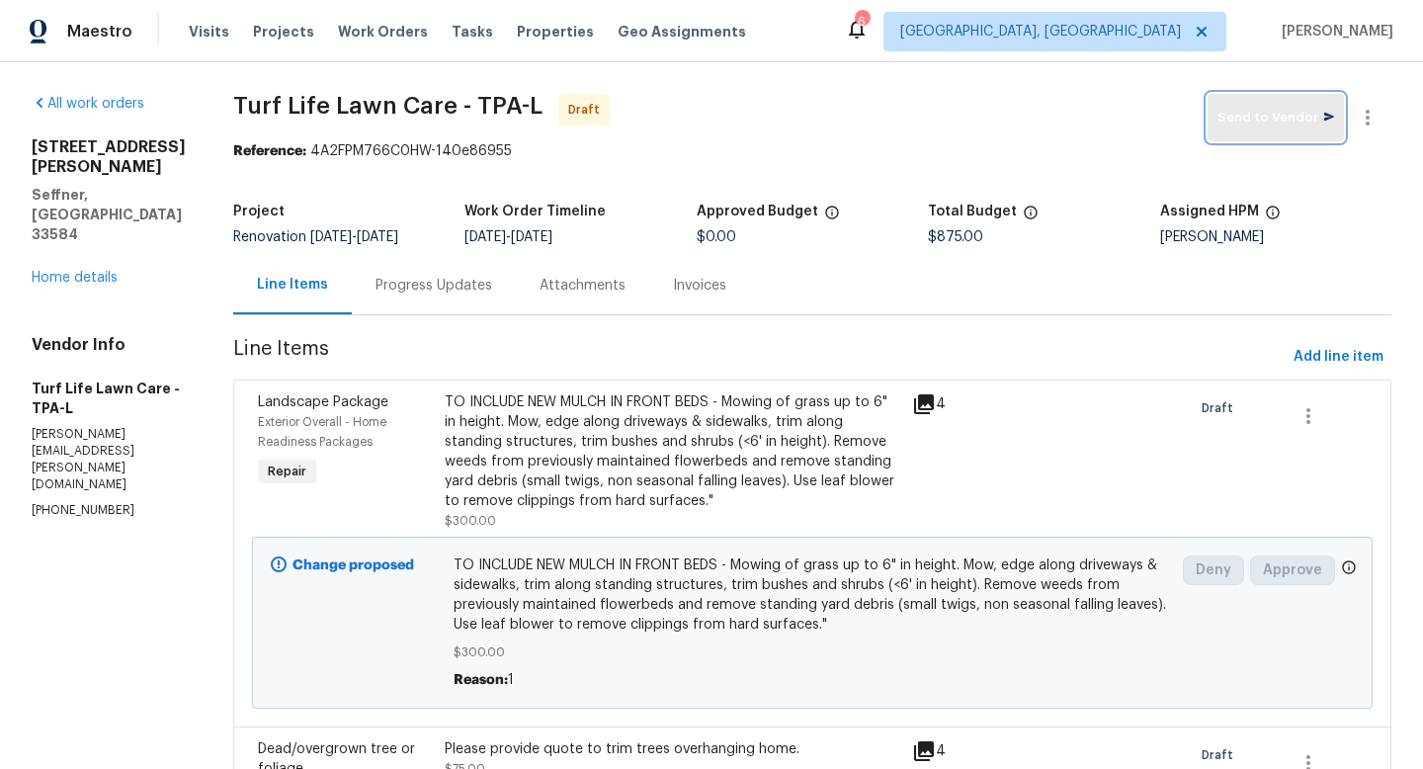
click at [1280, 112] on span "Send to Vendor" at bounding box center [1275, 118] width 117 height 23
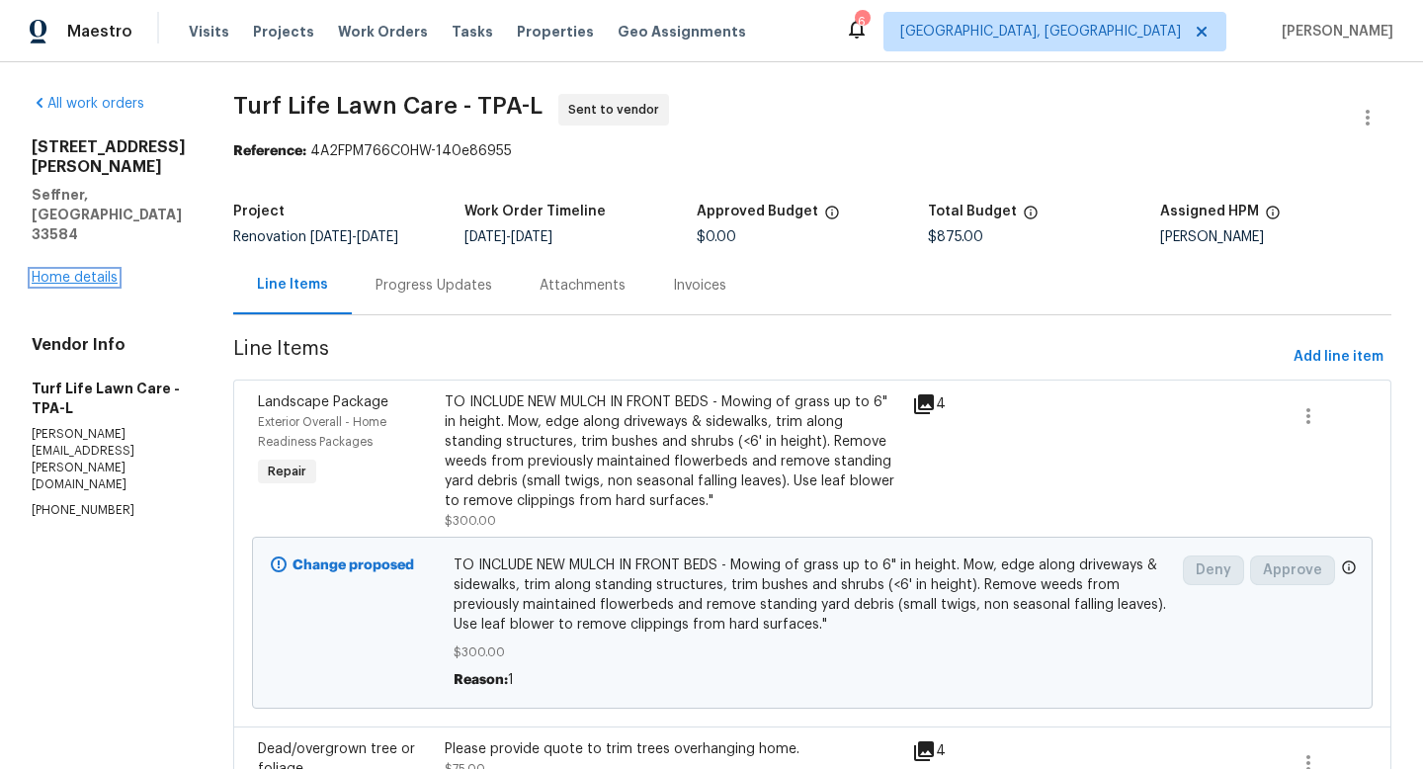
click at [107, 271] on link "Home details" at bounding box center [75, 278] width 86 height 14
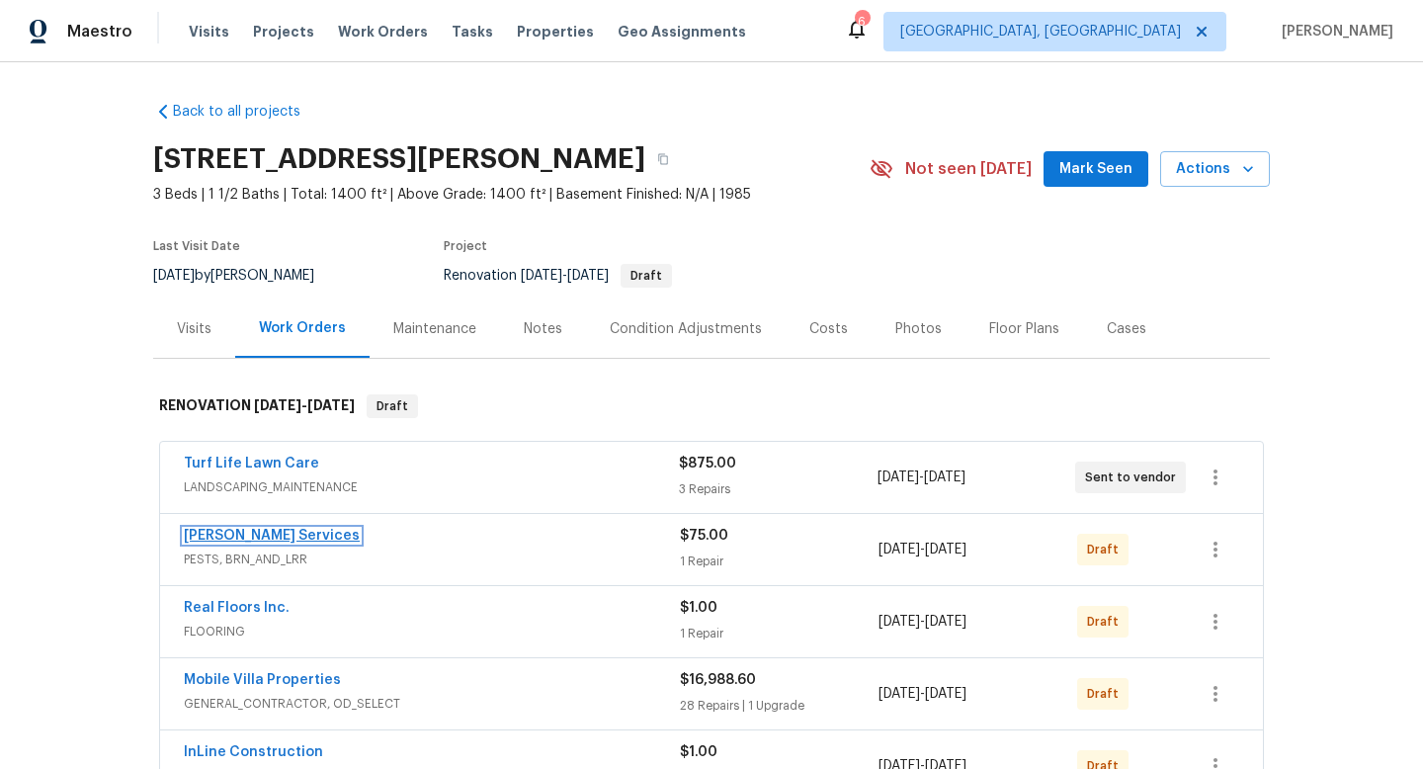
click at [286, 535] on link "[PERSON_NAME] Services" at bounding box center [272, 536] width 176 height 14
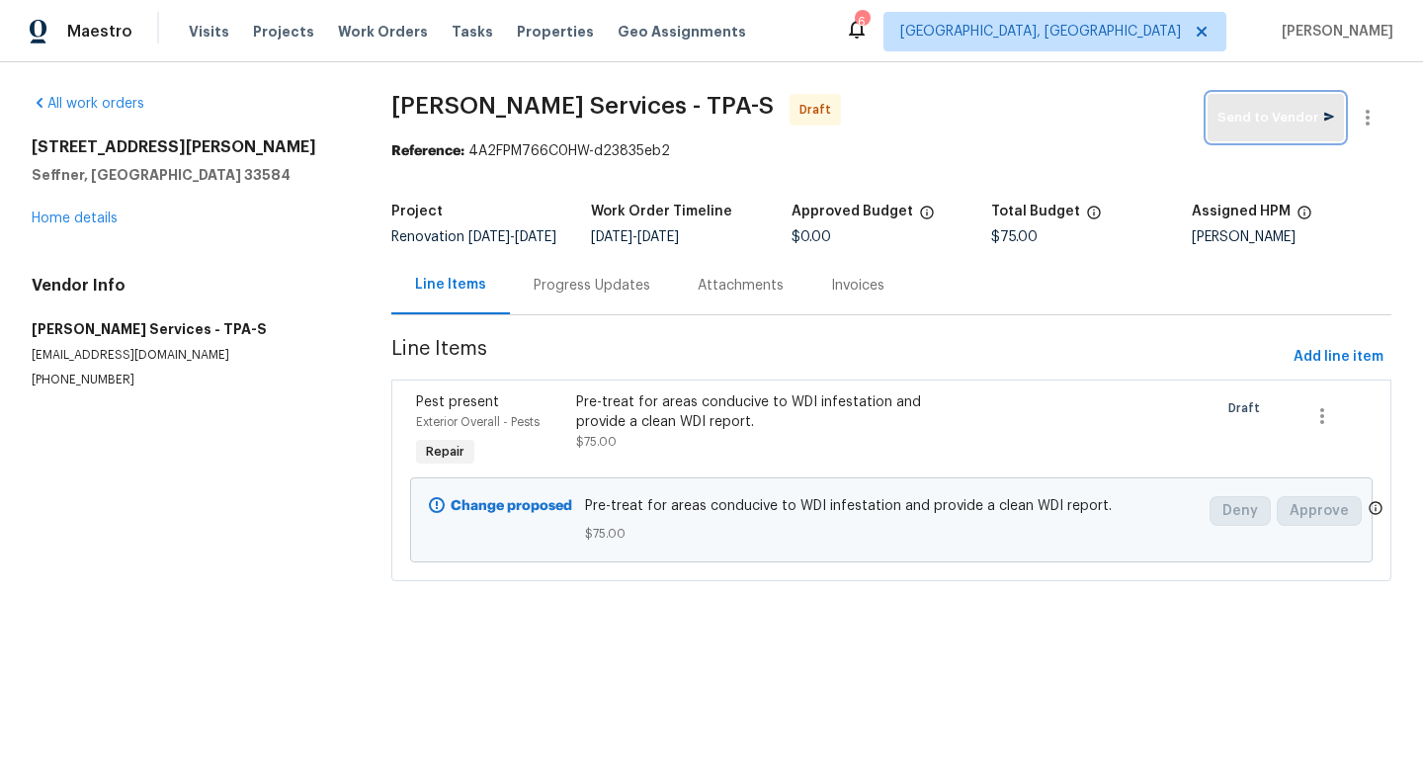
click at [1271, 123] on span "Send to Vendor" at bounding box center [1275, 118] width 117 height 23
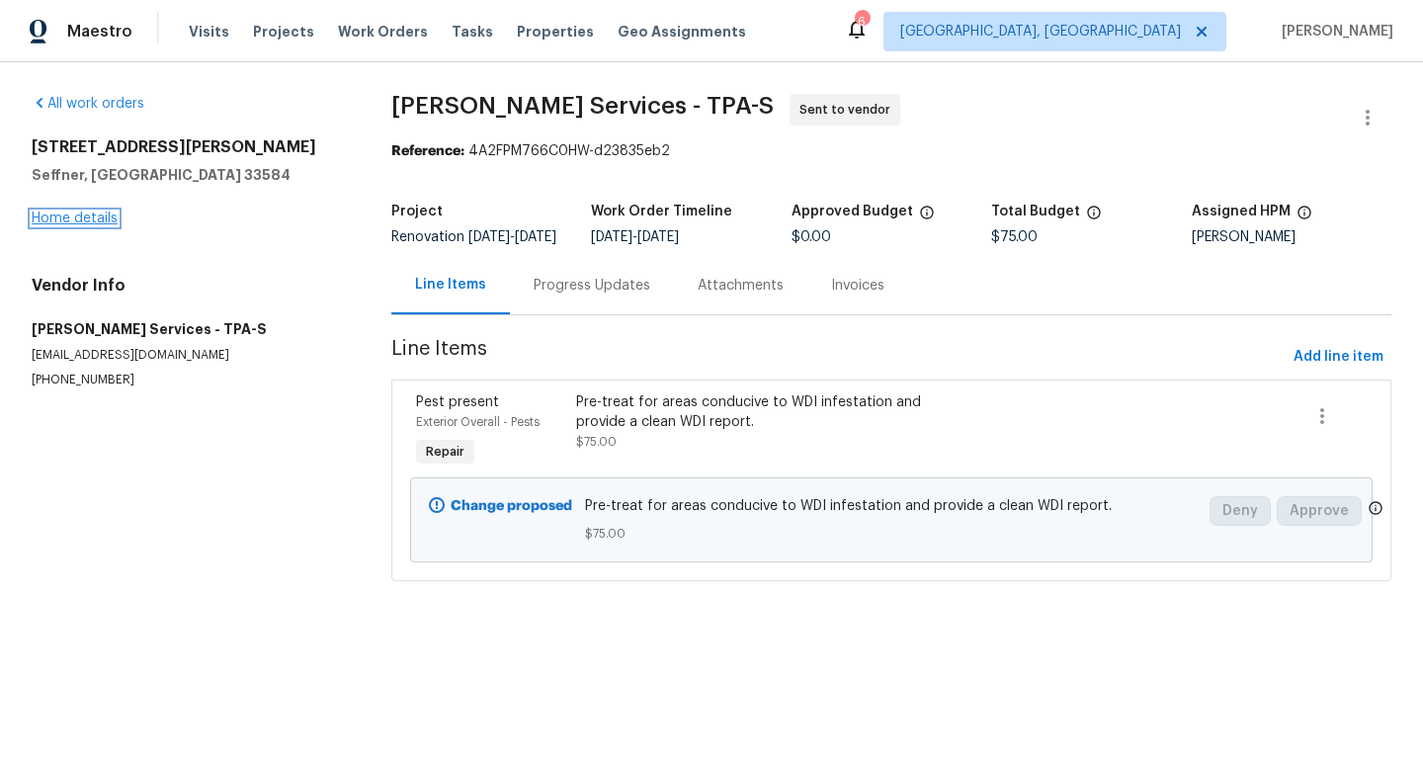
click at [88, 221] on link "Home details" at bounding box center [75, 218] width 86 height 14
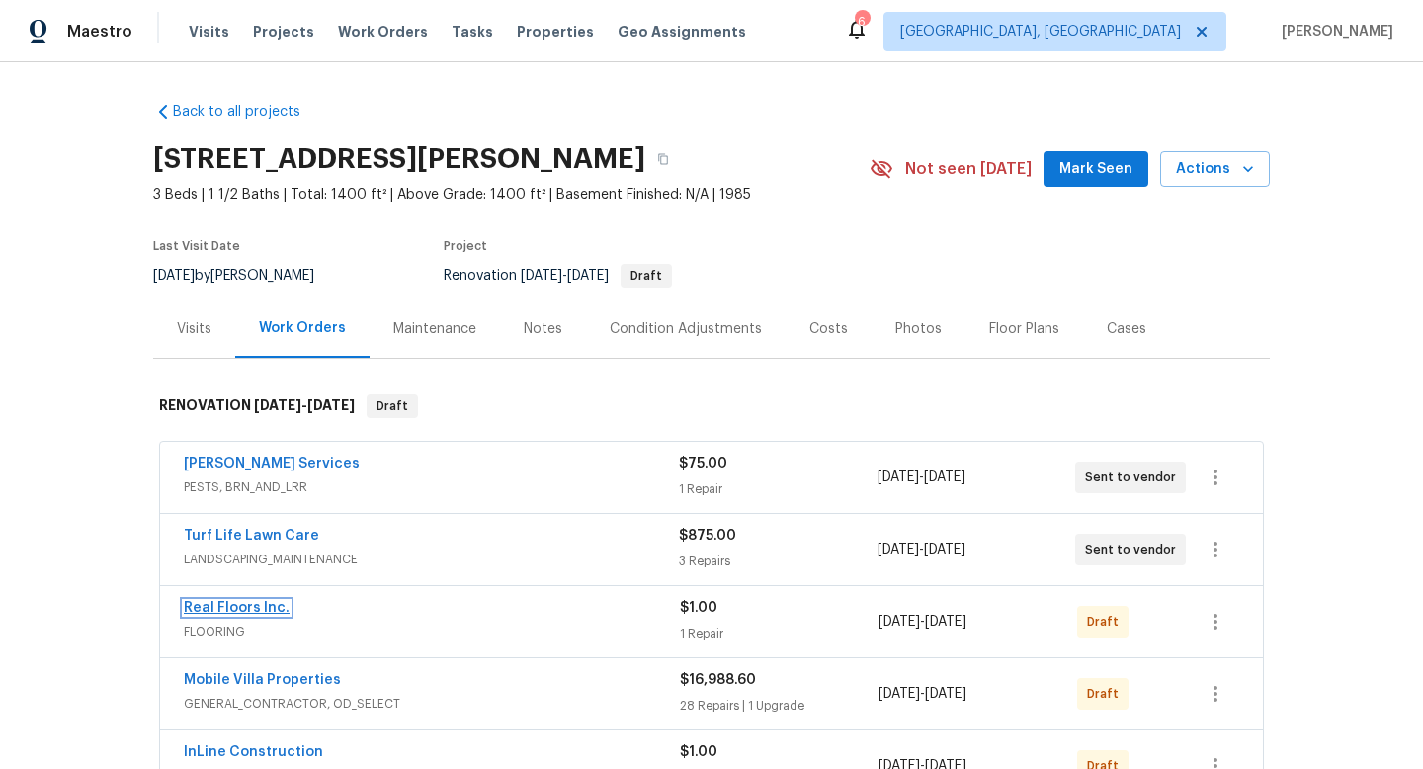
click at [231, 612] on link "Real Floors Inc." at bounding box center [237, 608] width 106 height 14
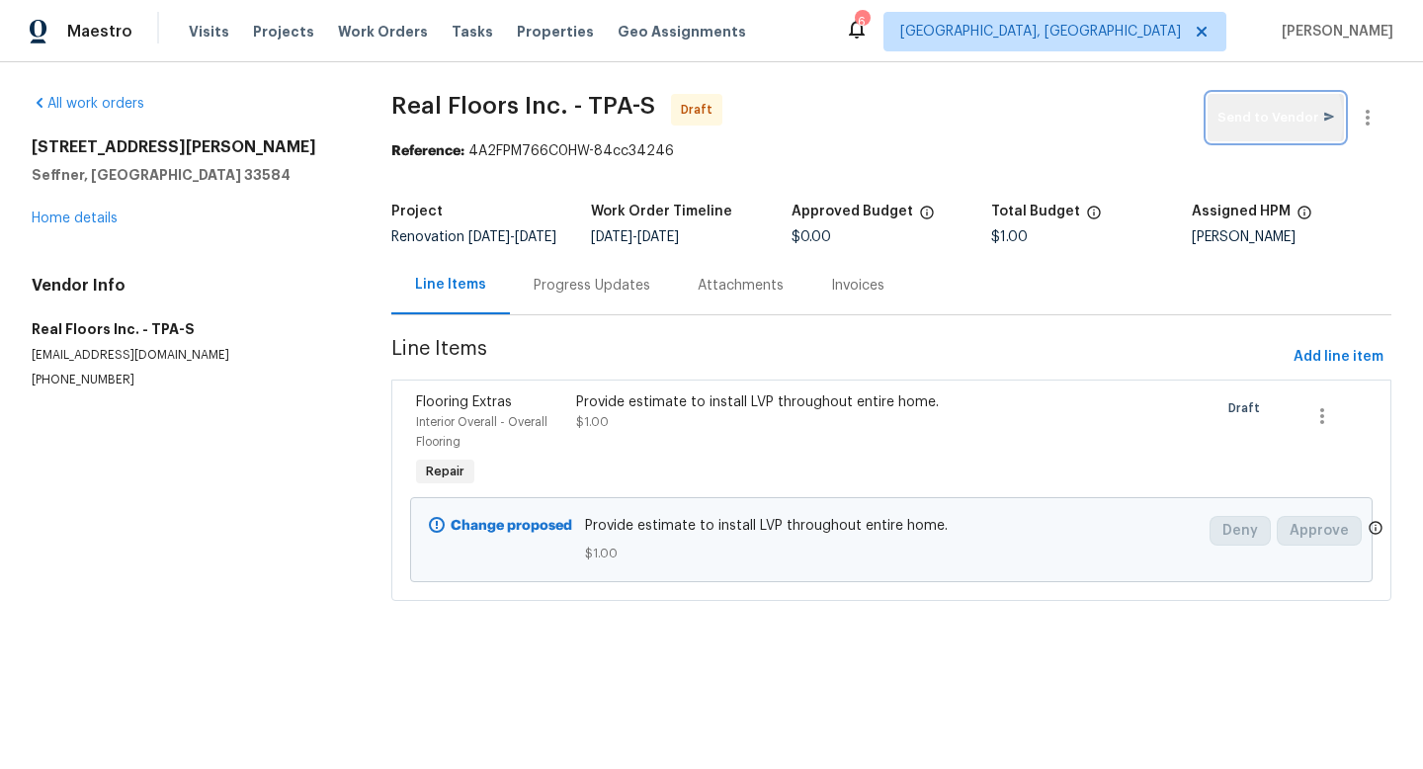
click at [1258, 121] on span "Send to Vendor" at bounding box center [1275, 118] width 117 height 23
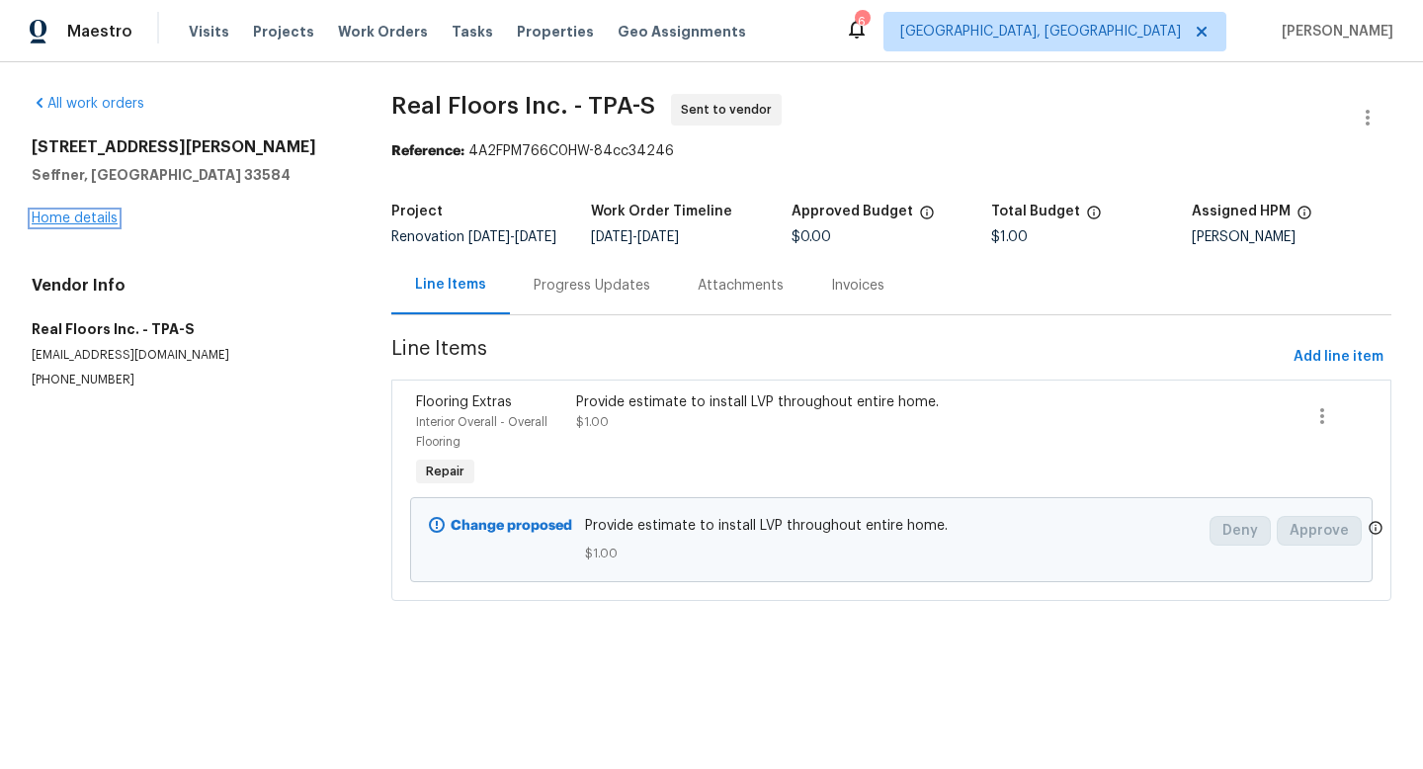
click at [93, 221] on link "Home details" at bounding box center [75, 218] width 86 height 14
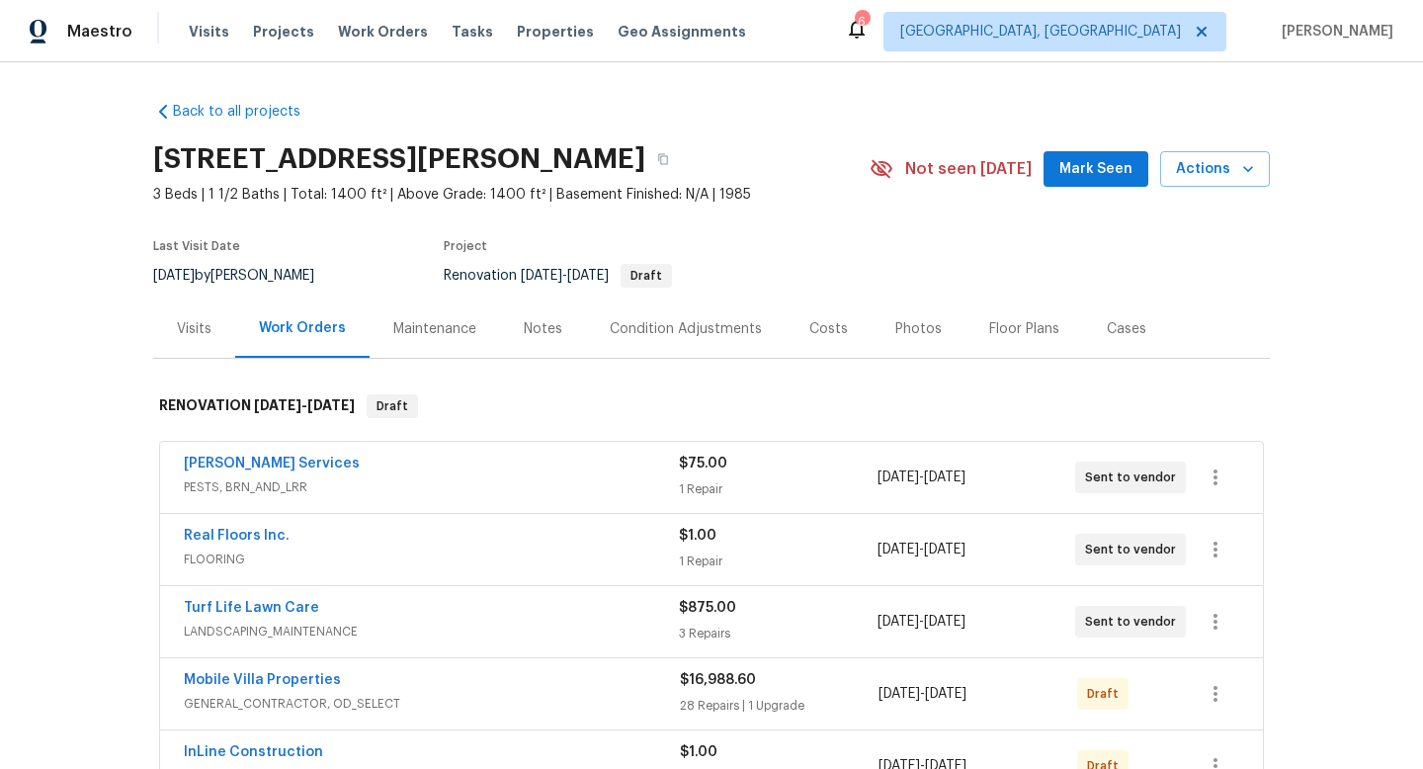
scroll to position [126, 0]
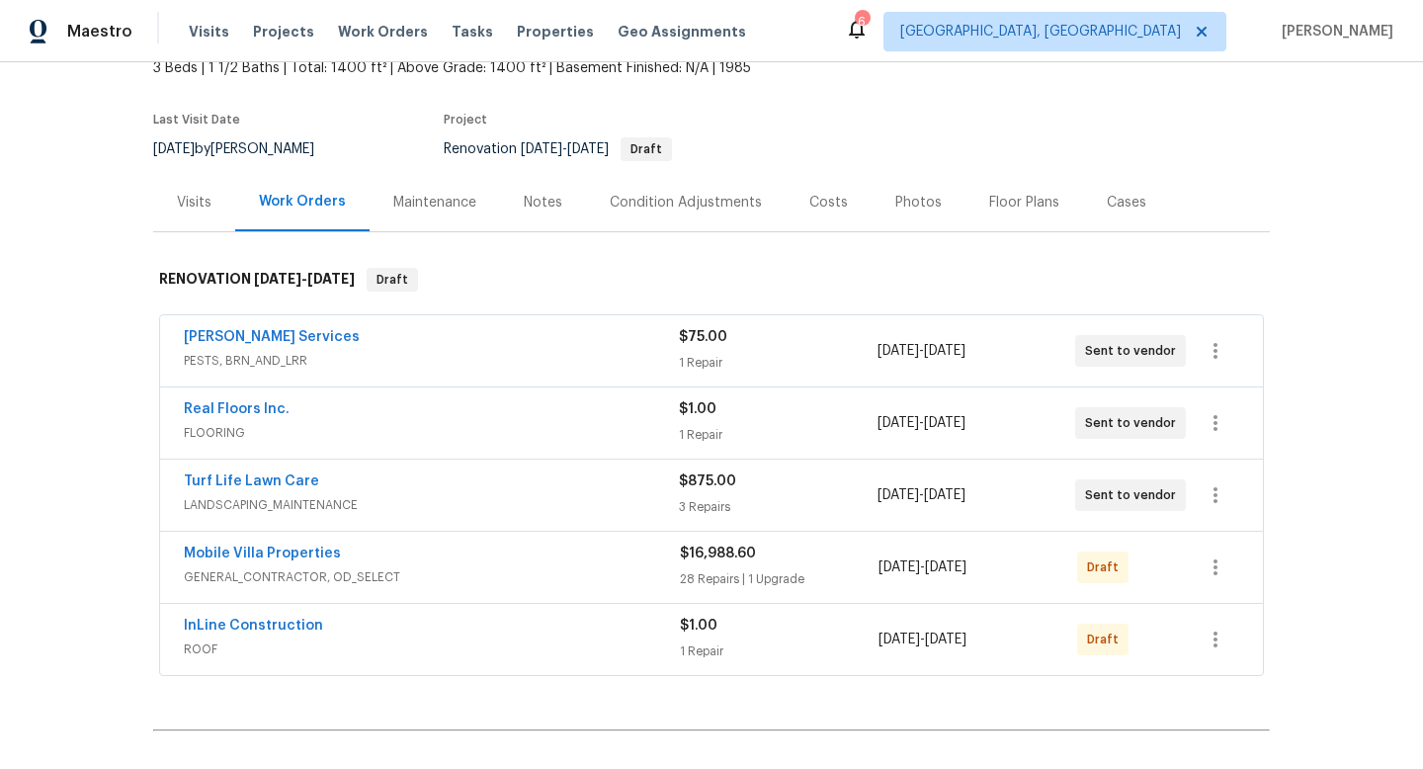
click at [257, 544] on span "Mobile Villa Properties" at bounding box center [262, 553] width 157 height 20
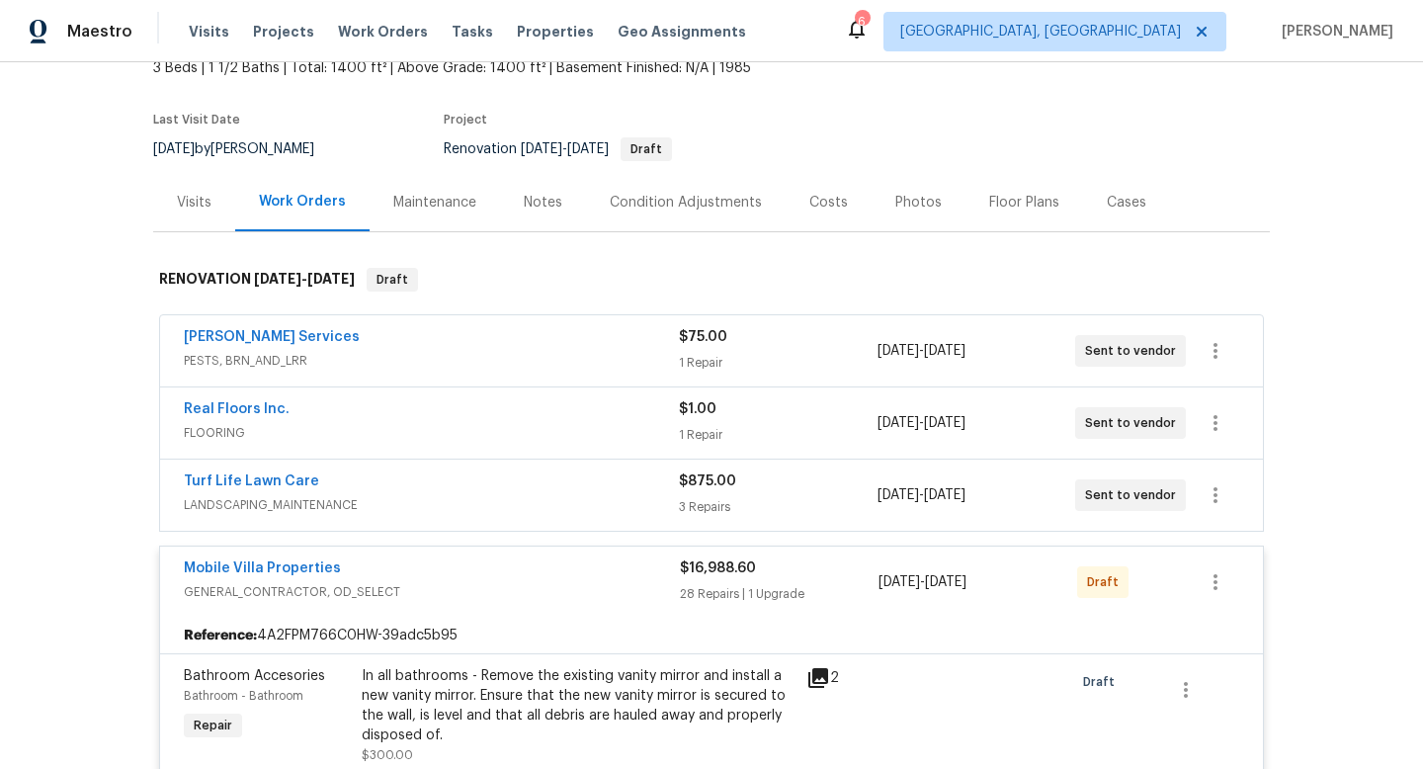
click at [300, 575] on span "Mobile Villa Properties" at bounding box center [262, 568] width 157 height 20
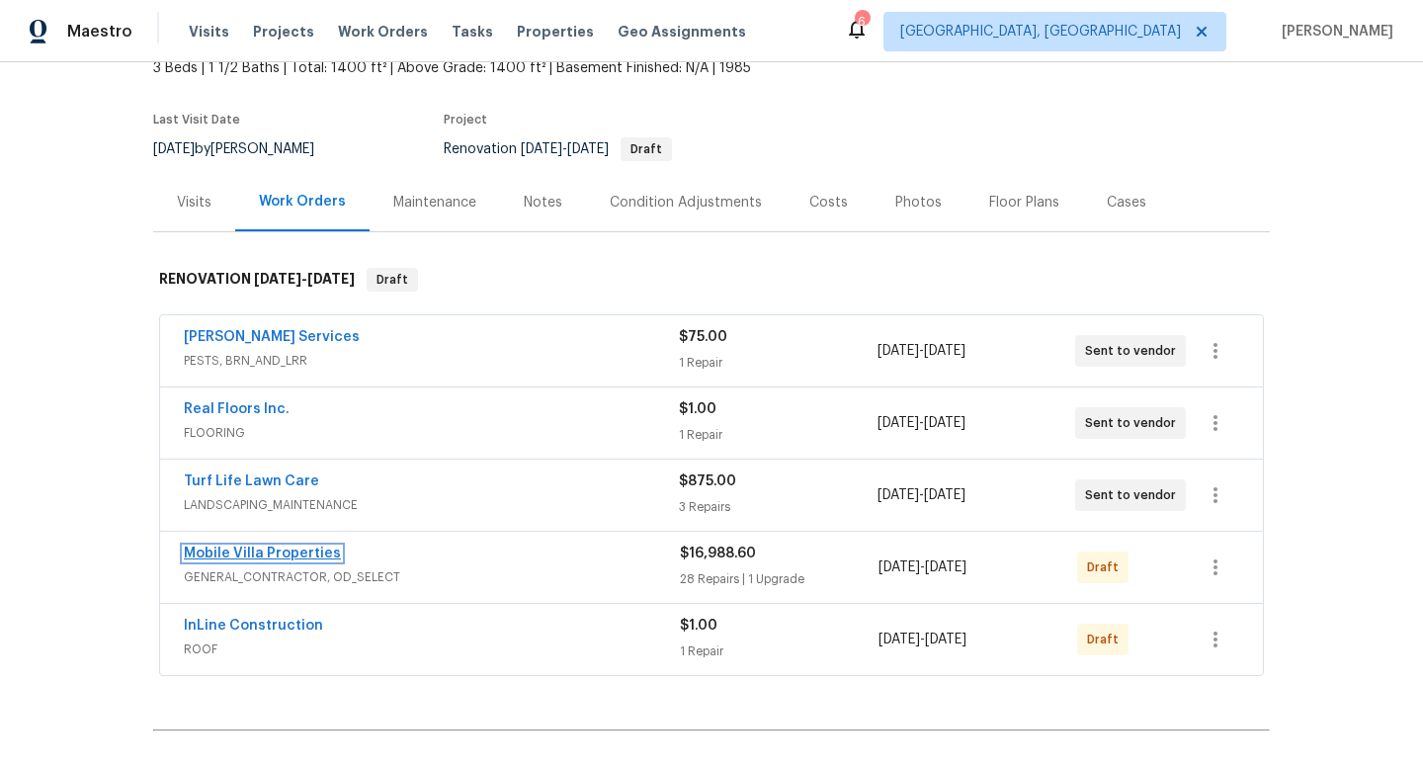
click at [310, 559] on link "Mobile Villa Properties" at bounding box center [262, 553] width 157 height 14
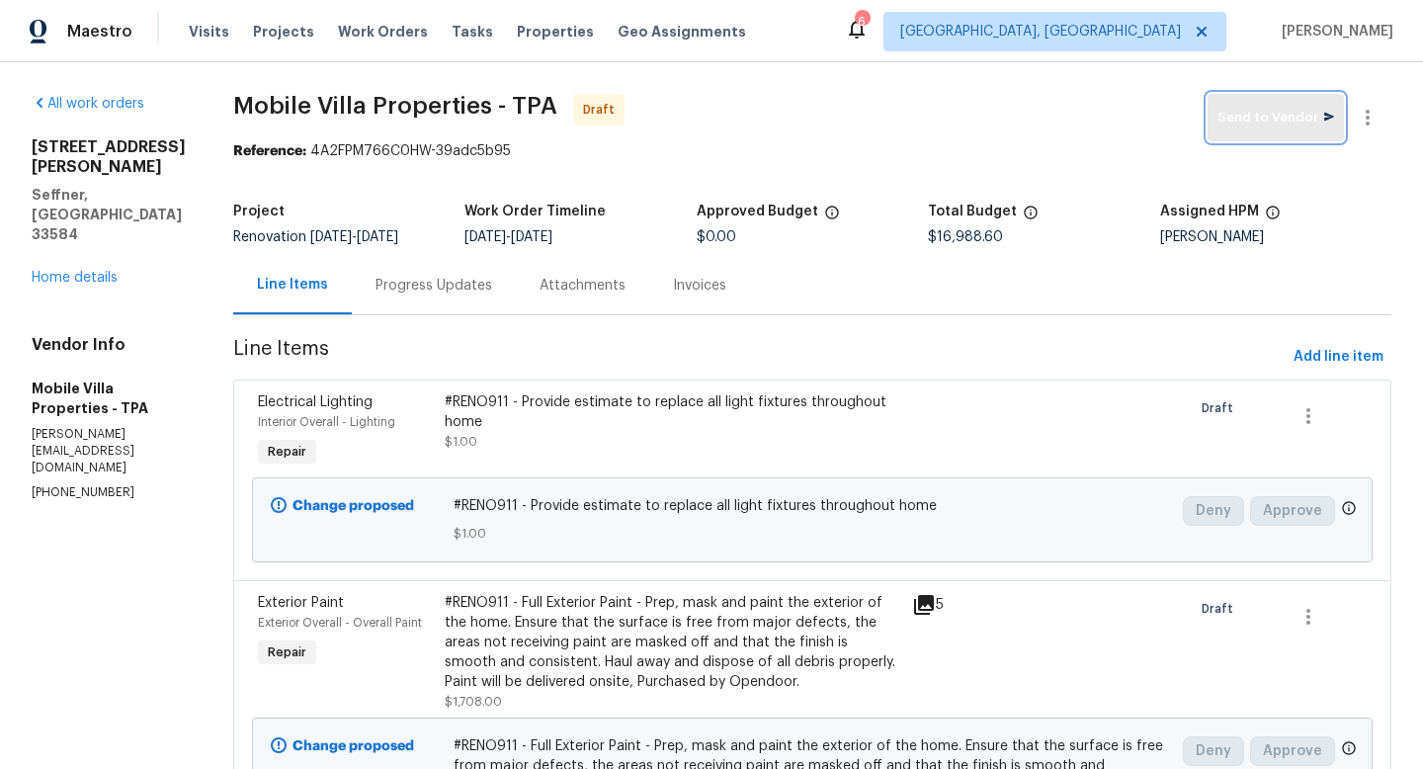
click at [1274, 109] on span "Send to Vendor" at bounding box center [1275, 118] width 117 height 23
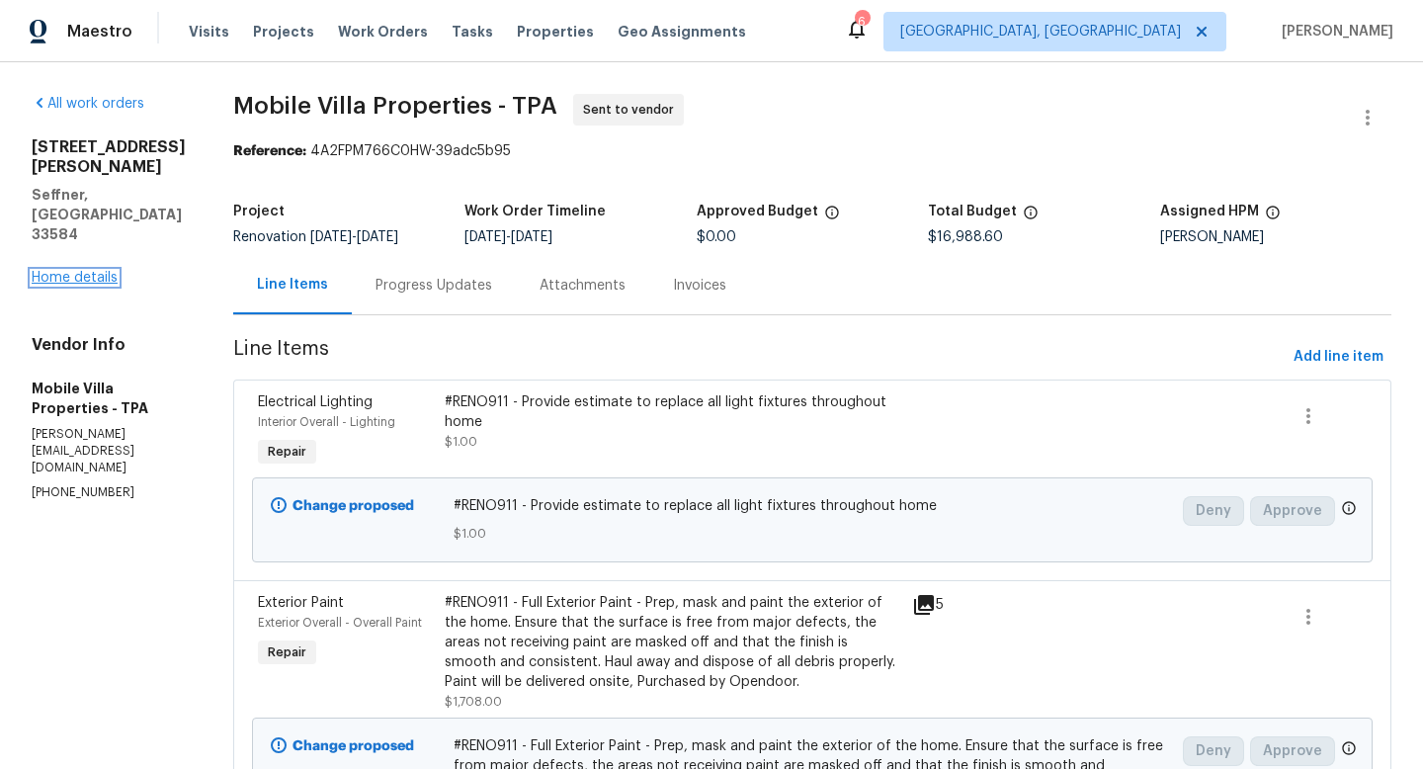
click at [54, 285] on link "Home details" at bounding box center [75, 278] width 86 height 14
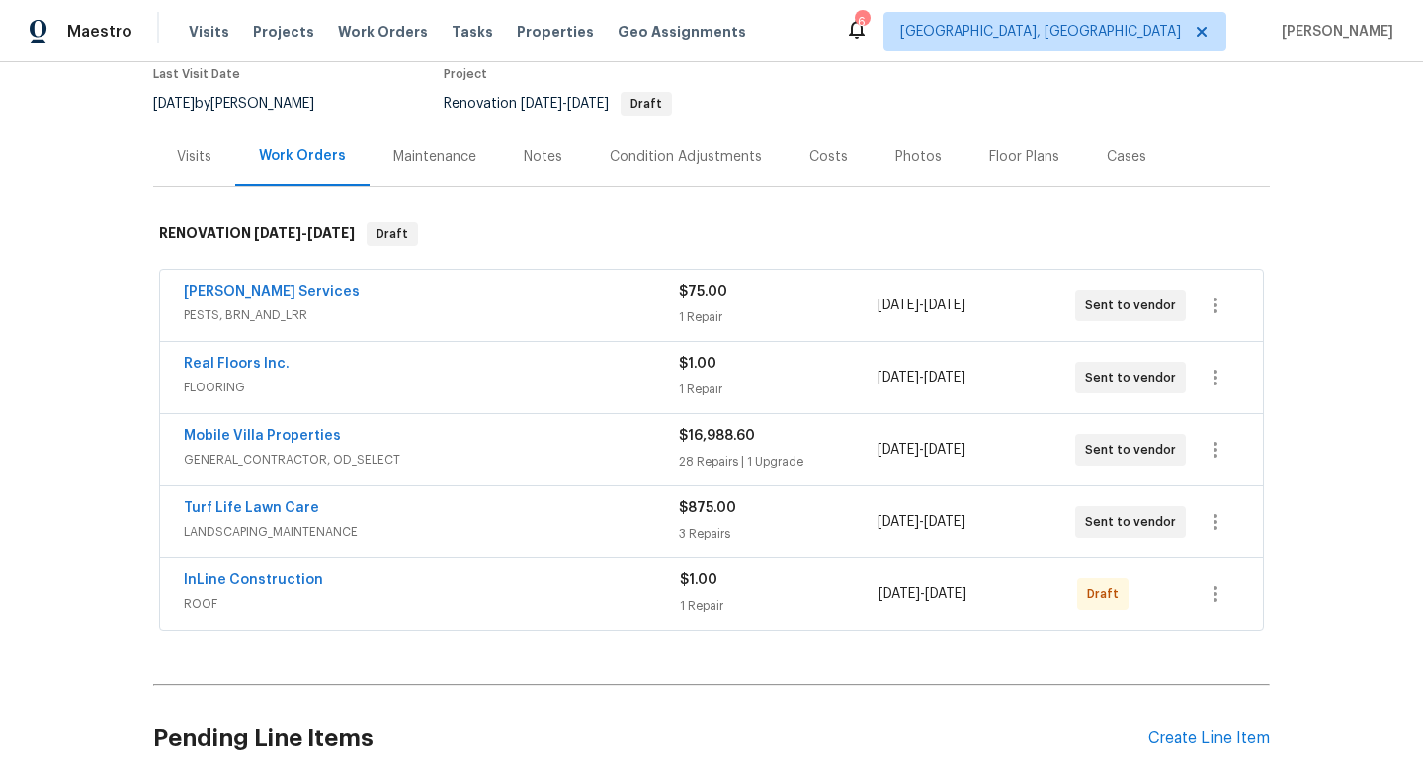
scroll to position [174, 0]
click at [285, 581] on link "InLine Construction" at bounding box center [253, 578] width 139 height 14
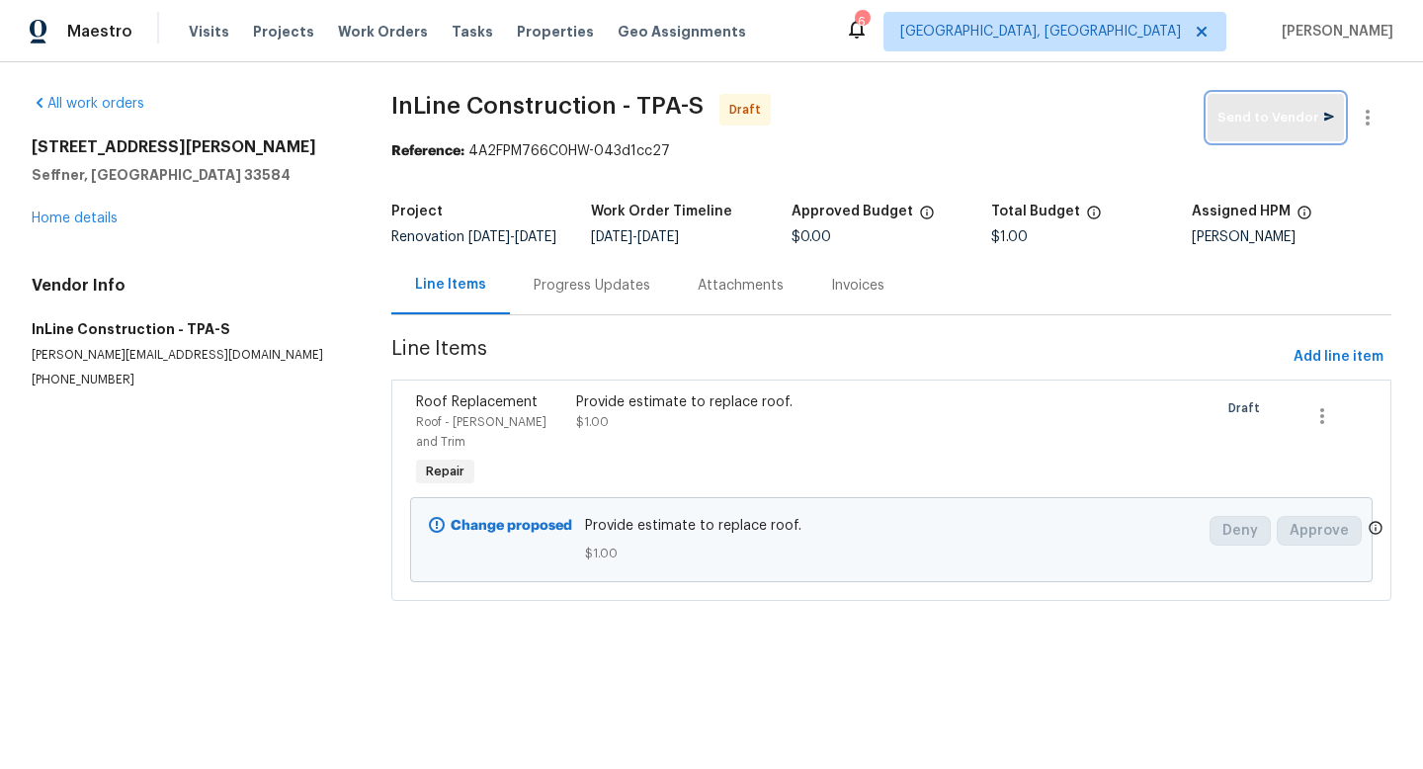
click at [1251, 134] on button "Send to Vendor" at bounding box center [1275, 117] width 136 height 47
click at [51, 210] on div "807 Old Darby St Seffner, FL 33584 Home details" at bounding box center [188, 182] width 312 height 91
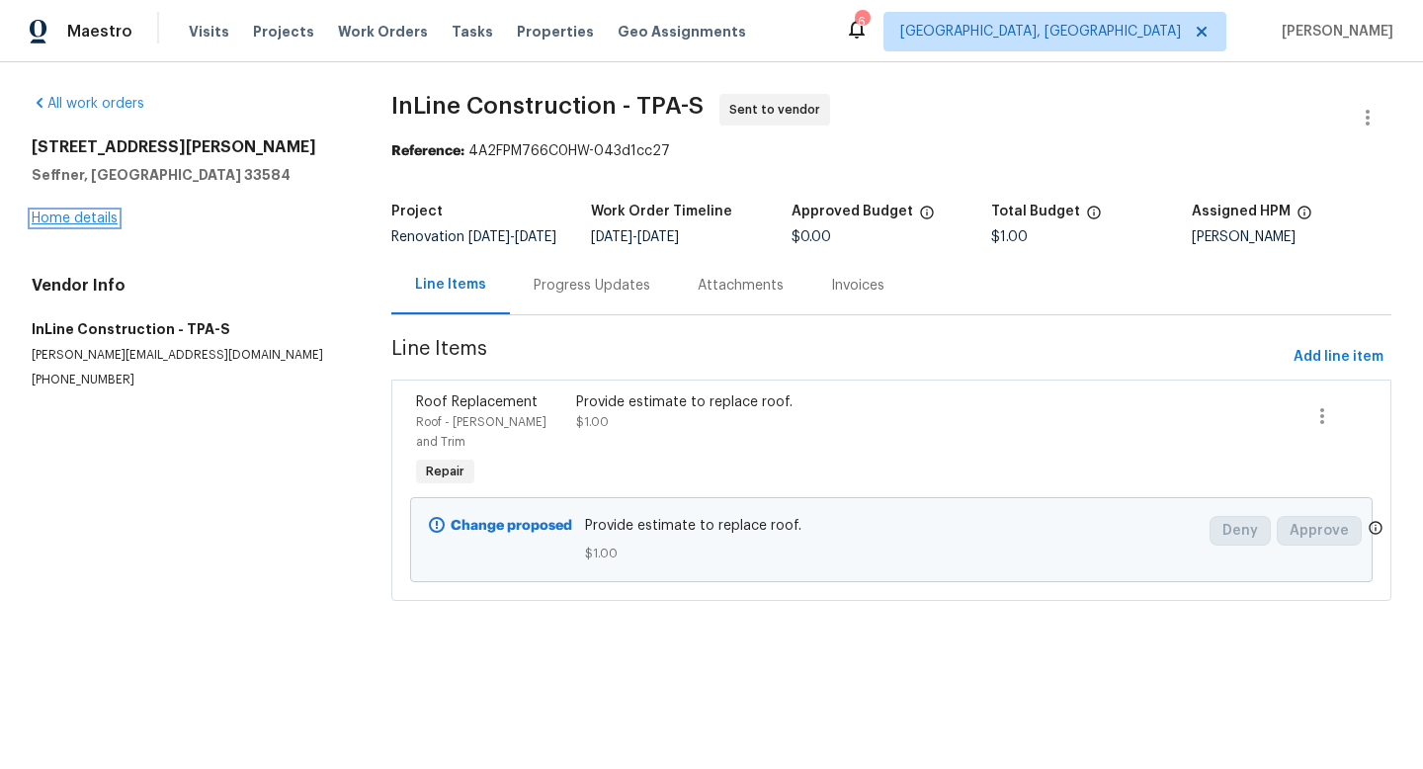
click at [51, 211] on link "Home details" at bounding box center [75, 218] width 86 height 14
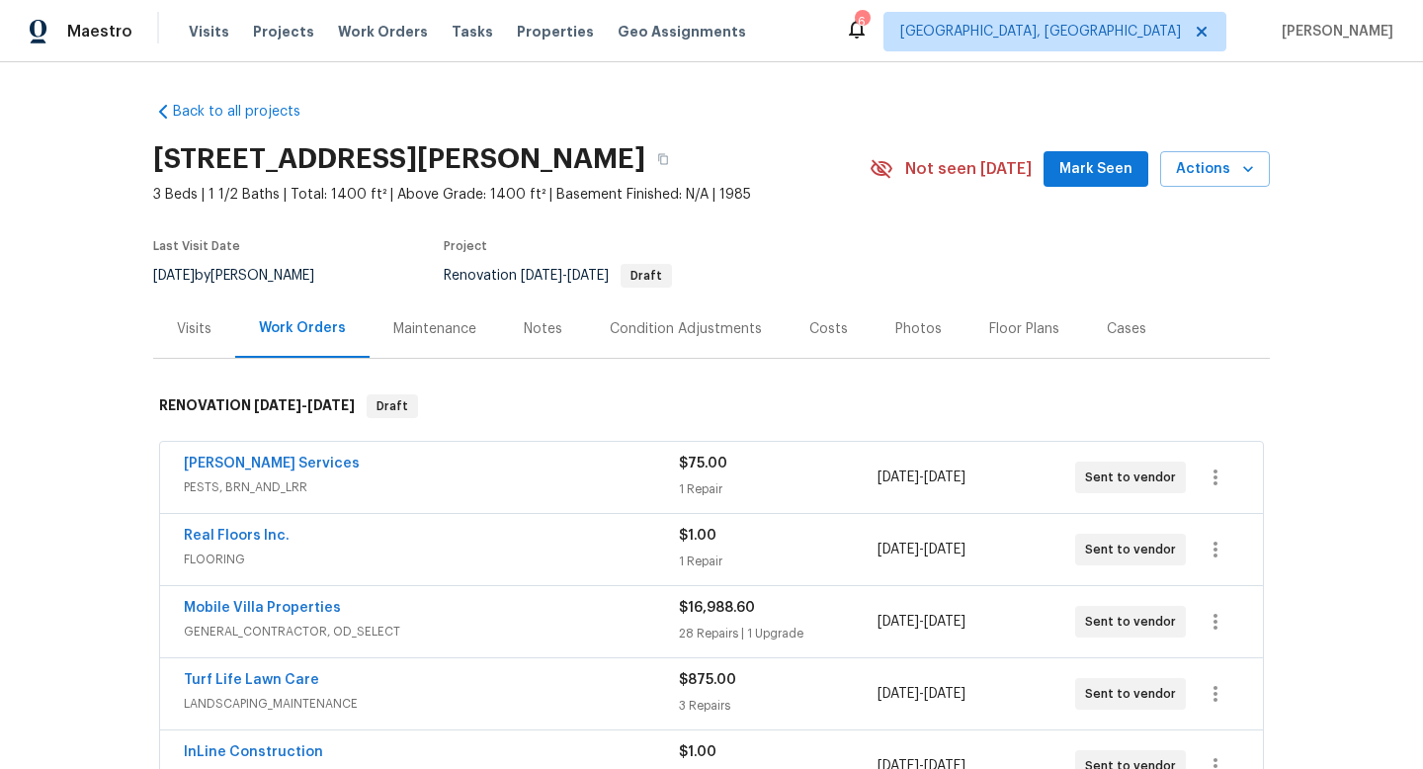
click at [1076, 173] on span "Mark Seen" at bounding box center [1095, 169] width 73 height 25
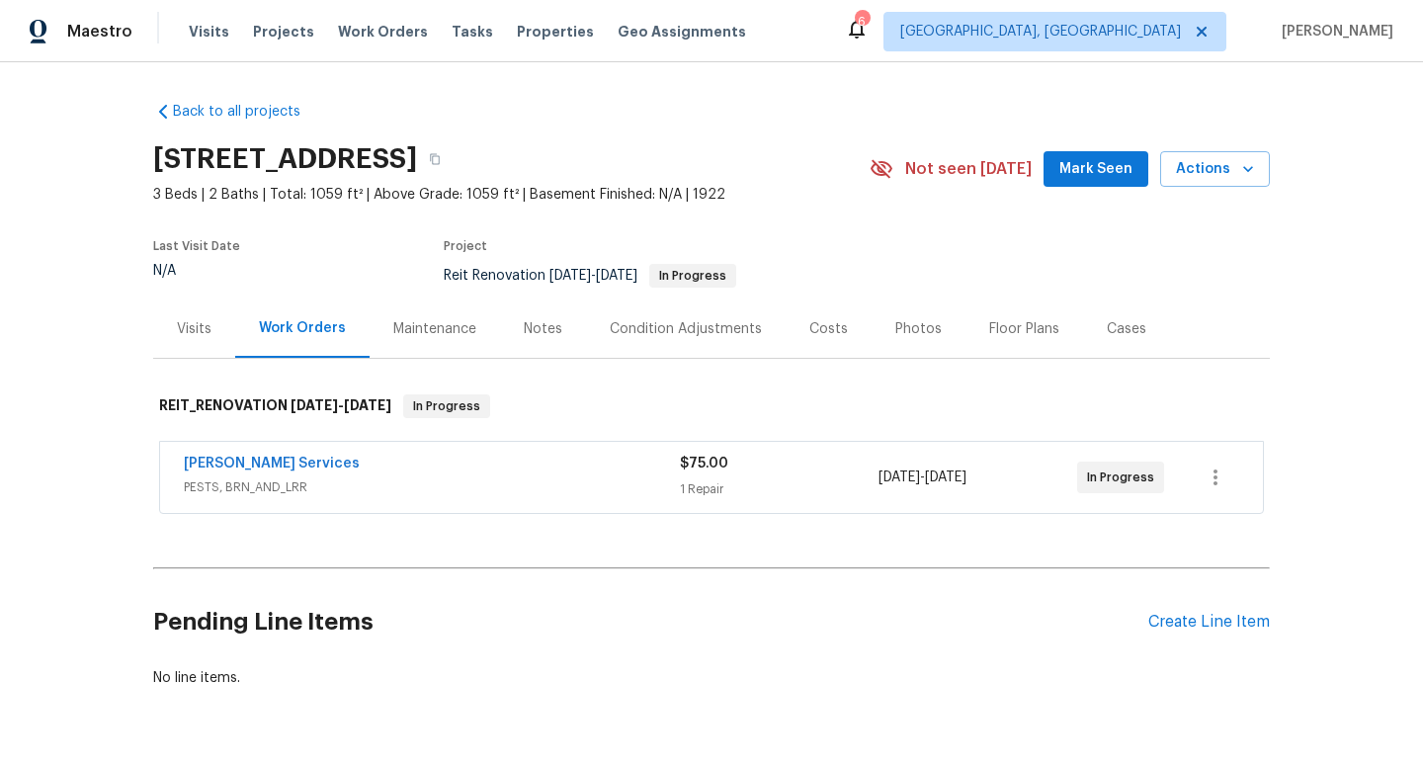
click at [1079, 179] on span "Mark Seen" at bounding box center [1095, 169] width 73 height 25
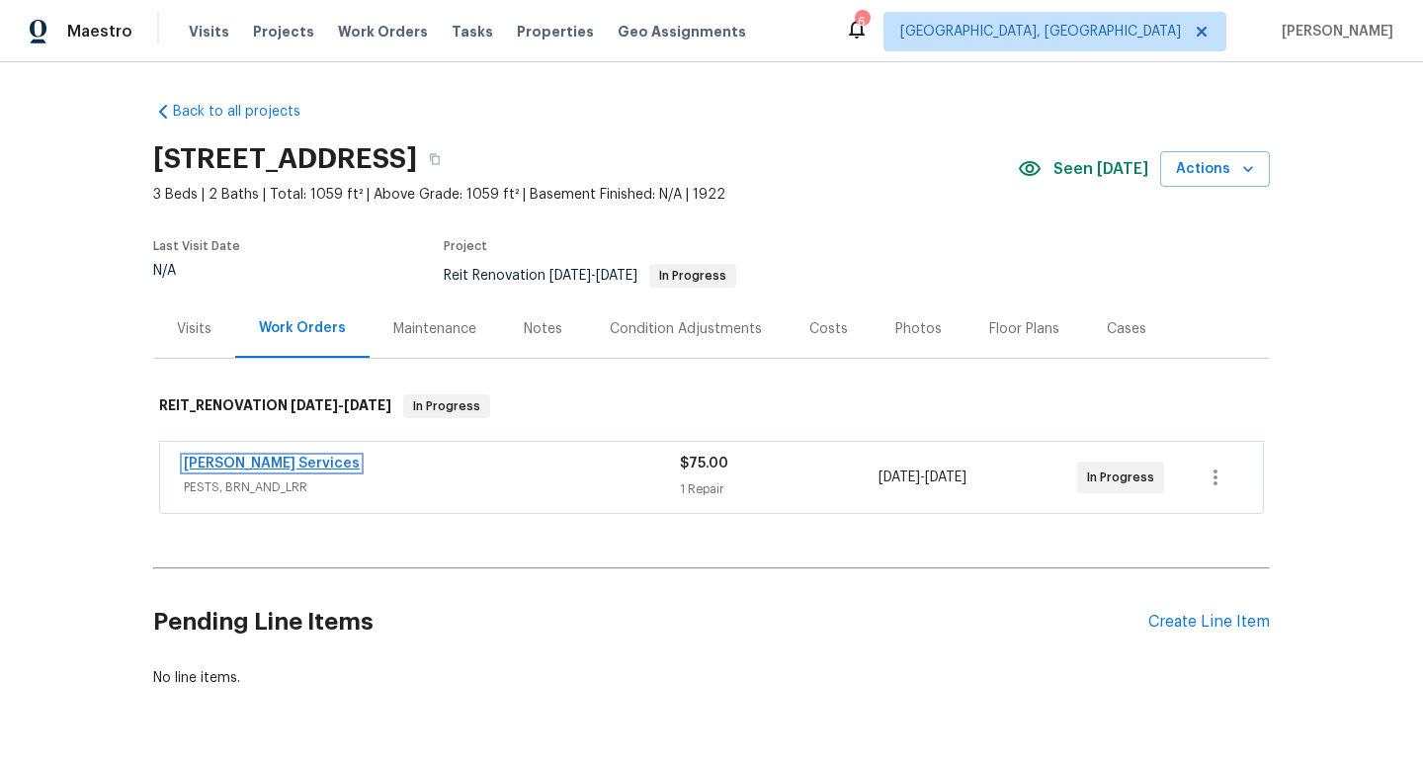
click at [231, 468] on link "[PERSON_NAME] Services" at bounding box center [272, 463] width 176 height 14
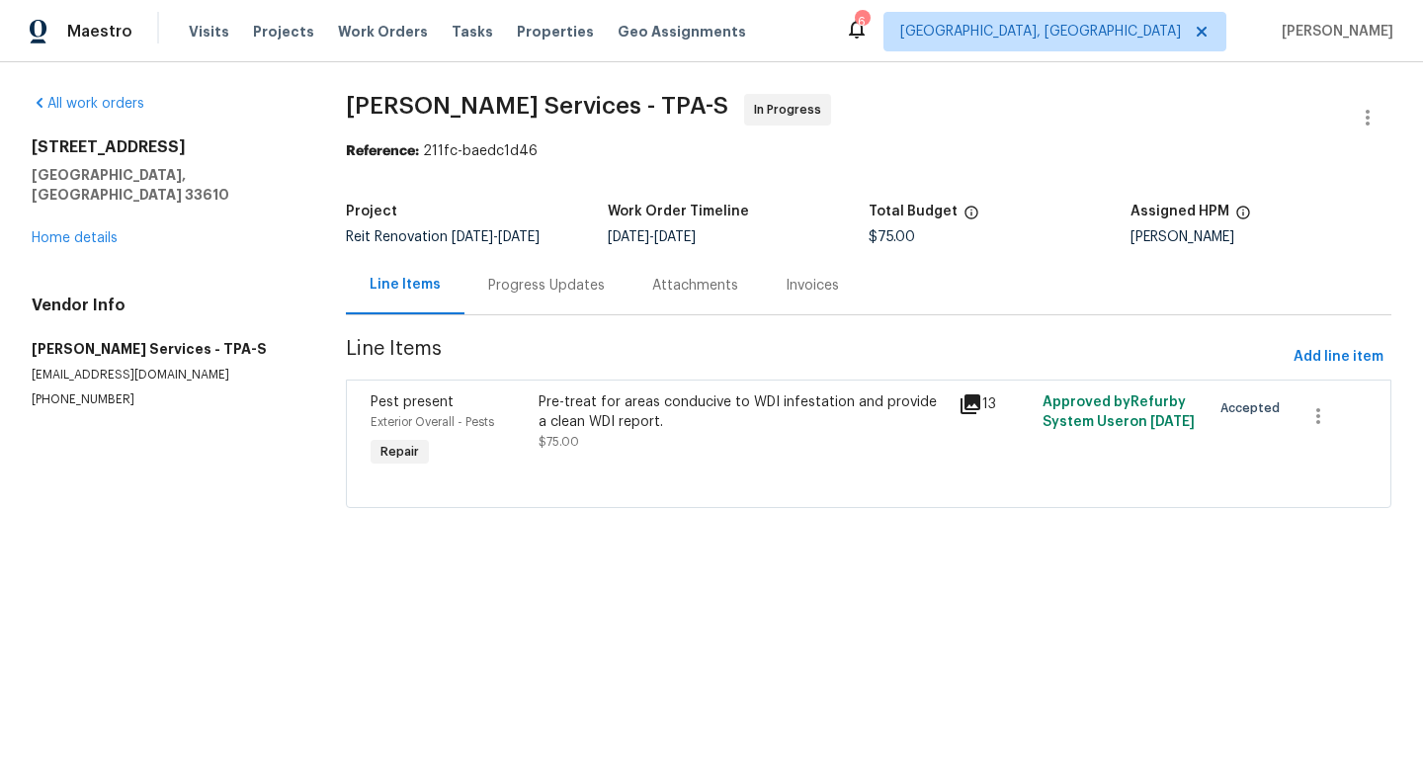
click at [534, 283] on div "Progress Updates" at bounding box center [546, 286] width 117 height 20
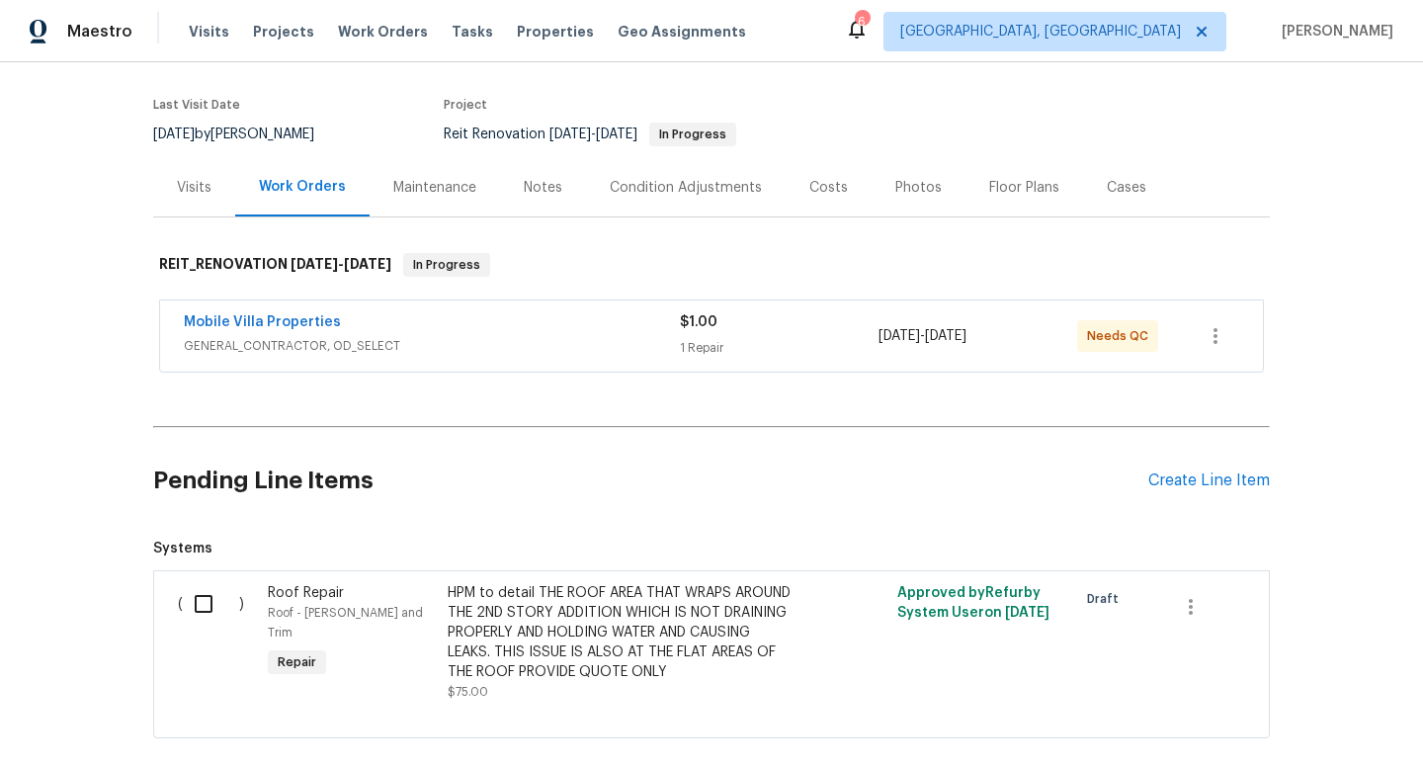
scroll to position [245, 0]
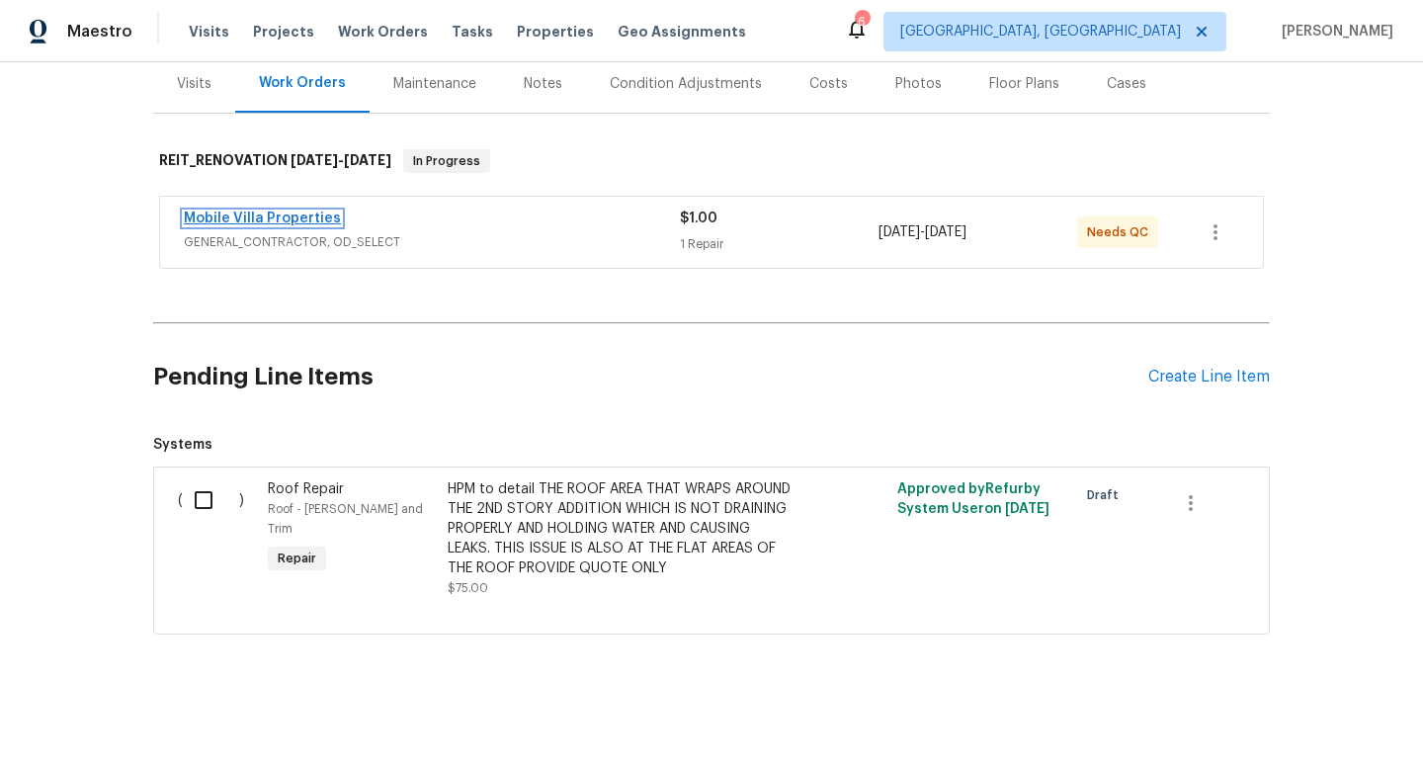
click at [243, 223] on link "Mobile Villa Properties" at bounding box center [262, 218] width 157 height 14
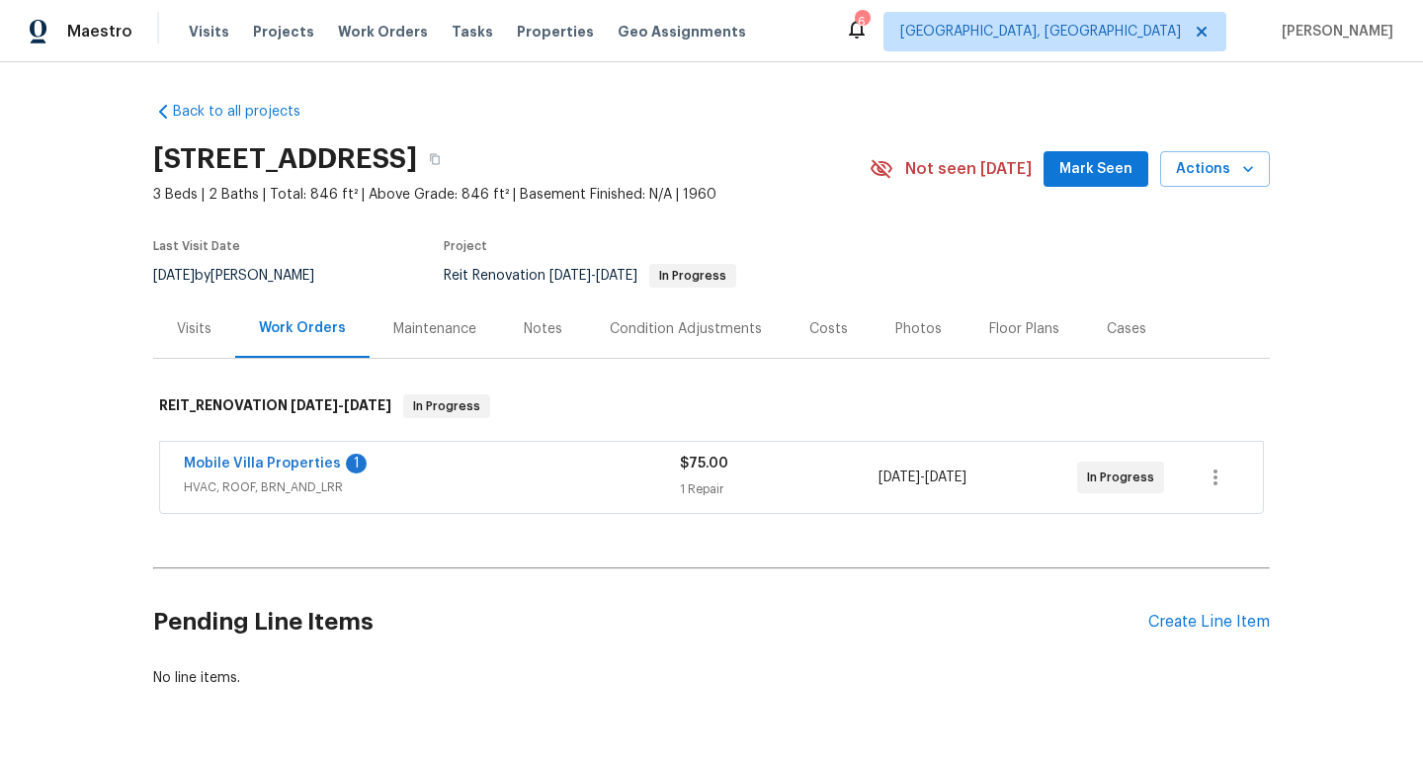
click at [282, 455] on span "Mobile Villa Properties" at bounding box center [262, 463] width 157 height 20
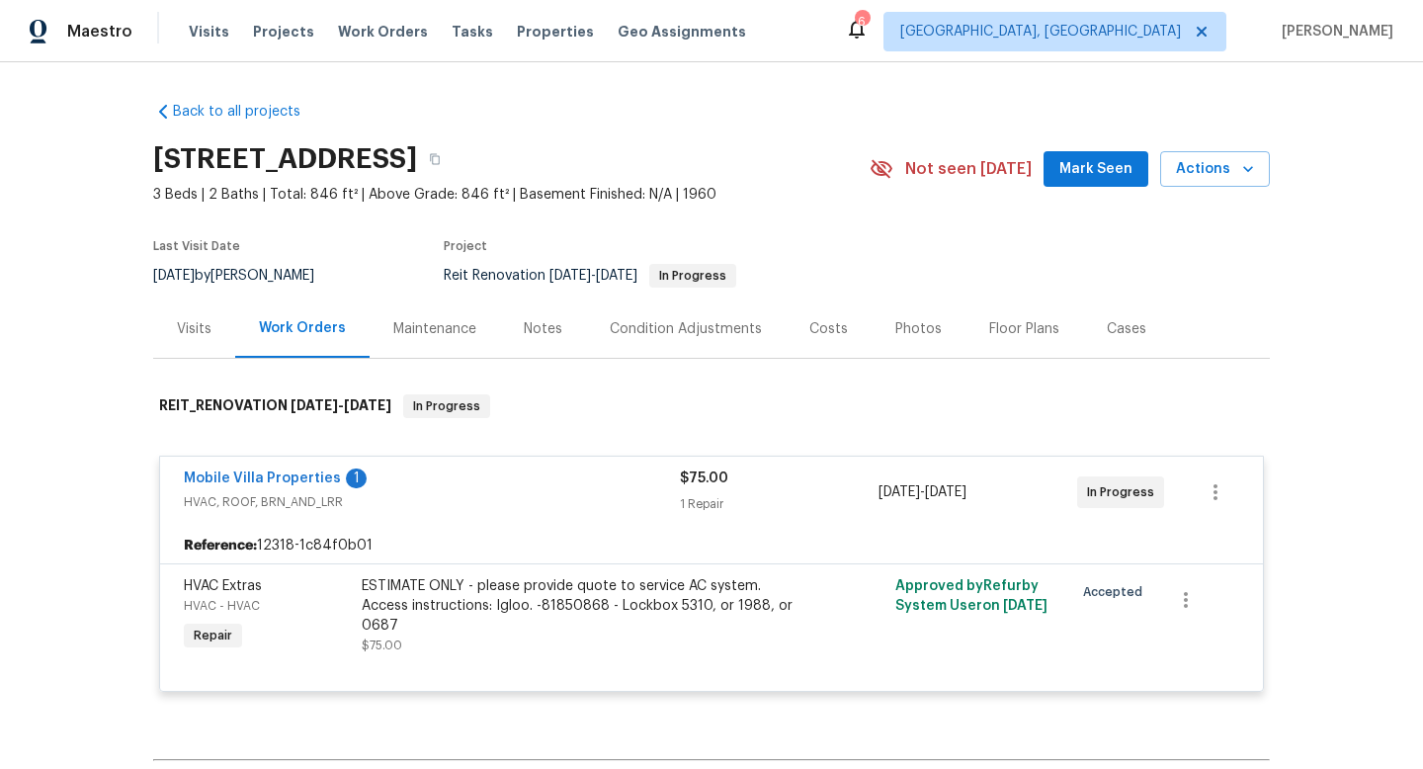
click at [282, 459] on div "Mobile Villa Properties 1 HVAC, ROOF, BRN_AND_LRR $75.00 1 Repair 8/8/2025 - 8/…" at bounding box center [711, 491] width 1102 height 71
click at [281, 471] on link "Mobile Villa Properties" at bounding box center [262, 478] width 157 height 14
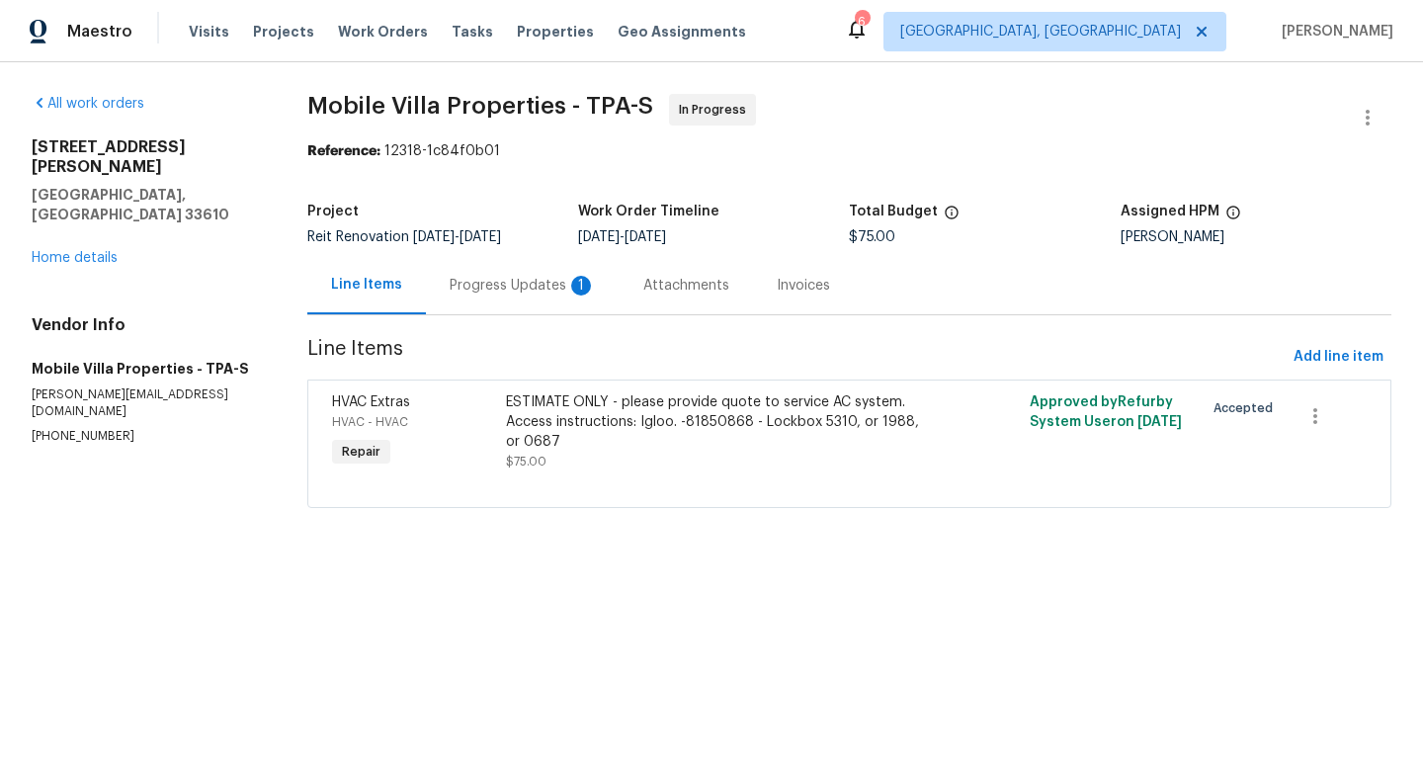
click at [505, 296] on div "Progress Updates 1" at bounding box center [523, 285] width 194 height 58
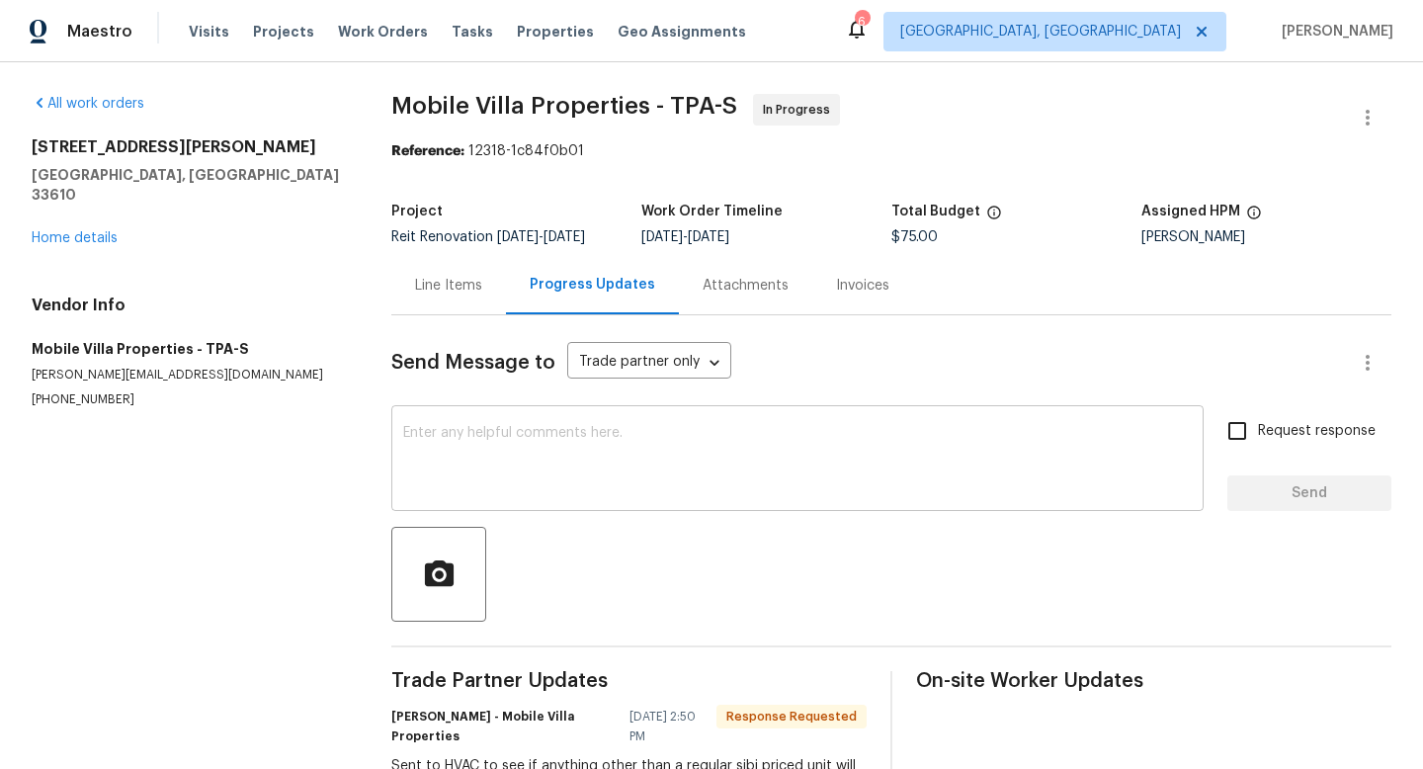
scroll to position [68, 0]
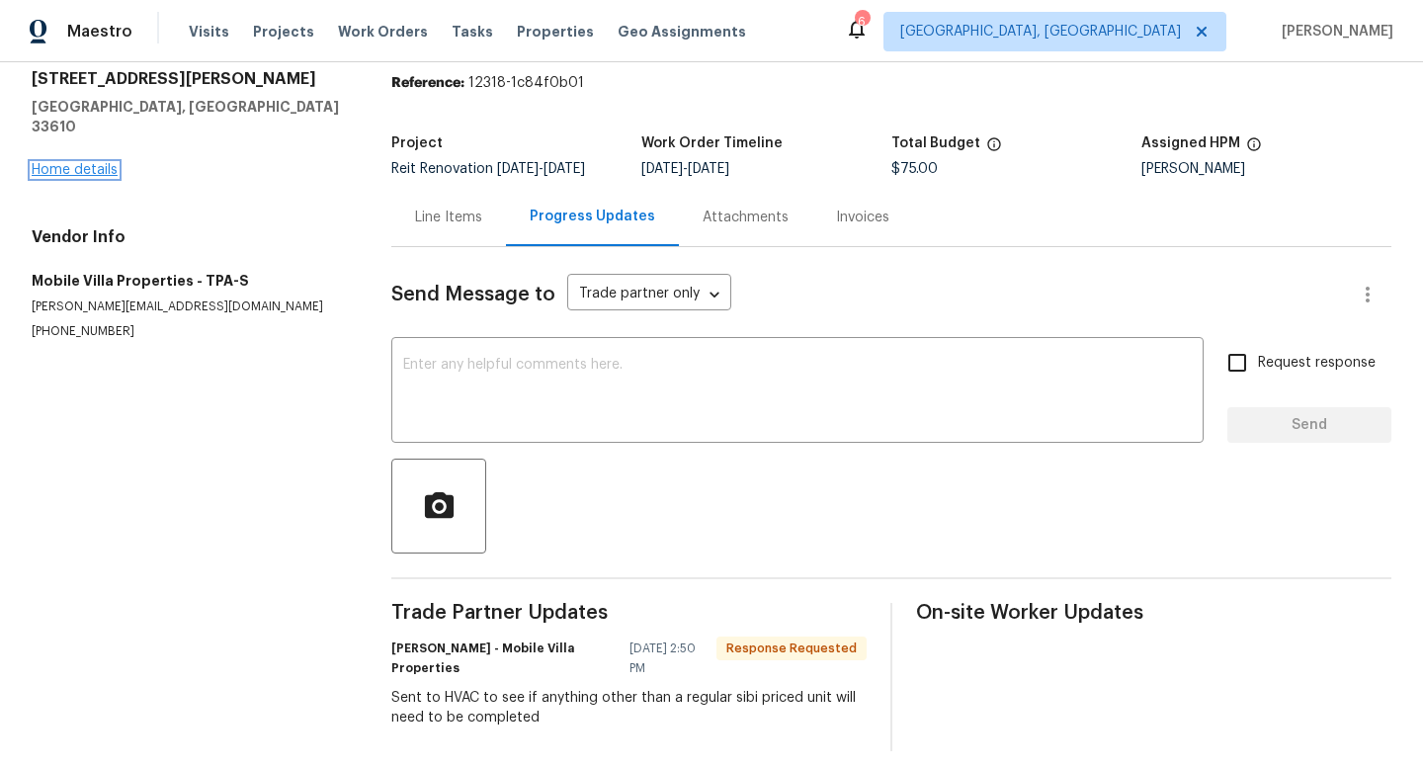
click at [108, 163] on link "Home details" at bounding box center [75, 170] width 86 height 14
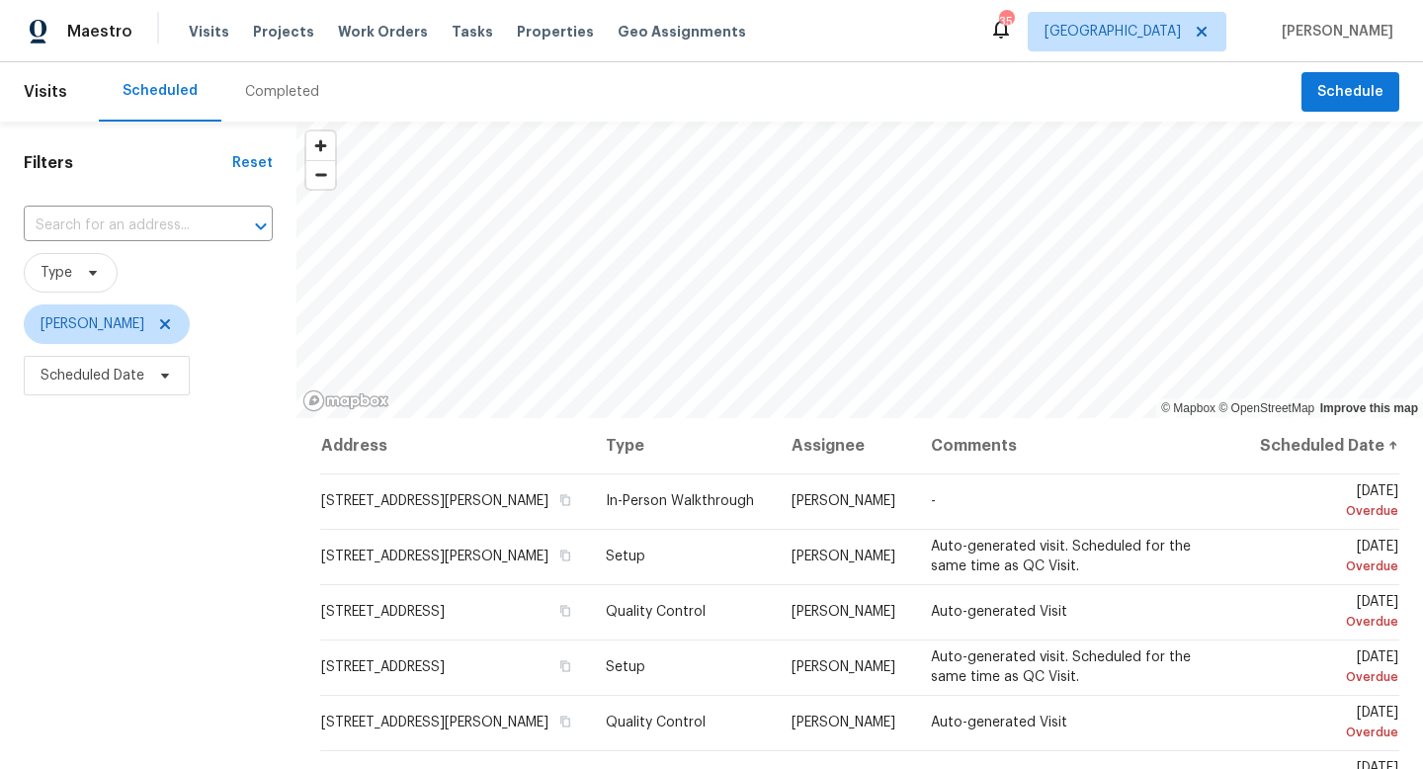
click at [1354, 117] on header "Visits Scheduled Completed Schedule" at bounding box center [711, 91] width 1423 height 59
click at [1348, 103] on span "Schedule" at bounding box center [1350, 92] width 66 height 25
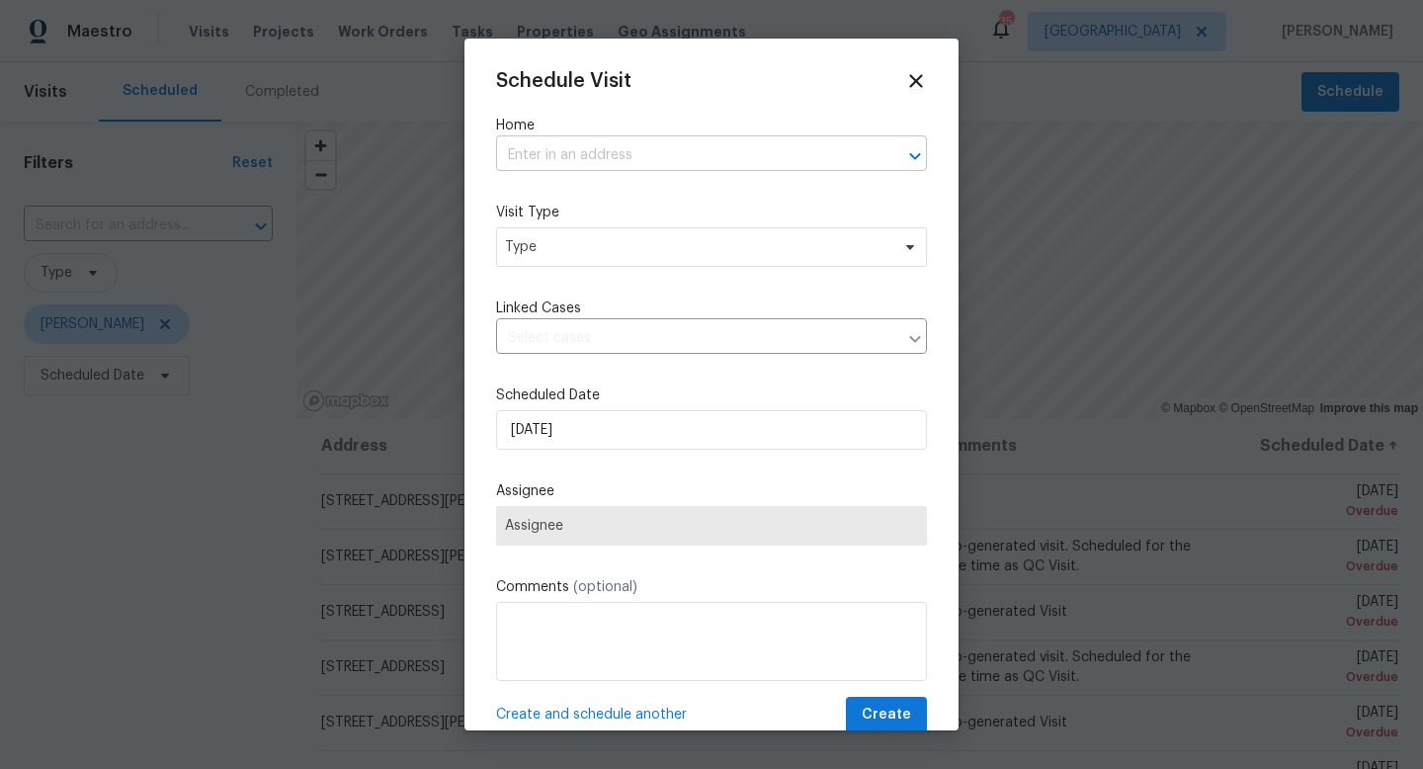
click at [604, 157] on input "text" at bounding box center [683, 155] width 375 height 31
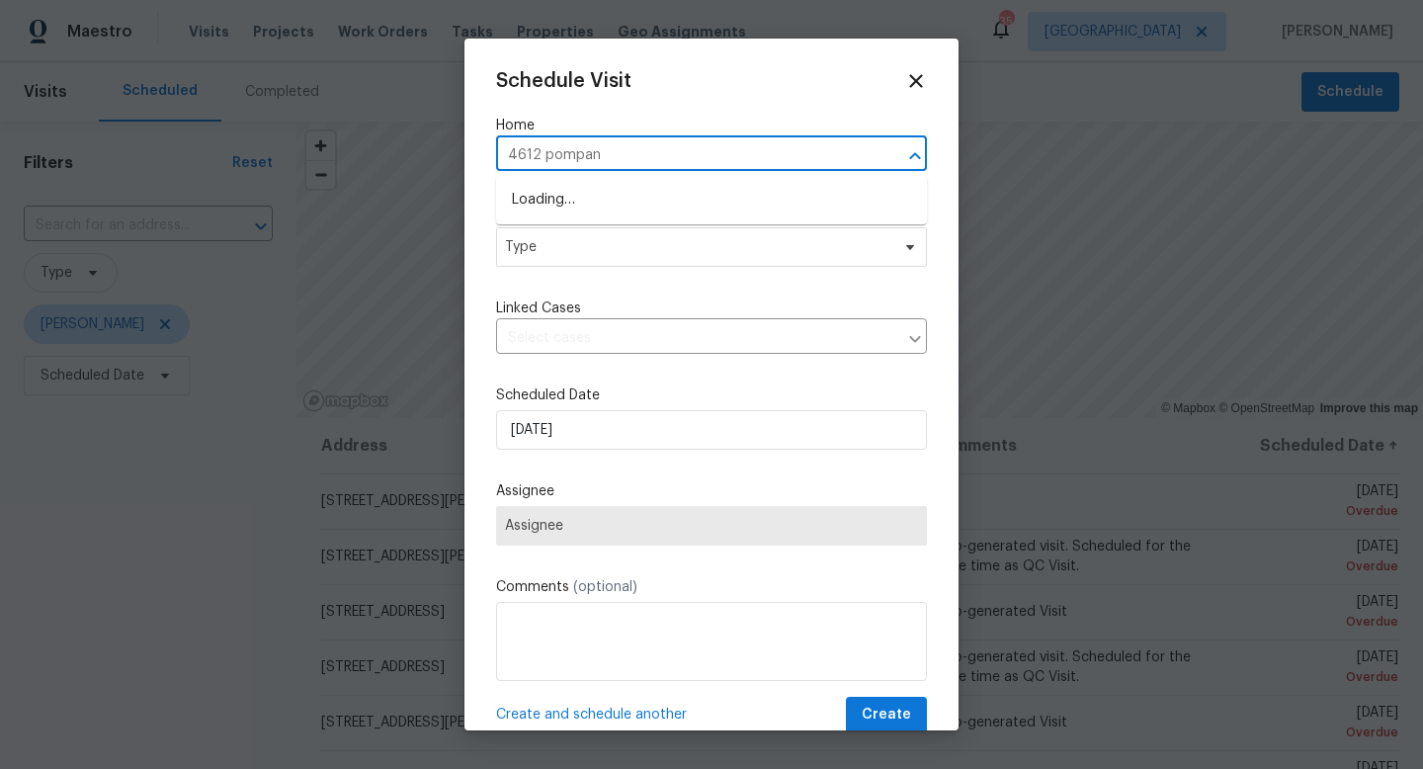
type input "4612 pompano"
click at [551, 201] on li "[STREET_ADDRESS]" at bounding box center [711, 200] width 431 height 33
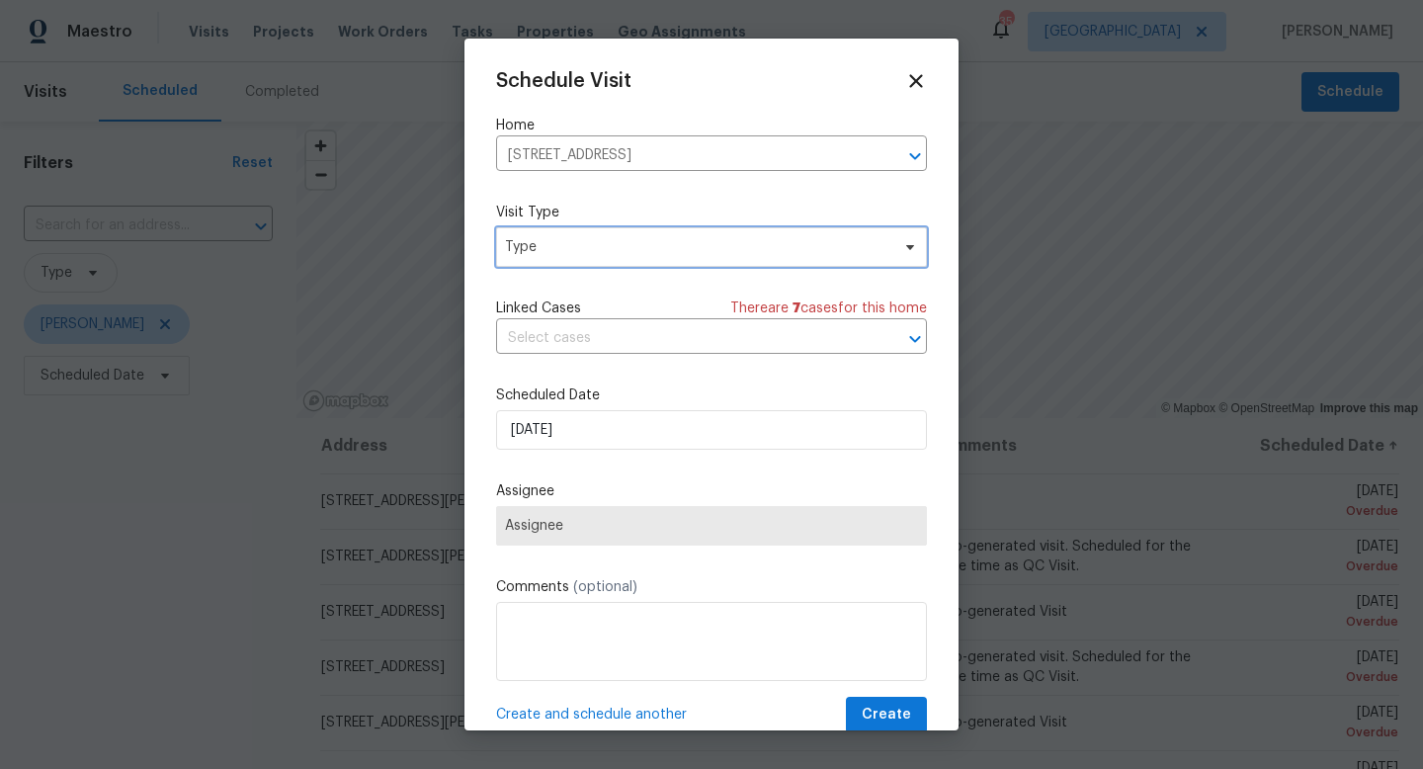
click at [548, 244] on span "Type" at bounding box center [697, 247] width 384 height 20
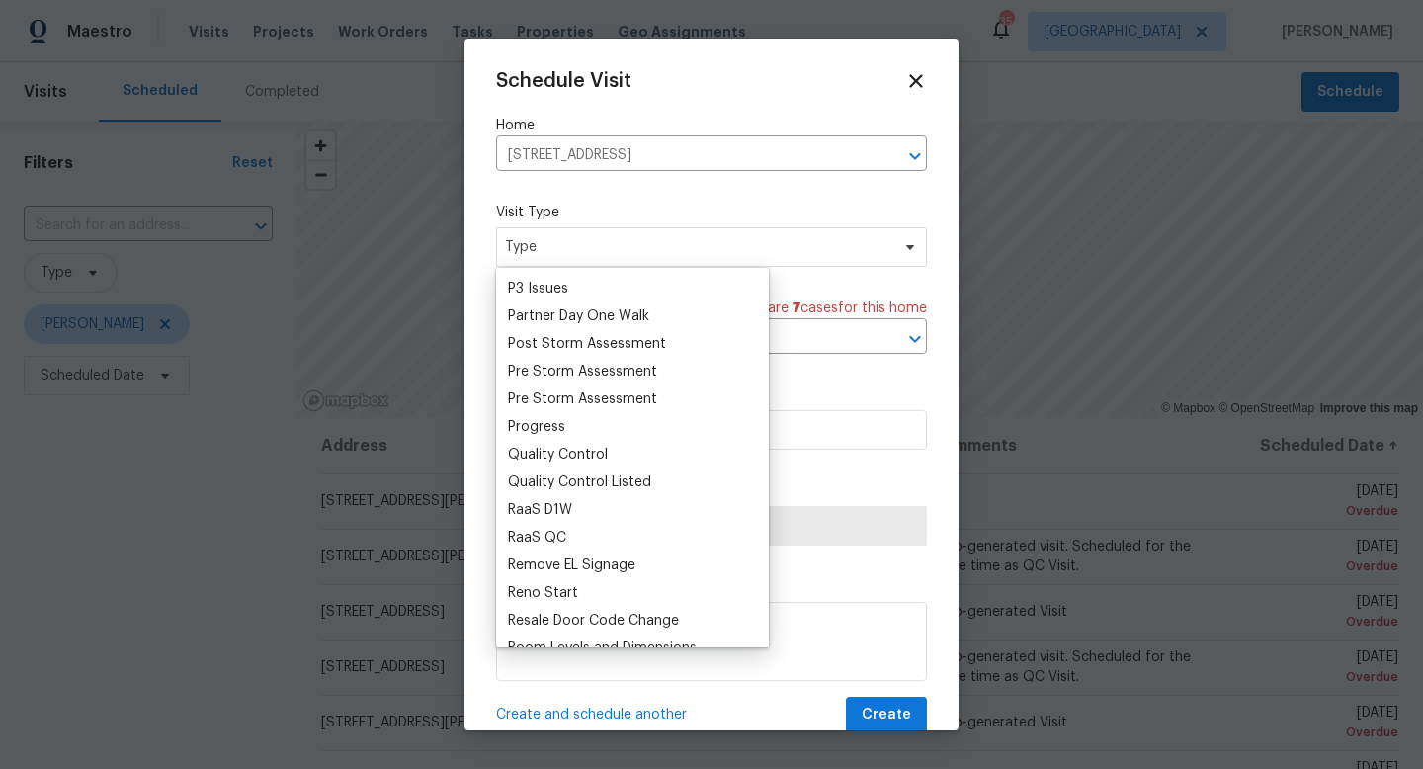
scroll to position [1189, 0]
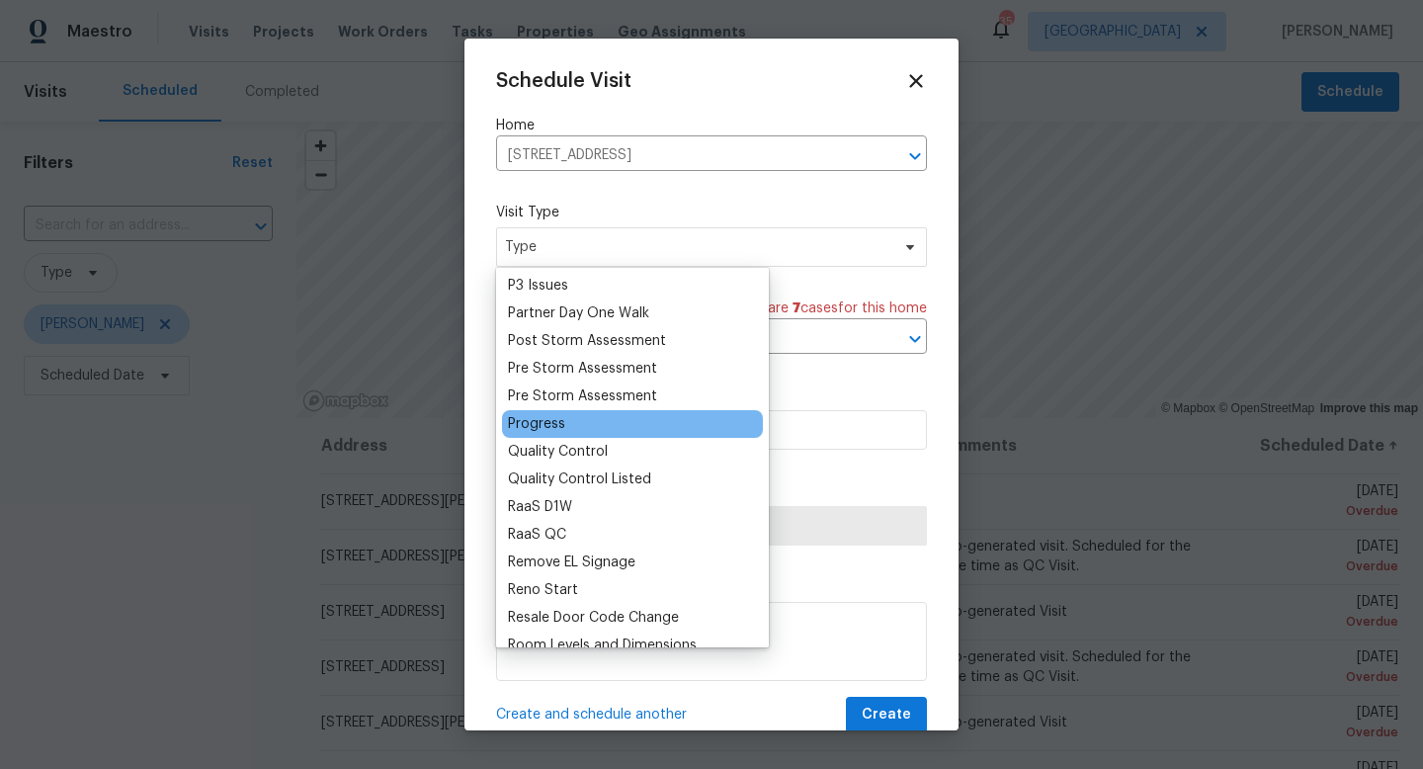
click at [542, 418] on div "Progress" at bounding box center [536, 424] width 57 height 20
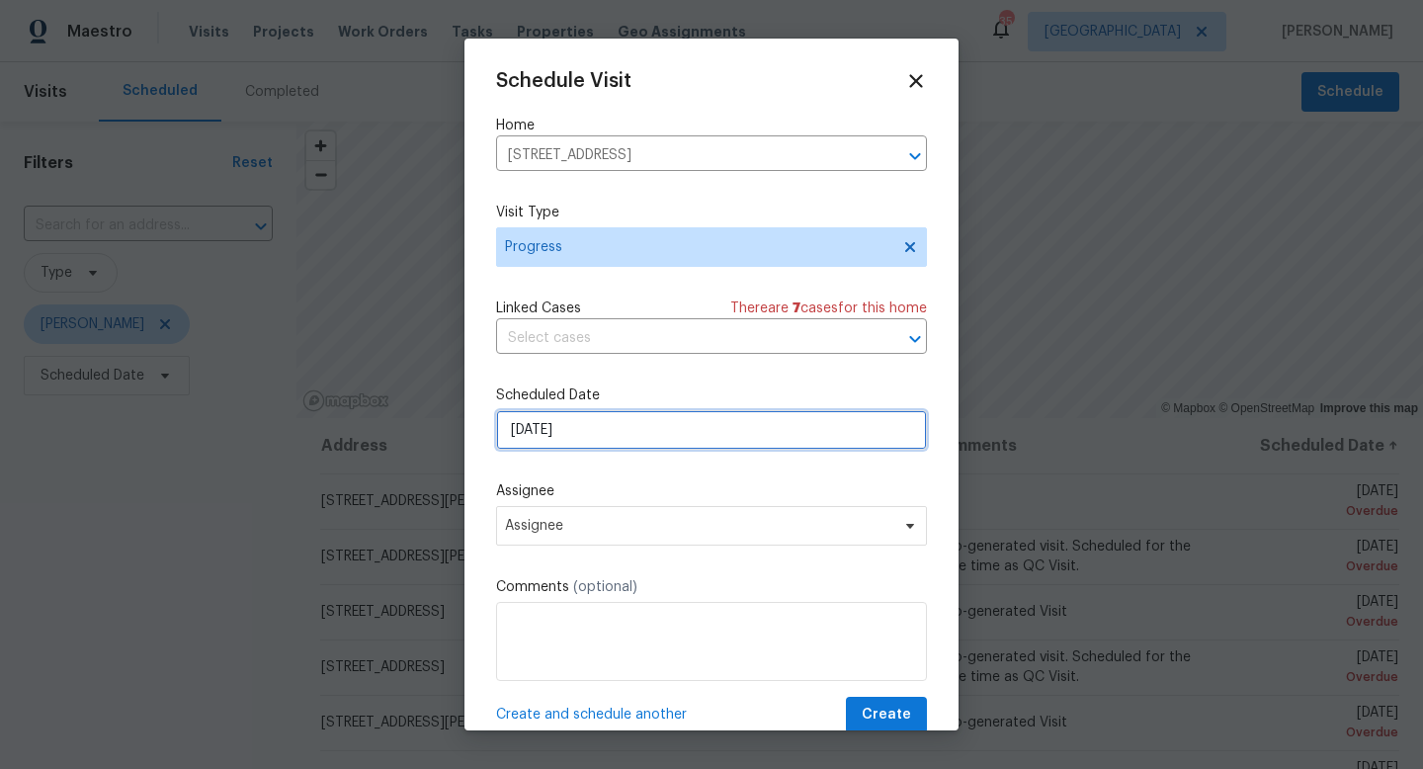
click at [544, 429] on input "8/10/2025" at bounding box center [711, 430] width 431 height 40
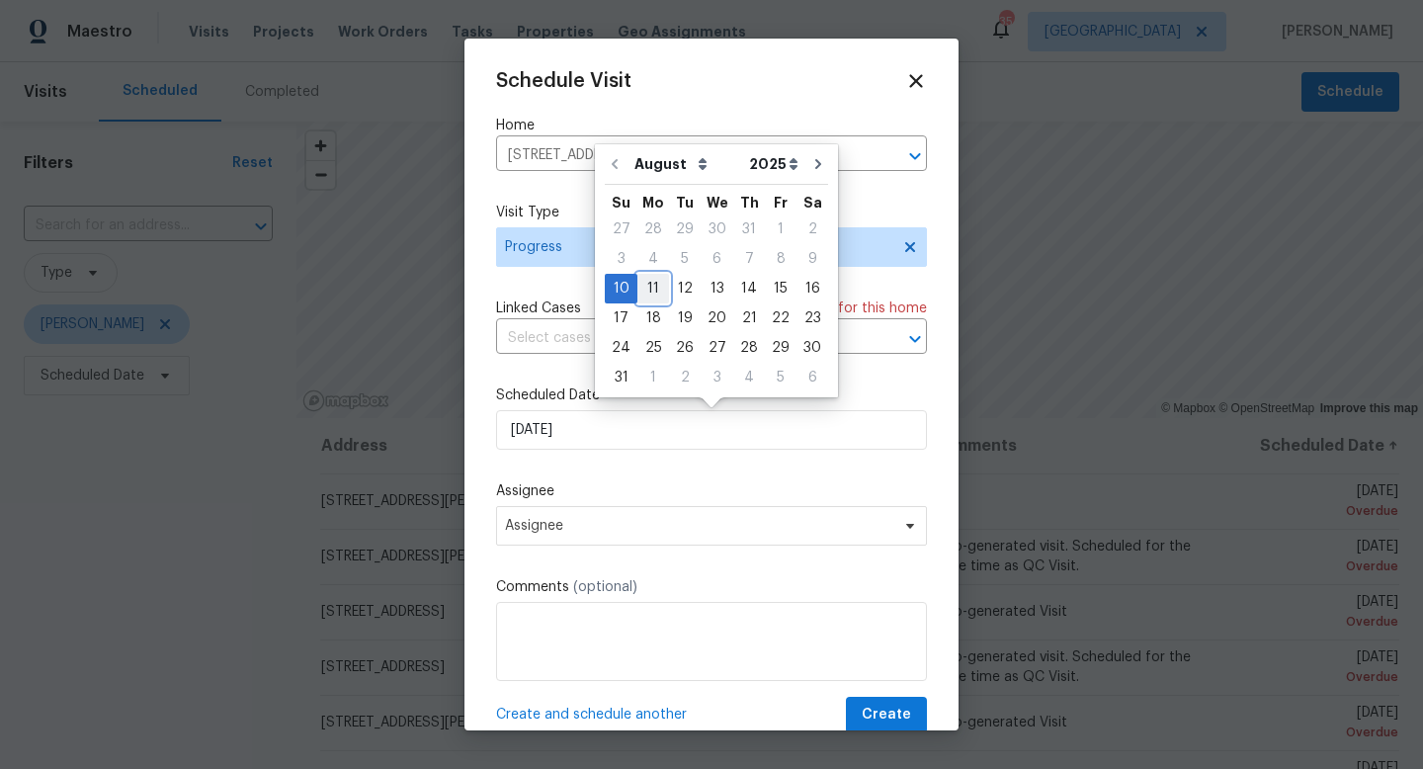
click at [642, 285] on div "11" at bounding box center [653, 289] width 32 height 28
type input "8/11/2025"
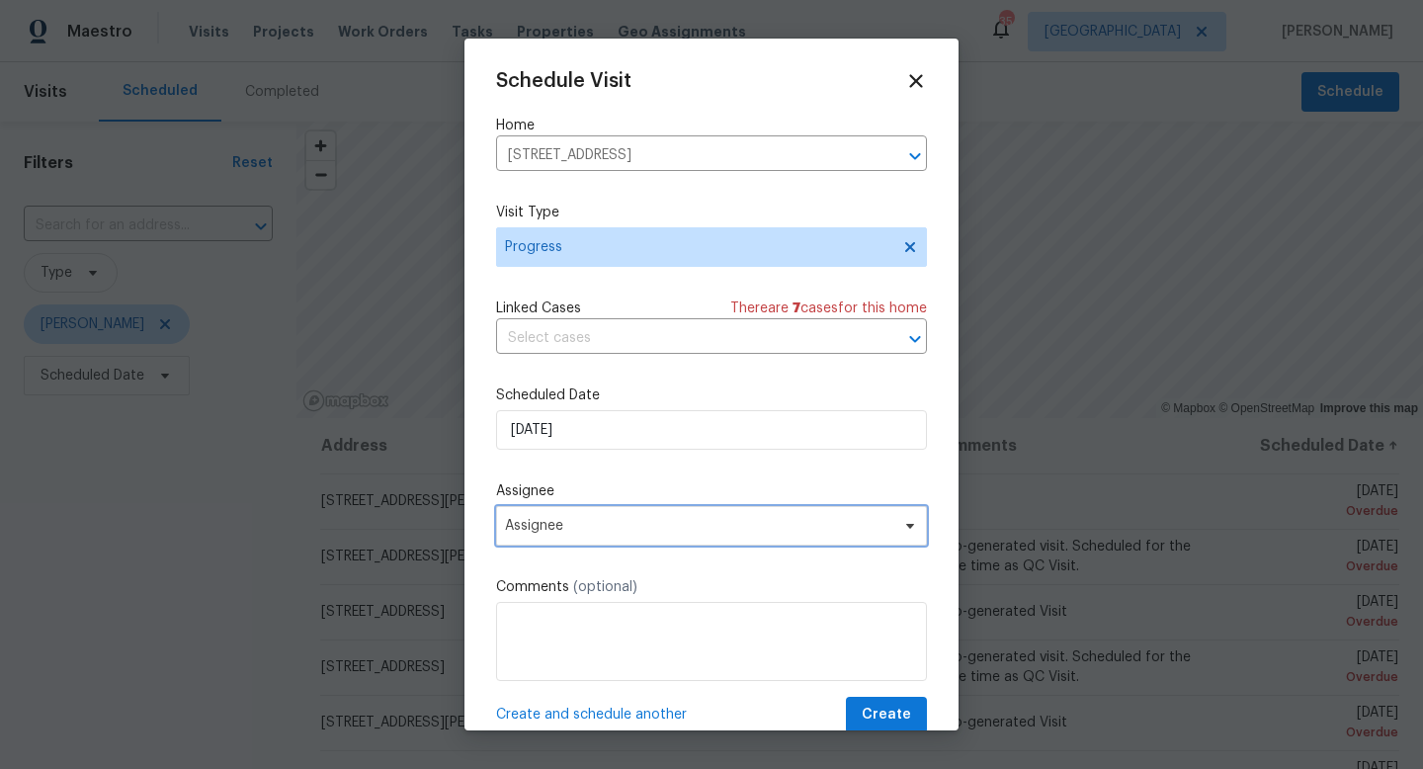
click at [576, 514] on span "Assignee" at bounding box center [711, 526] width 431 height 40
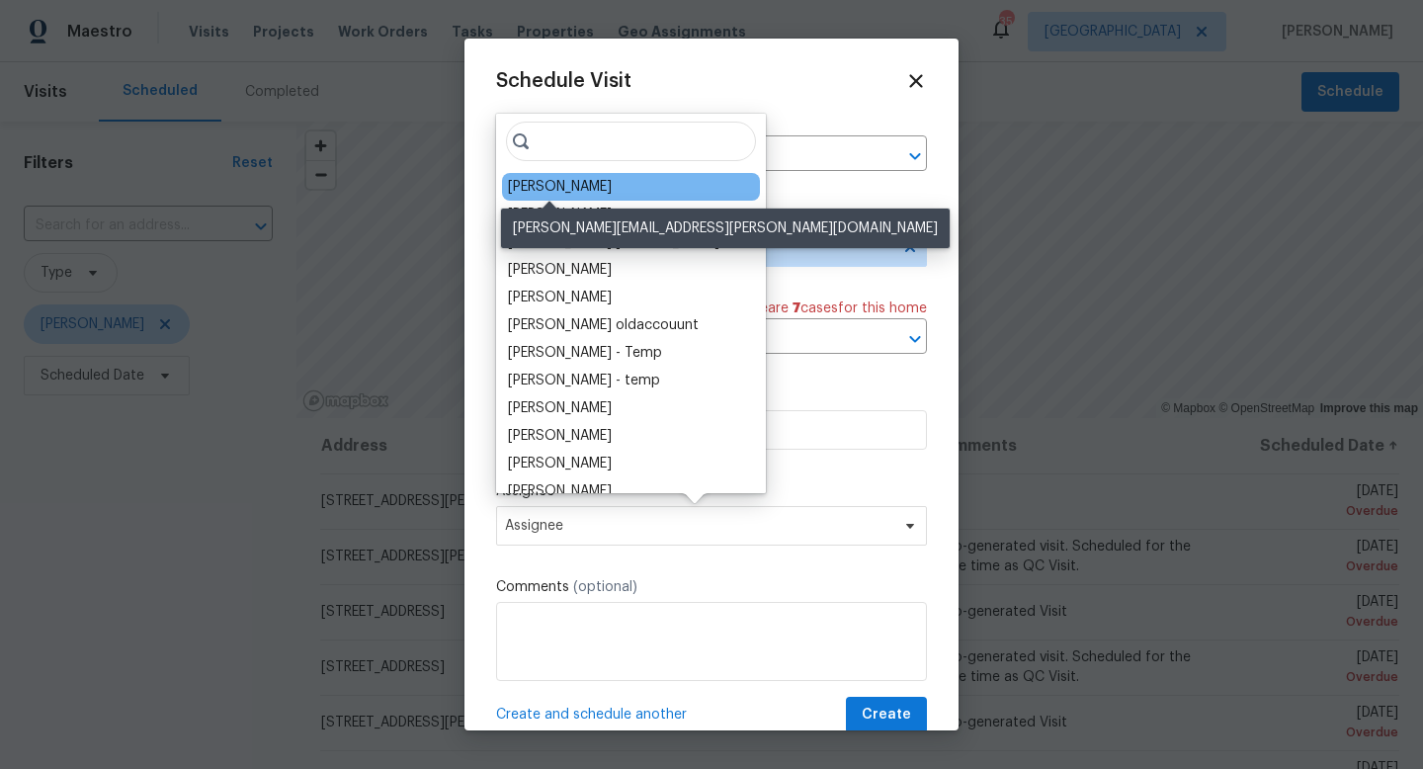
click at [569, 191] on div "[PERSON_NAME]" at bounding box center [560, 187] width 104 height 20
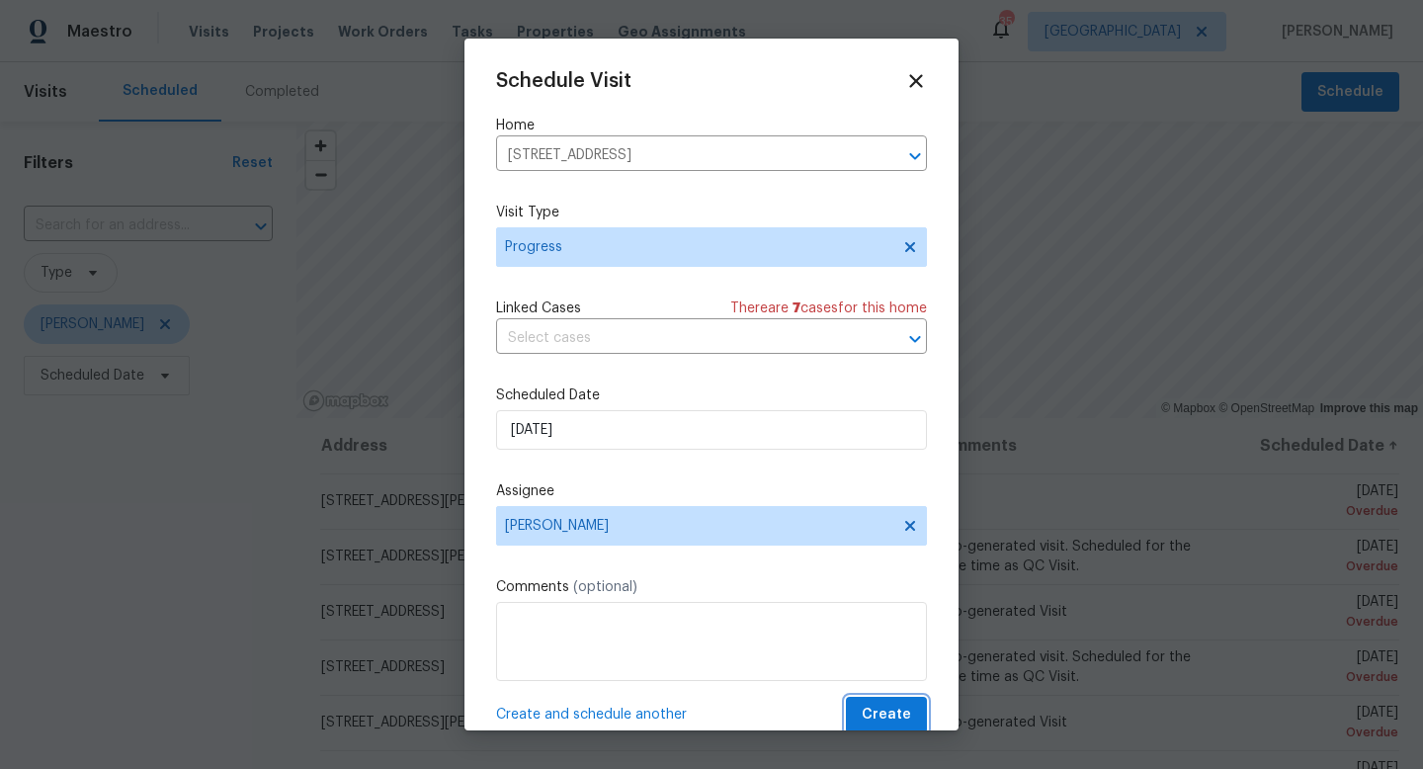
click at [879, 714] on span "Create" at bounding box center [885, 714] width 49 height 25
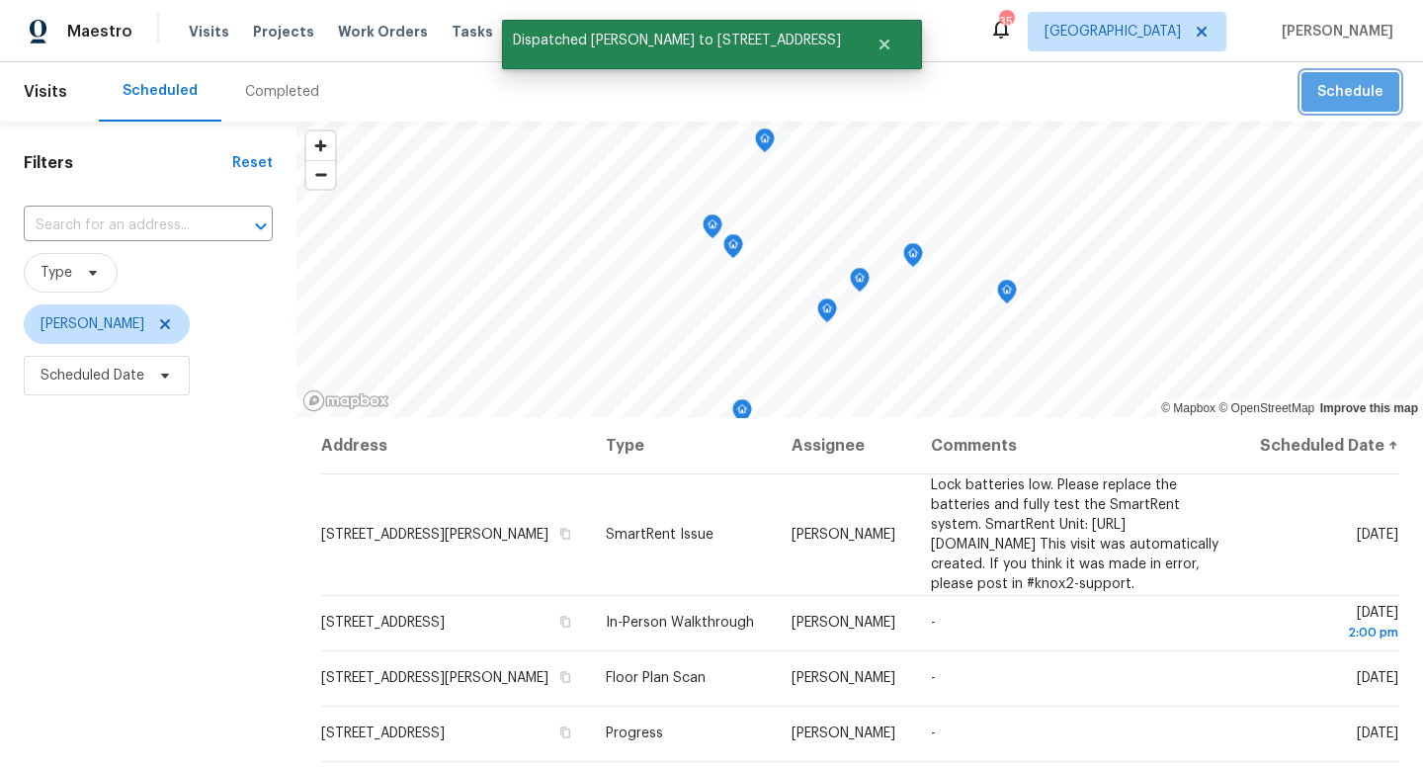
click at [1352, 103] on span "Schedule" at bounding box center [1350, 92] width 66 height 25
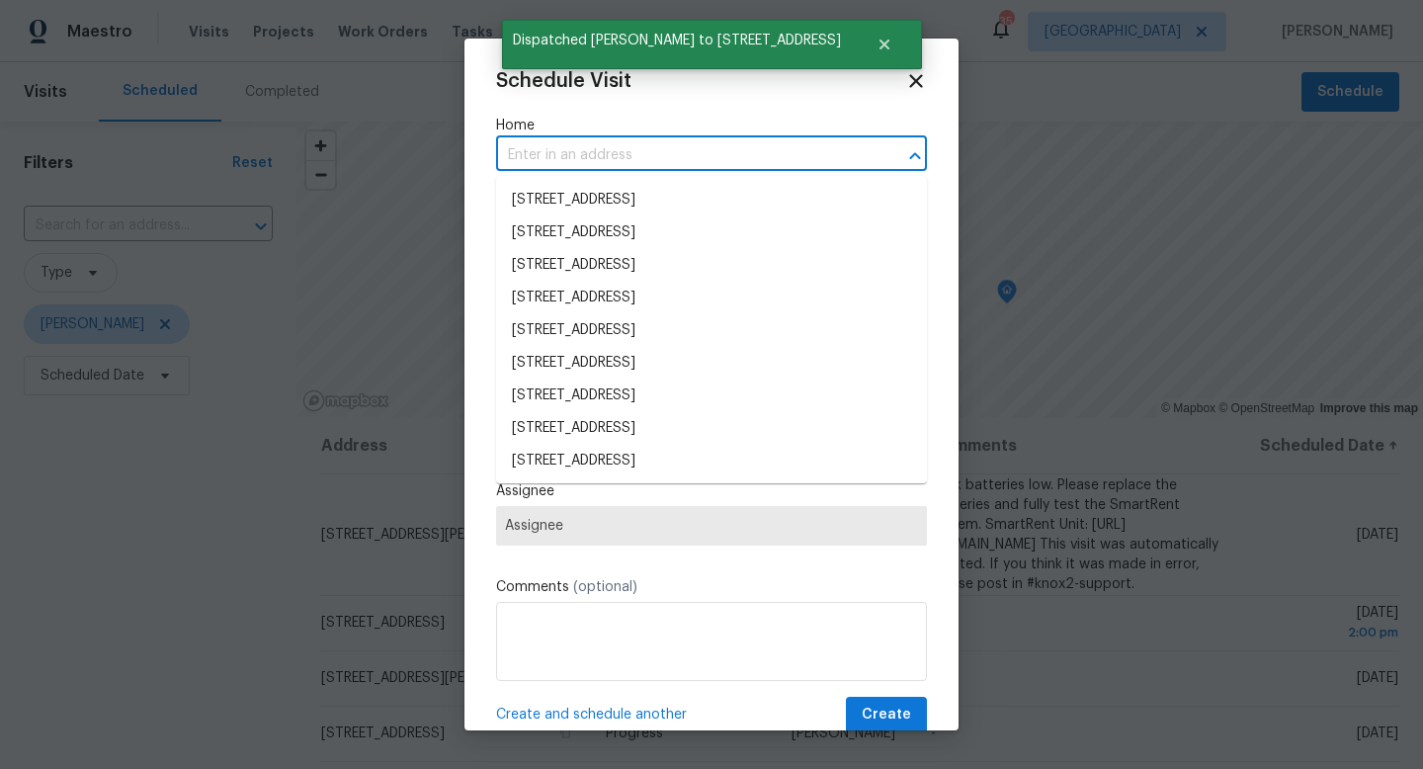
click at [692, 149] on input "text" at bounding box center [683, 155] width 375 height 31
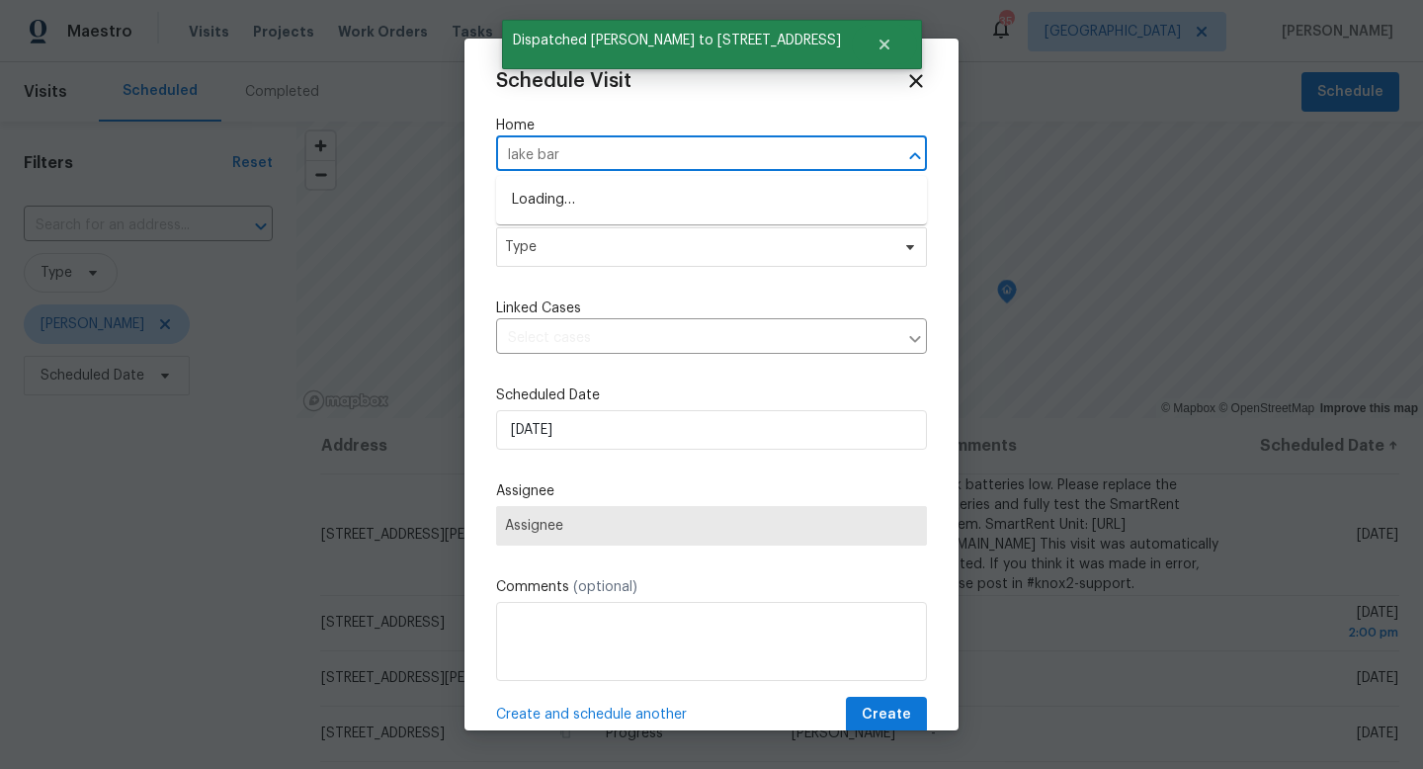
type input "lake bark"
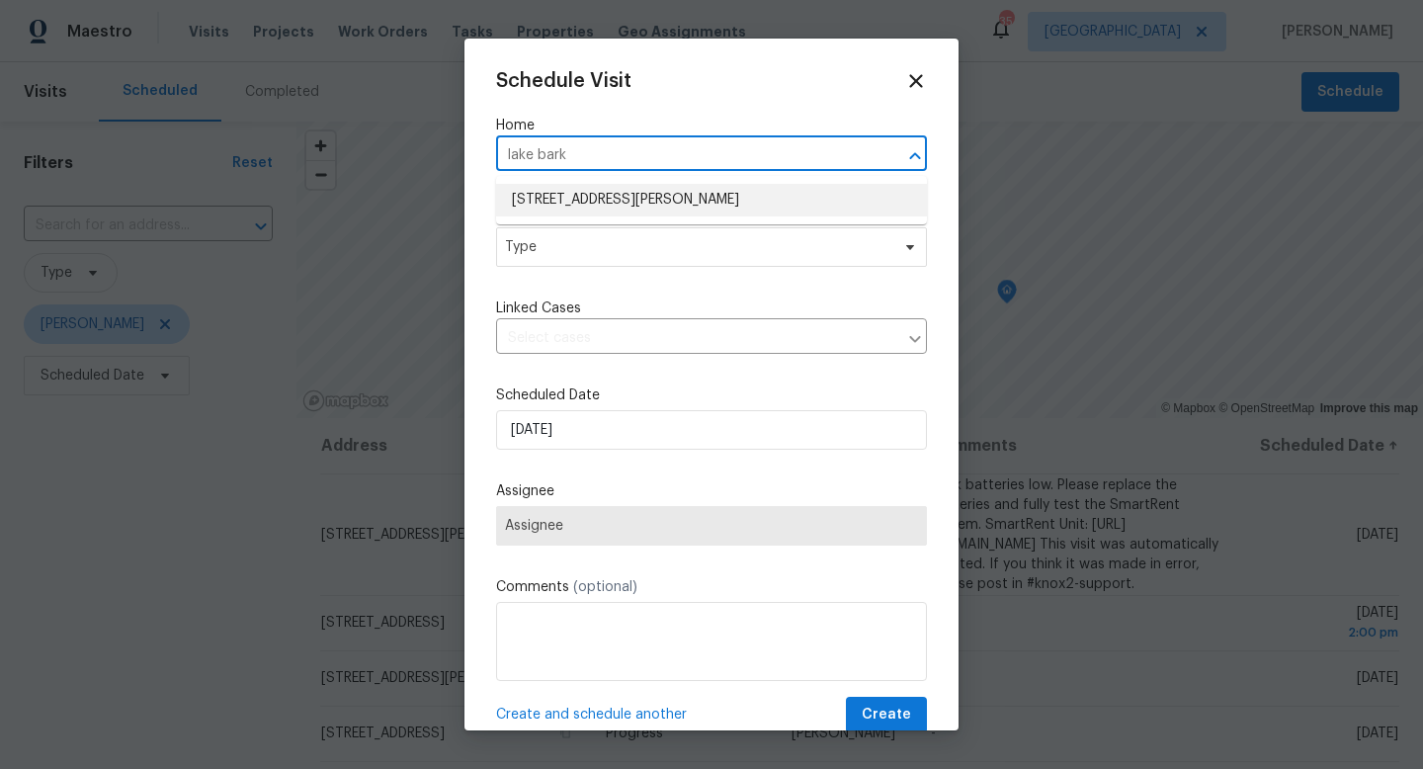
click at [568, 185] on li "[STREET_ADDRESS][PERSON_NAME]" at bounding box center [711, 200] width 431 height 33
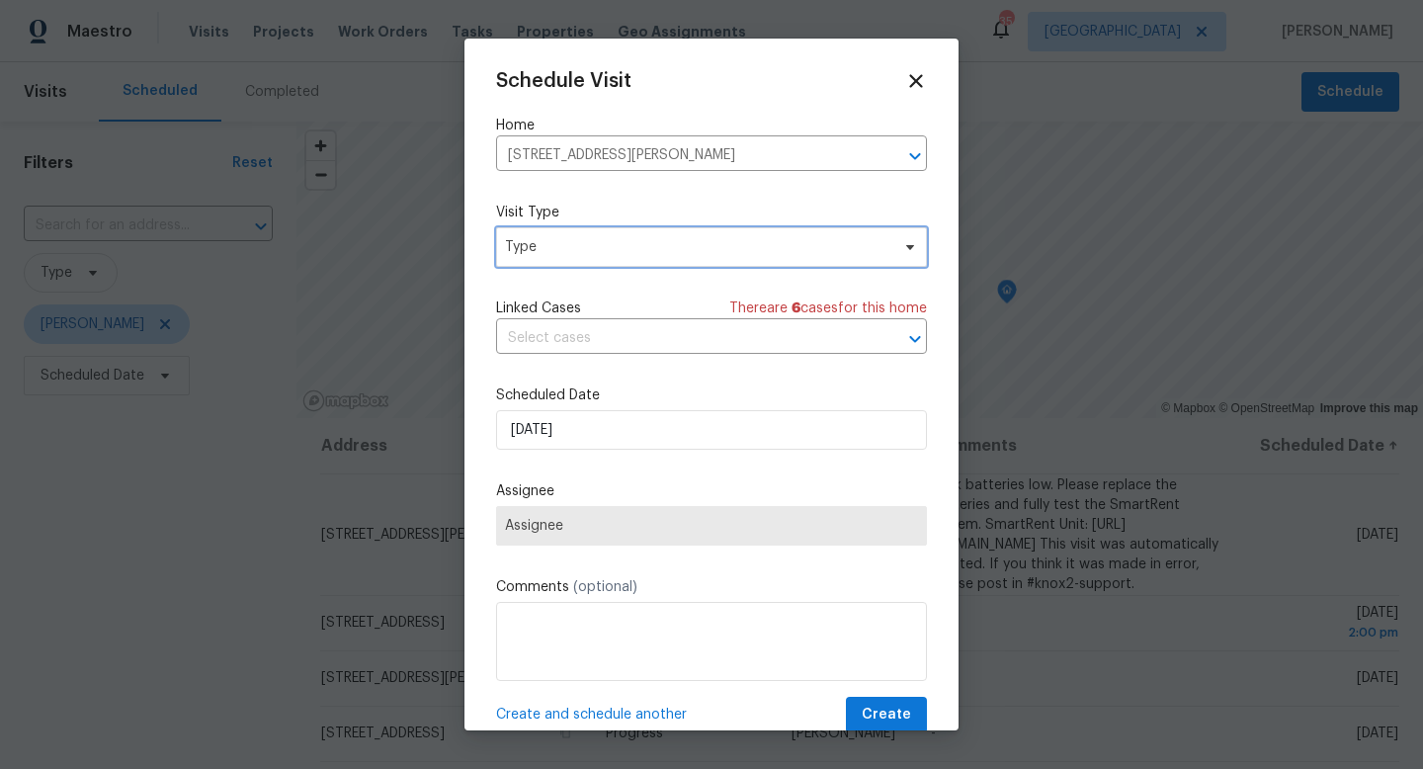
click at [551, 261] on span "Type" at bounding box center [711, 247] width 431 height 40
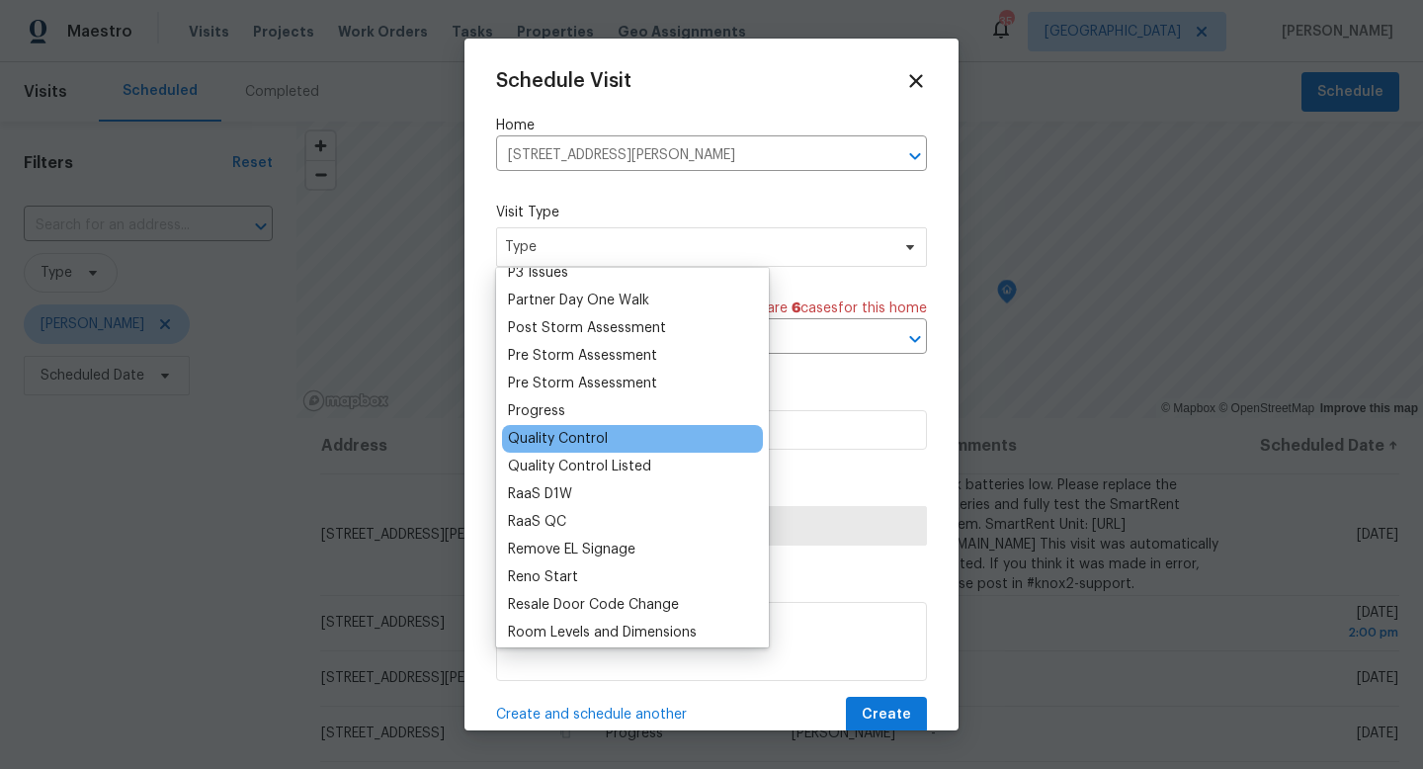
scroll to position [1203, 0]
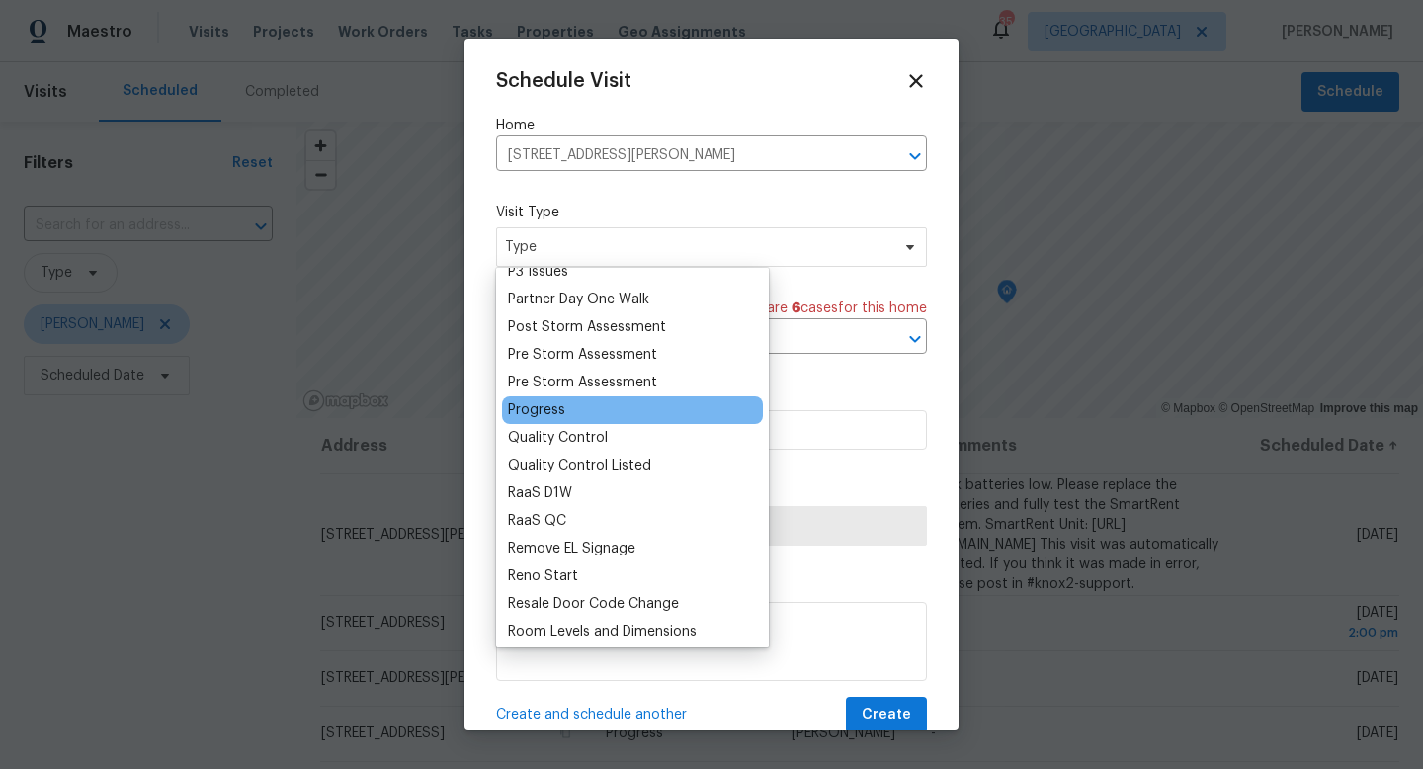
click at [550, 414] on div "Progress" at bounding box center [536, 410] width 57 height 20
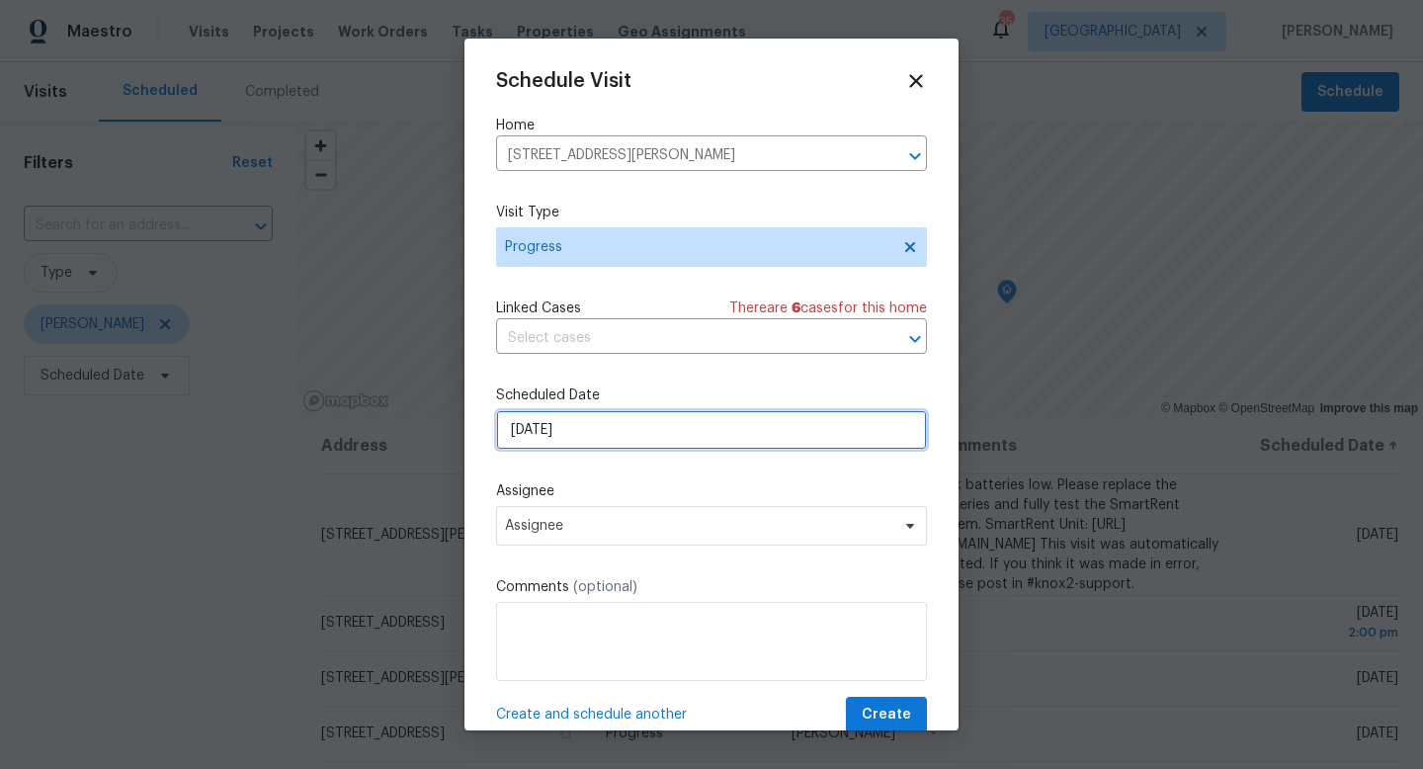
click at [551, 442] on input "8/10/2025" at bounding box center [711, 430] width 431 height 40
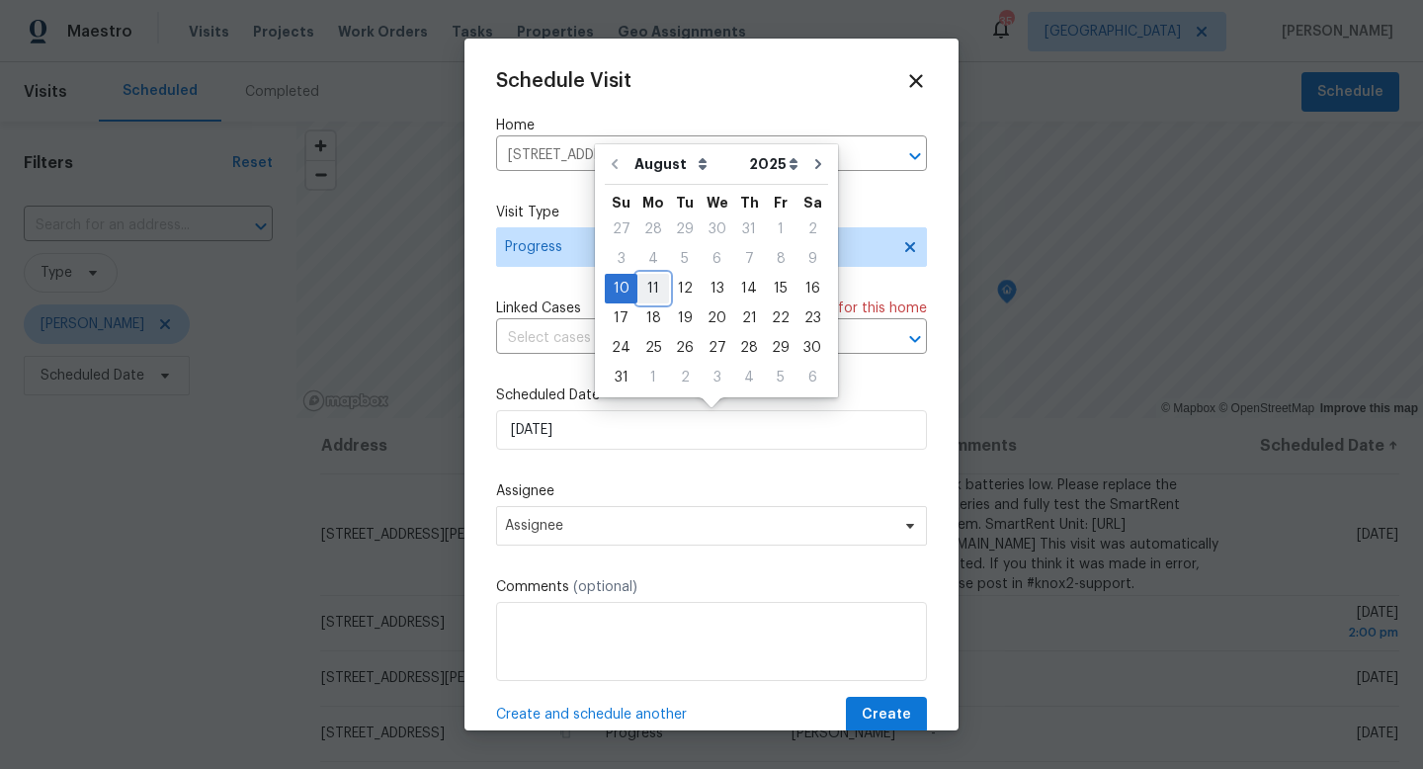
click at [655, 285] on div "11" at bounding box center [653, 289] width 32 height 28
type input "8/11/2025"
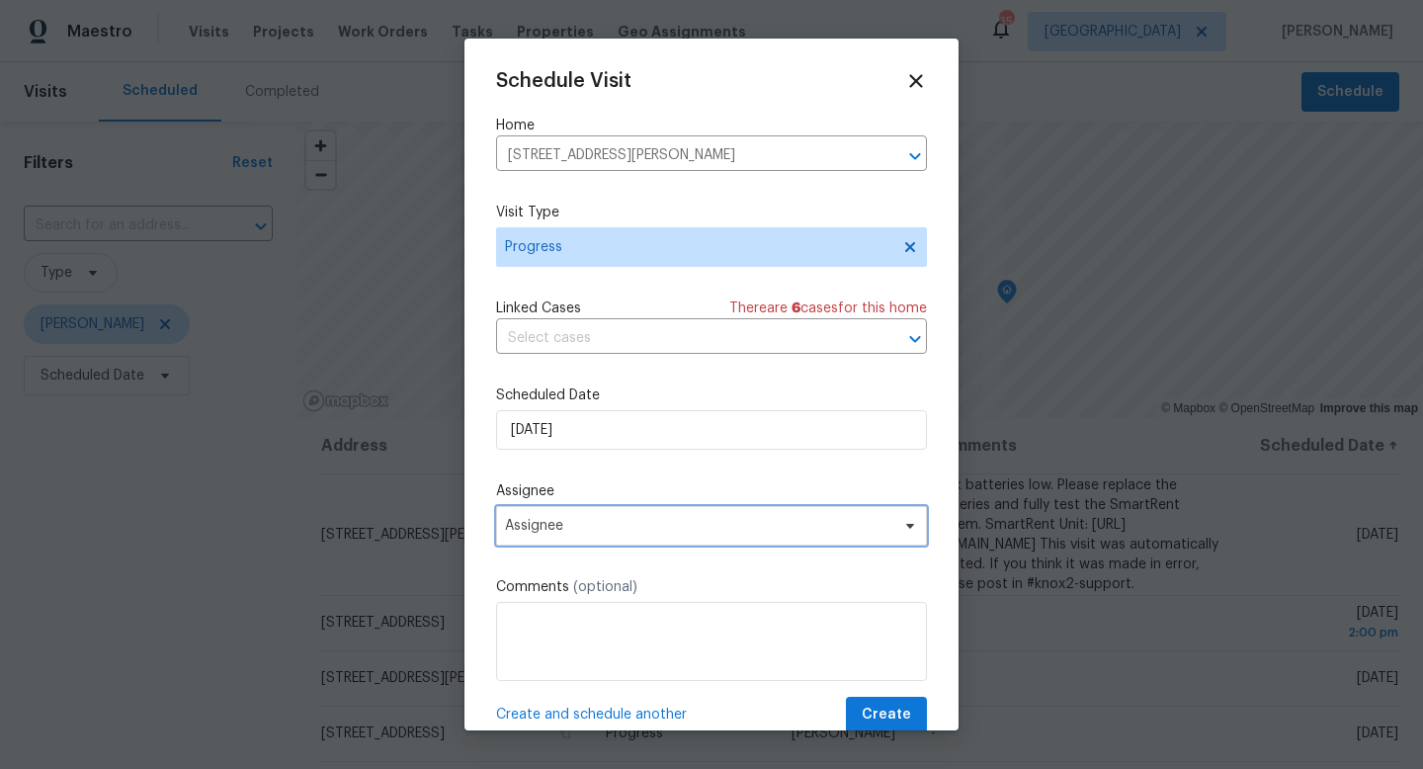
click at [601, 528] on span "Assignee" at bounding box center [698, 526] width 387 height 16
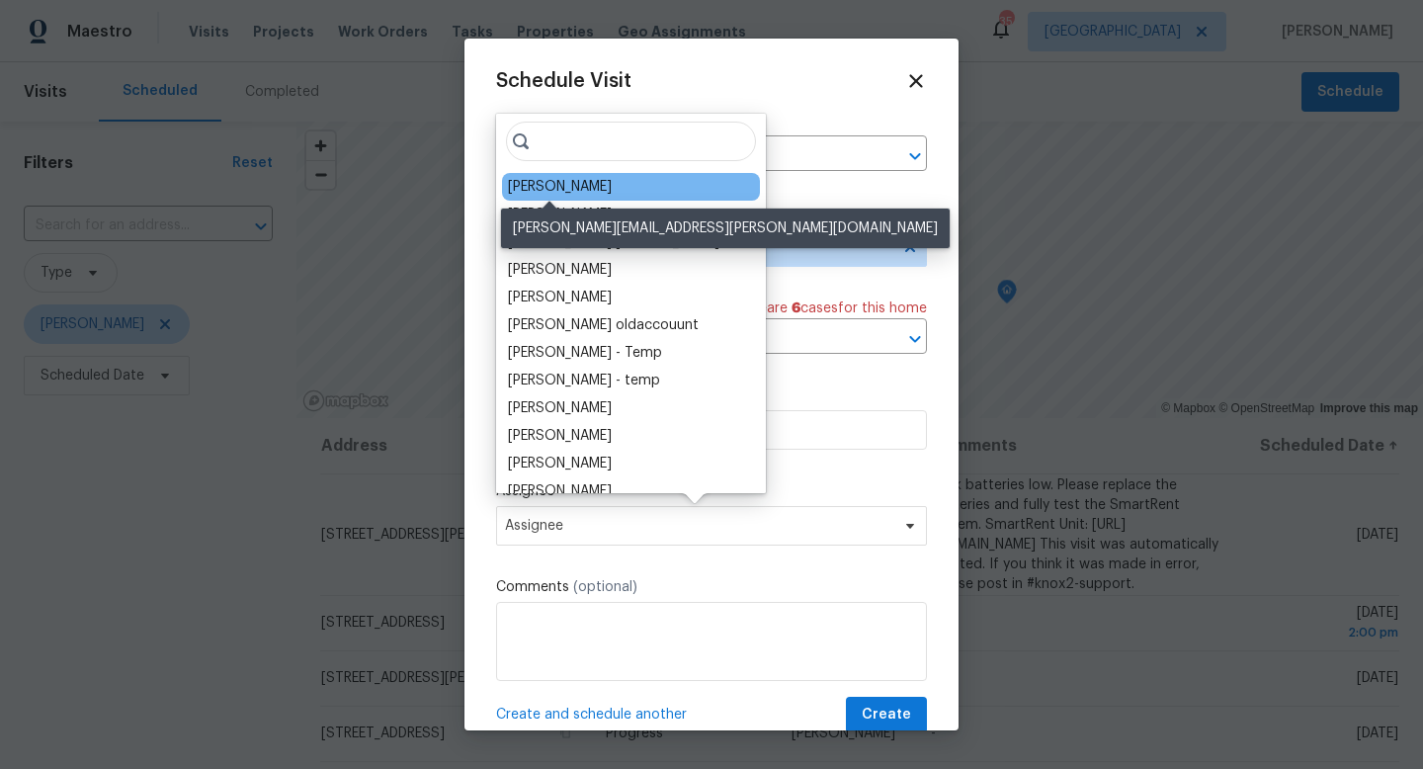
click at [566, 182] on div "[PERSON_NAME]" at bounding box center [560, 187] width 104 height 20
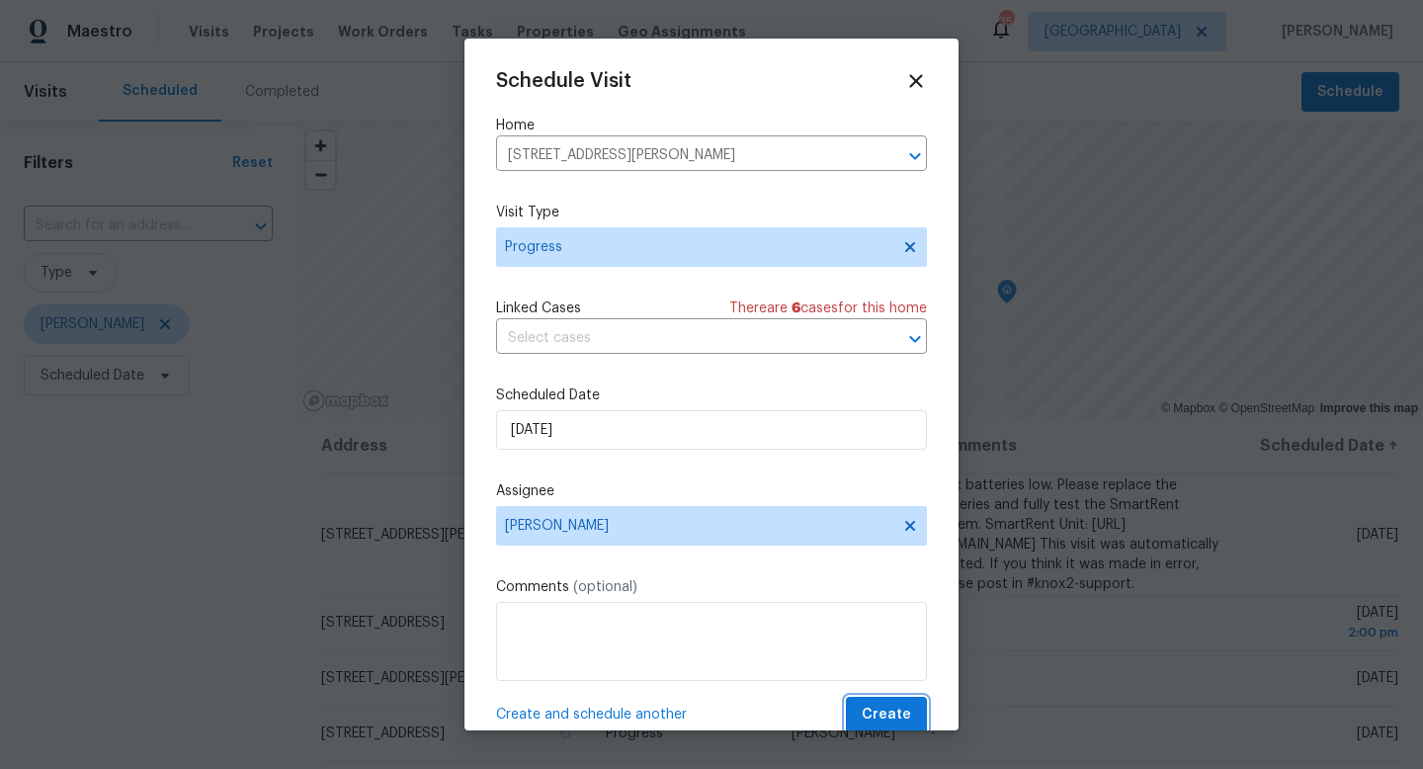
click at [879, 711] on span "Create" at bounding box center [885, 714] width 49 height 25
